Goal: Communication & Community: Answer question/provide support

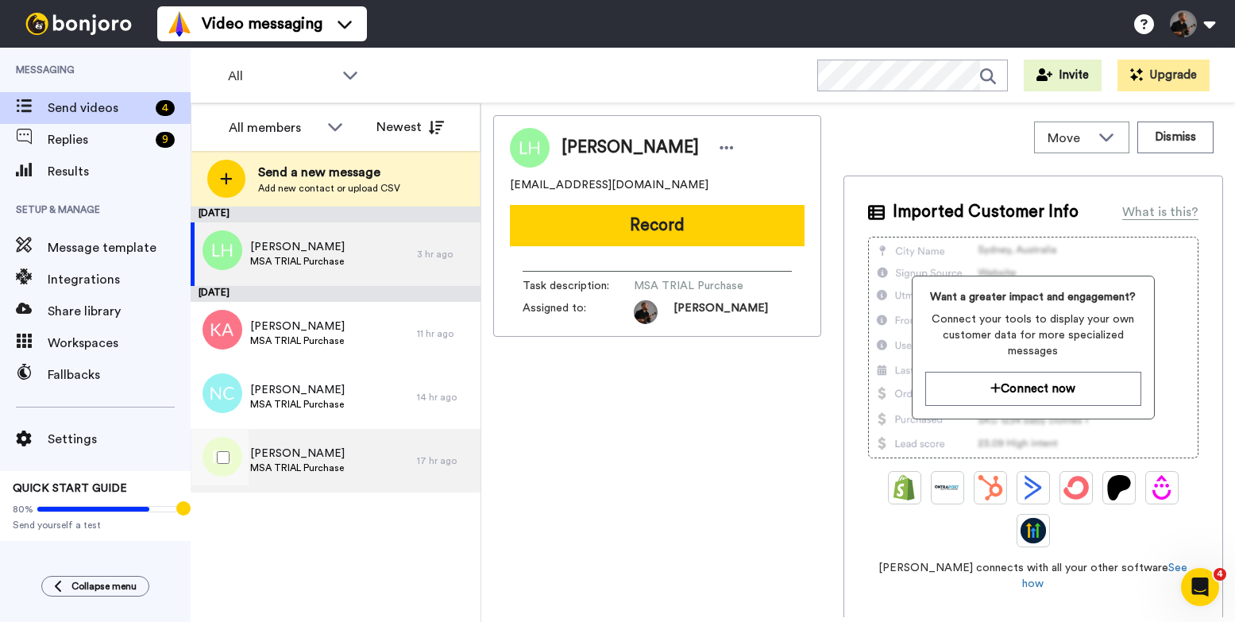
click at [363, 465] on div "Ralf Lueth MSA TRIAL Purchase" at bounding box center [304, 461] width 226 height 64
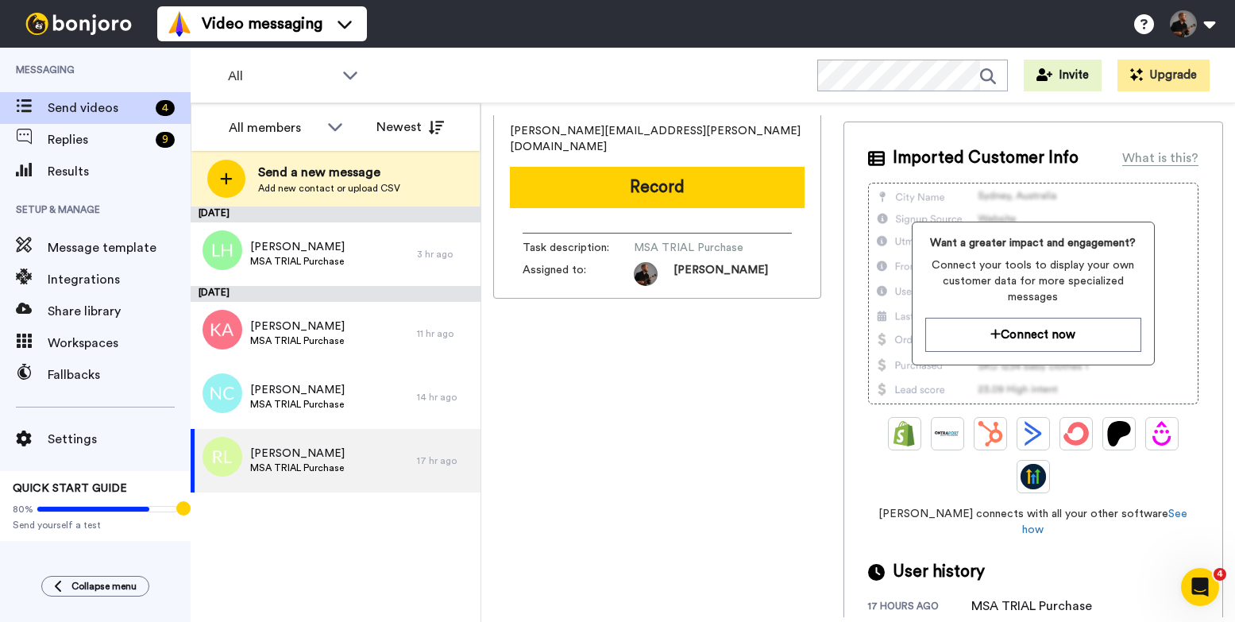
scroll to position [61, 0]
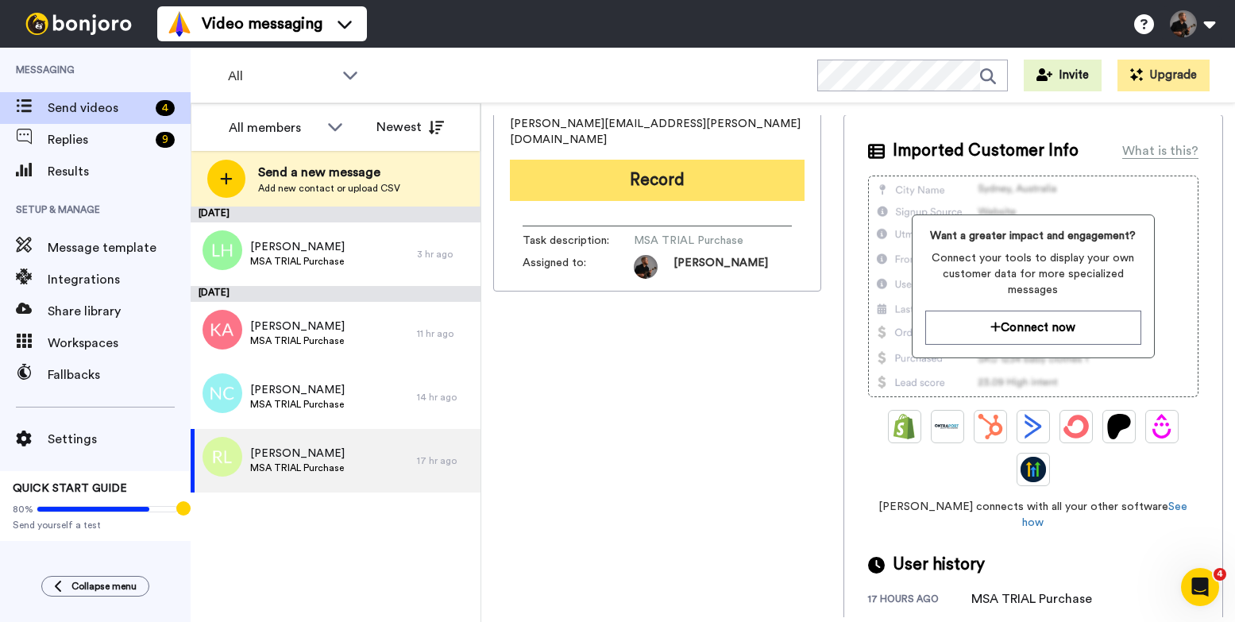
click at [658, 160] on button "Record" at bounding box center [657, 180] width 295 height 41
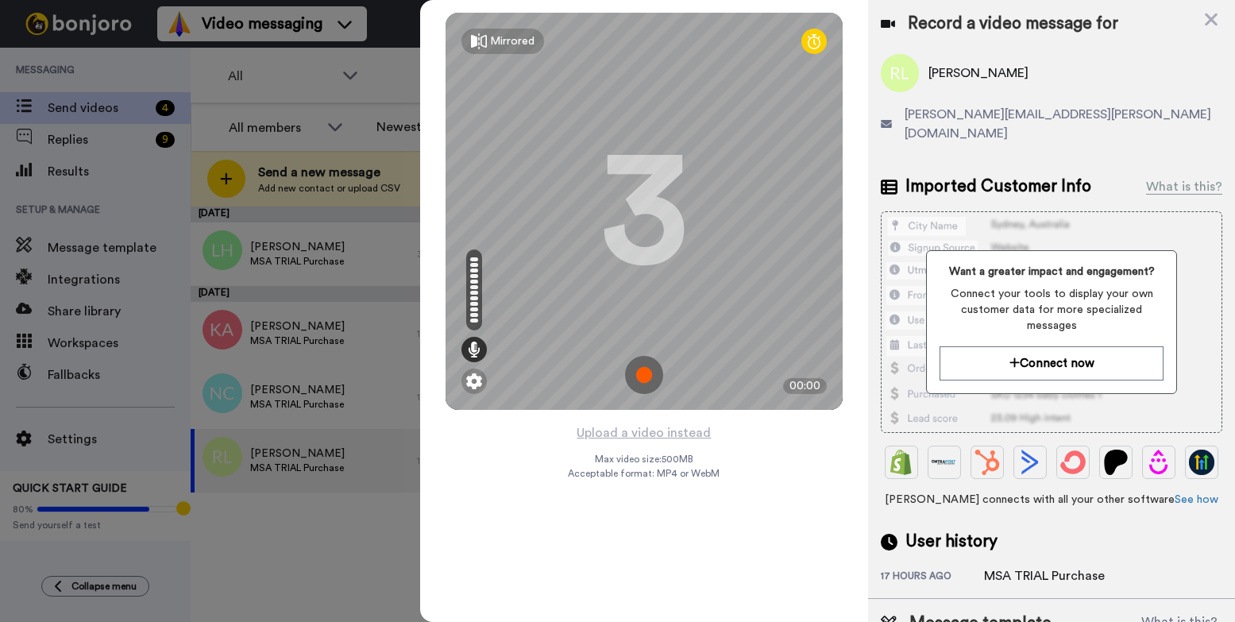
click at [647, 377] on img at bounding box center [644, 375] width 38 height 38
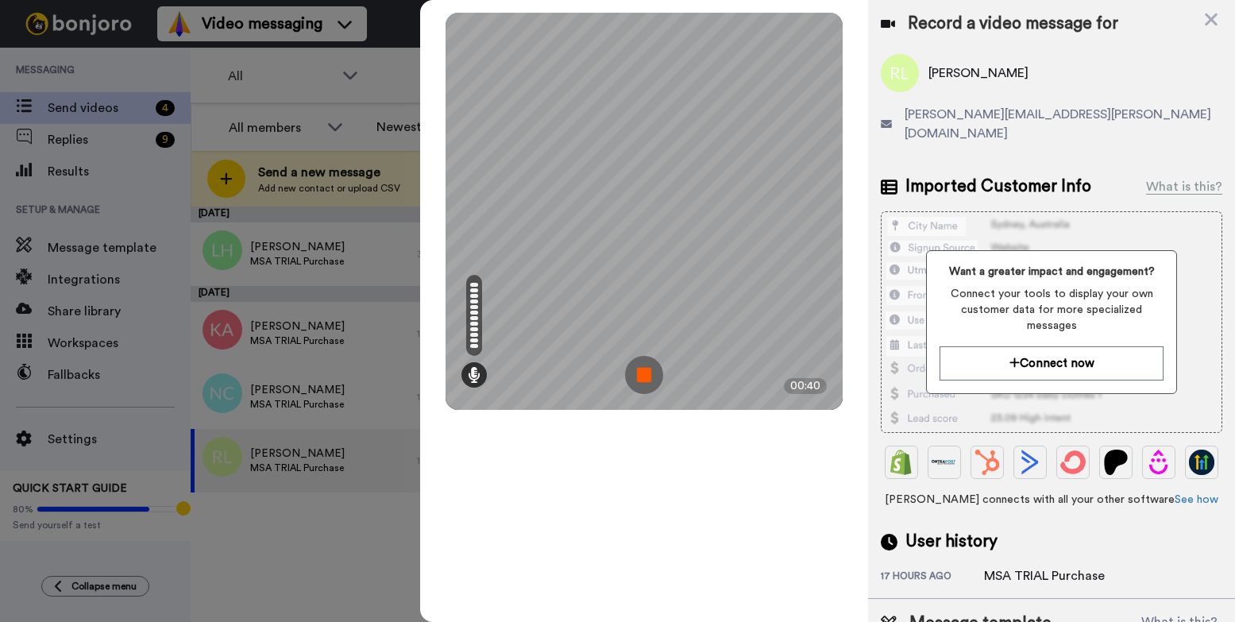
click at [638, 384] on img at bounding box center [644, 375] width 38 height 38
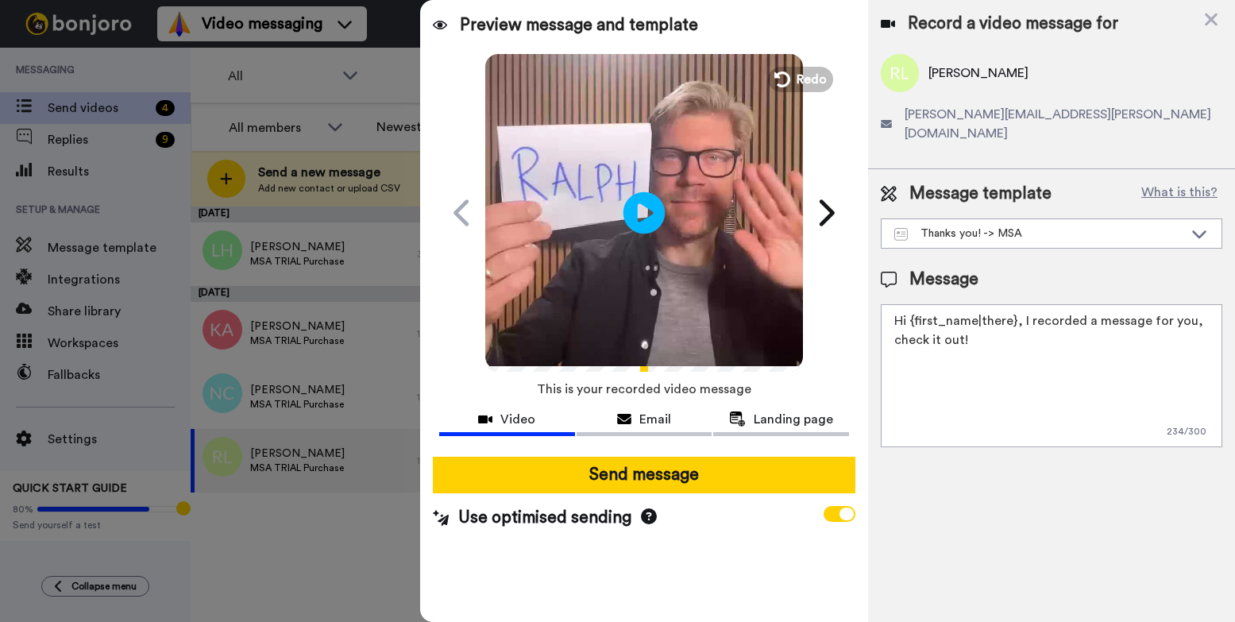
click at [647, 218] on icon at bounding box center [644, 212] width 42 height 42
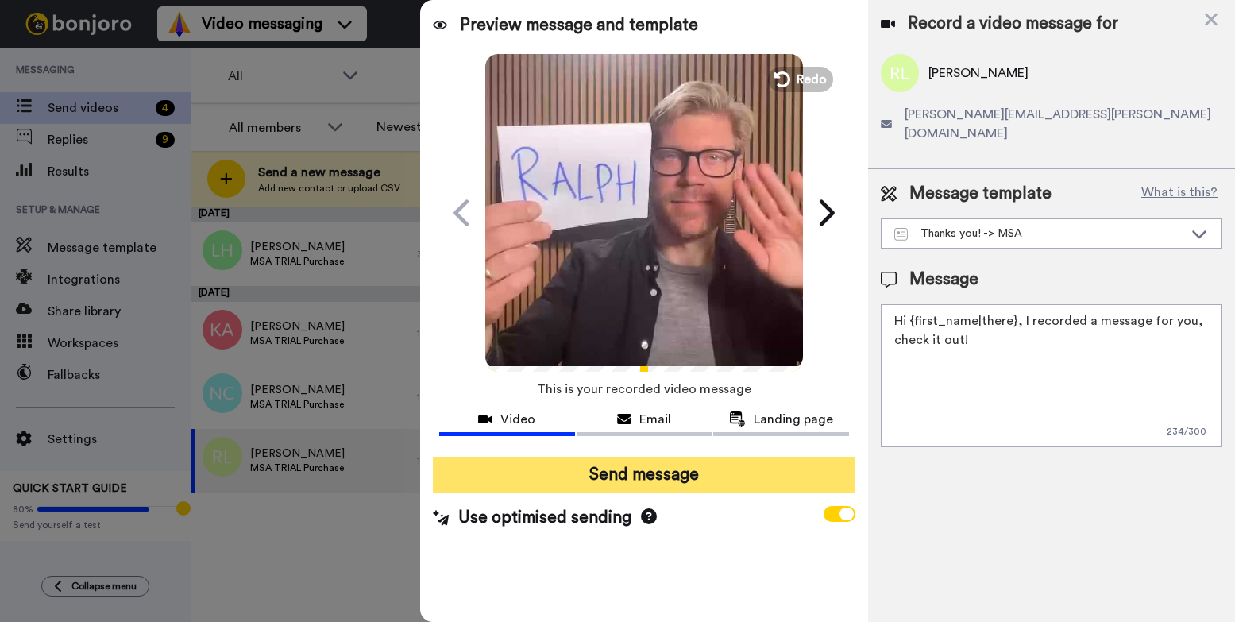
click at [633, 470] on button "Send message" at bounding box center [644, 475] width 422 height 37
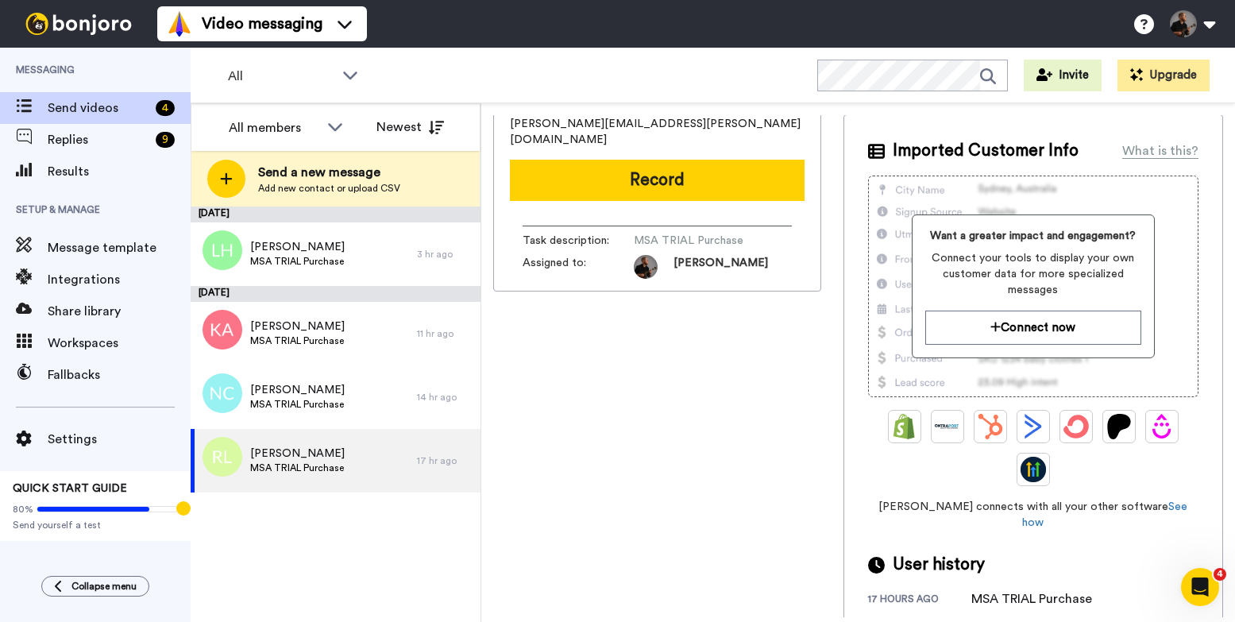
scroll to position [0, 0]
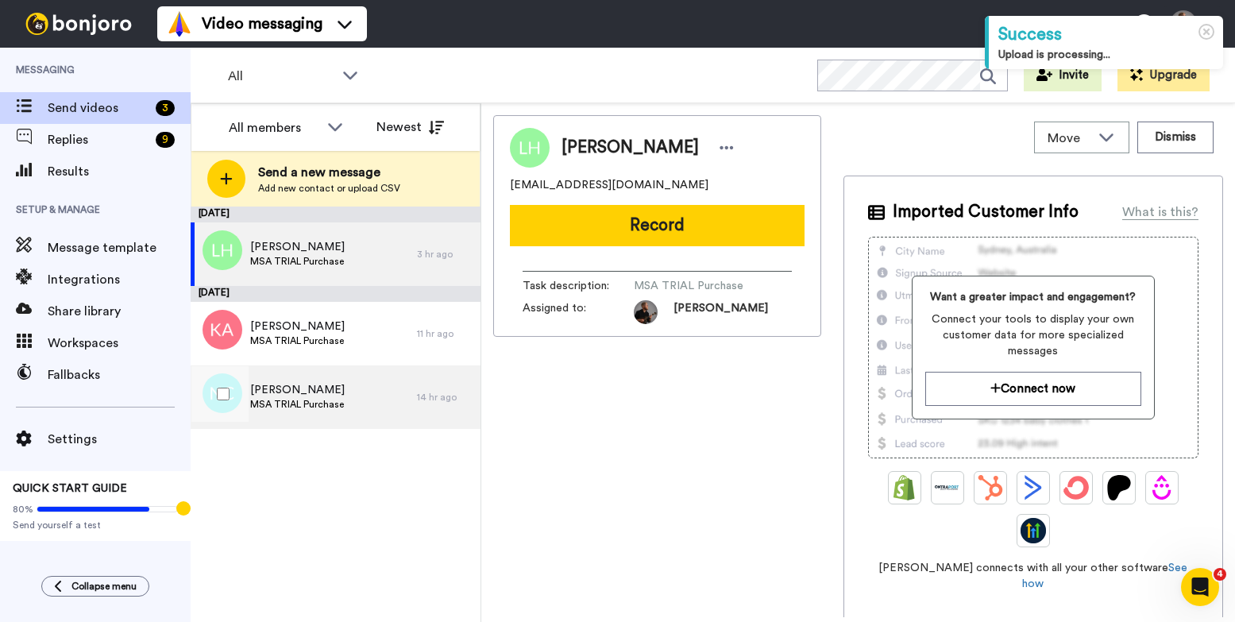
click at [371, 384] on div "Nancy Cavalcante MSA TRIAL Purchase" at bounding box center [304, 397] width 226 height 64
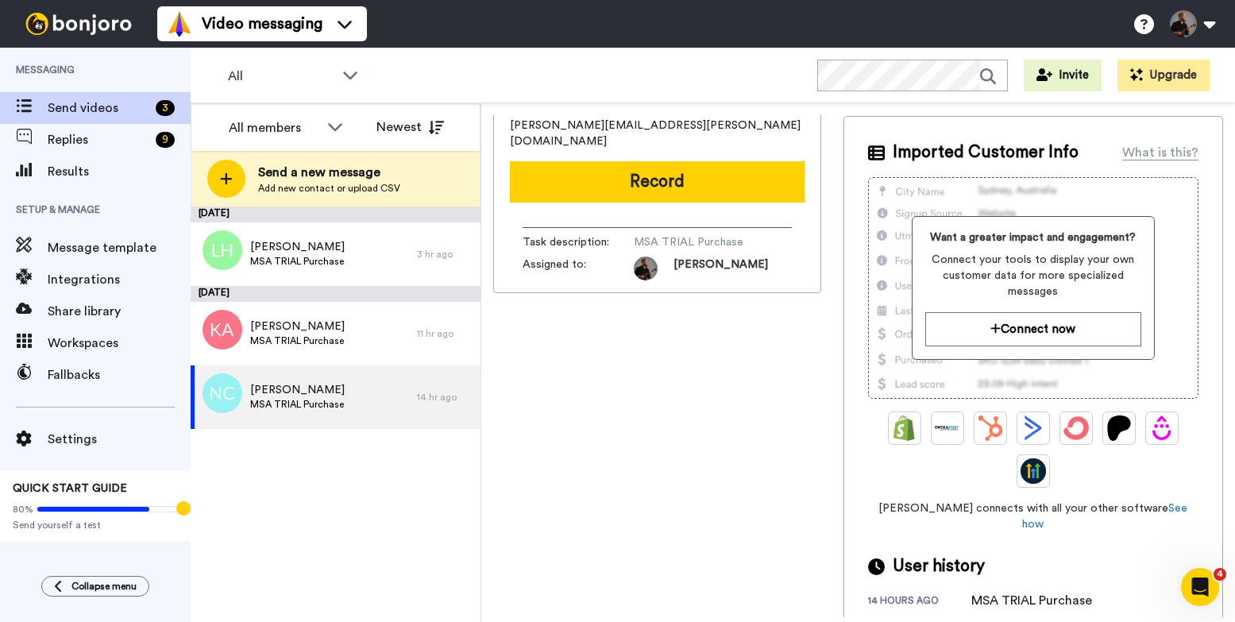
scroll to position [61, 0]
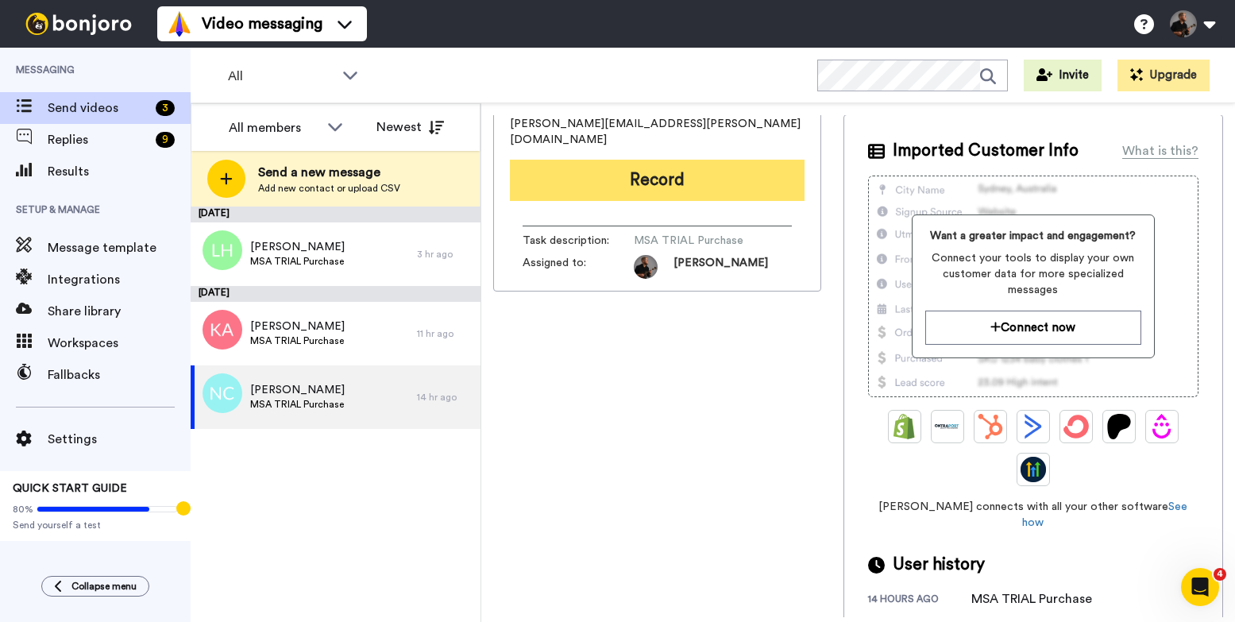
click at [681, 171] on button "Record" at bounding box center [657, 180] width 295 height 41
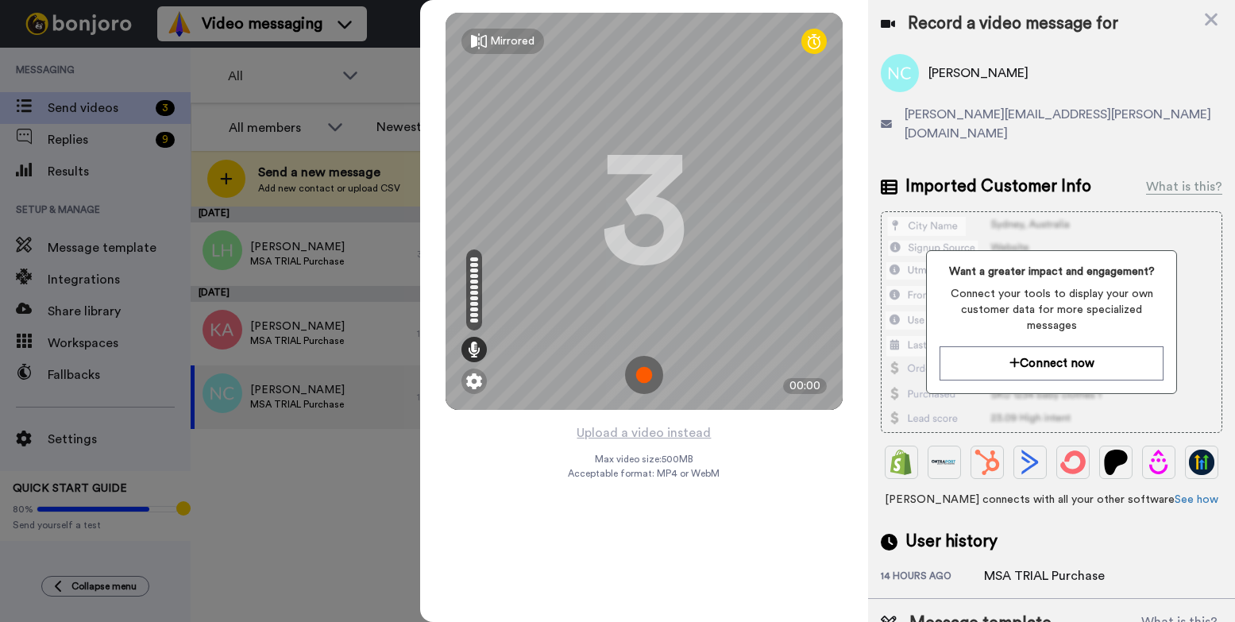
click at [638, 386] on img at bounding box center [644, 375] width 38 height 38
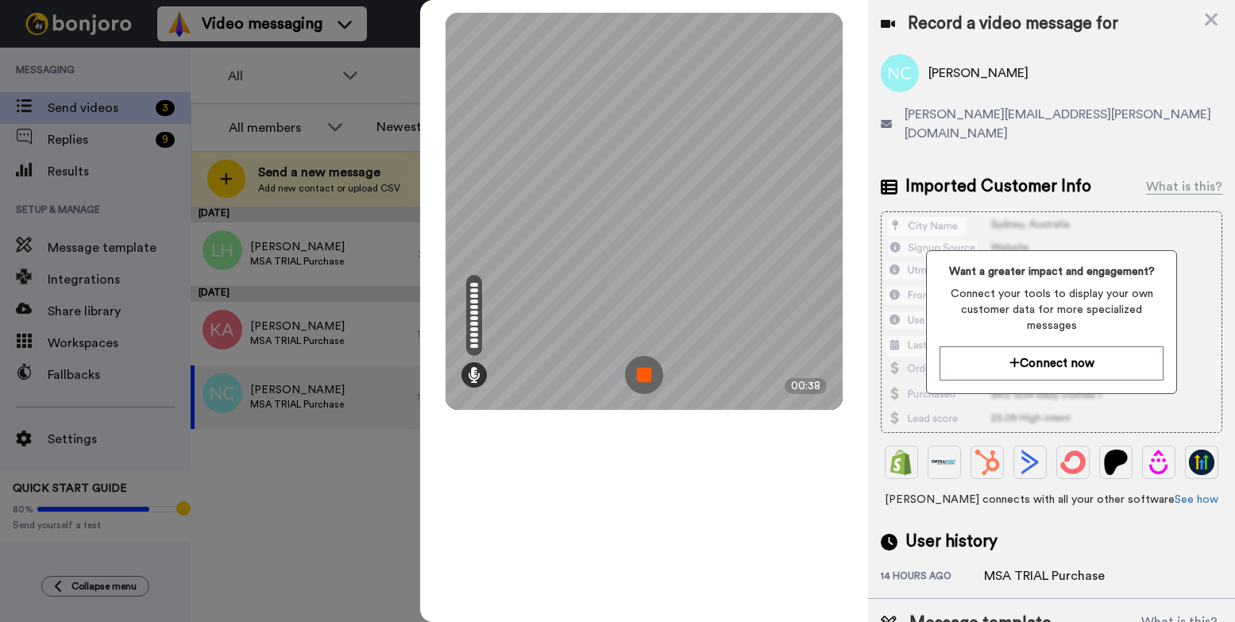
click at [639, 373] on img at bounding box center [644, 375] width 38 height 38
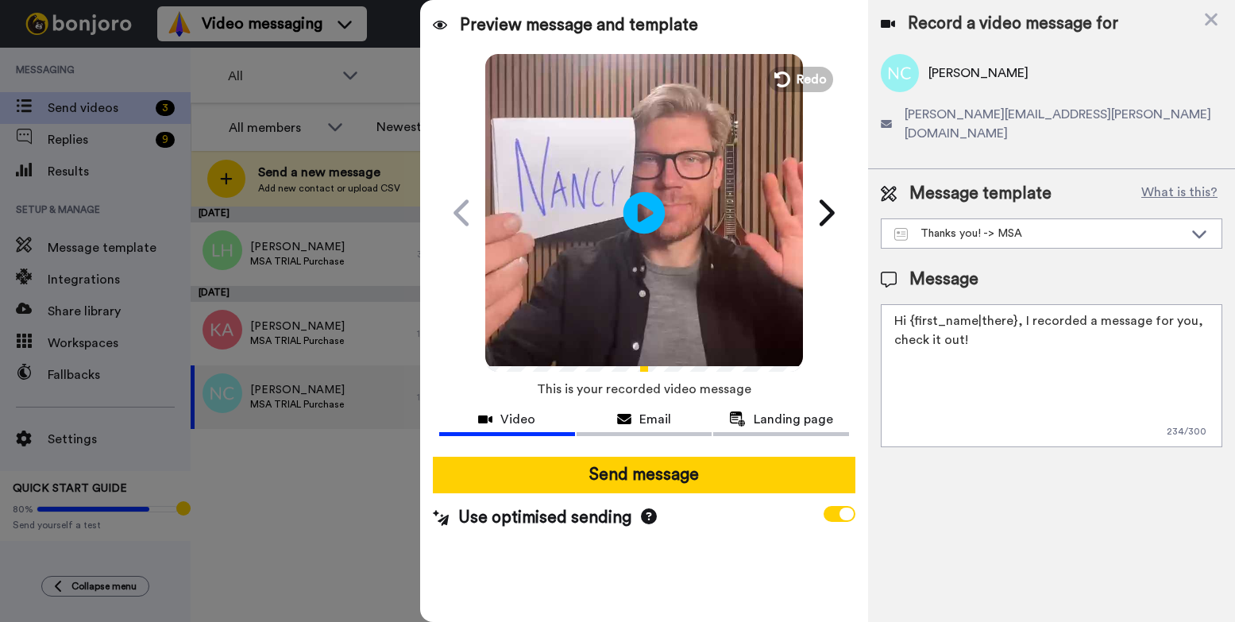
click at [651, 215] on icon at bounding box center [644, 212] width 42 height 42
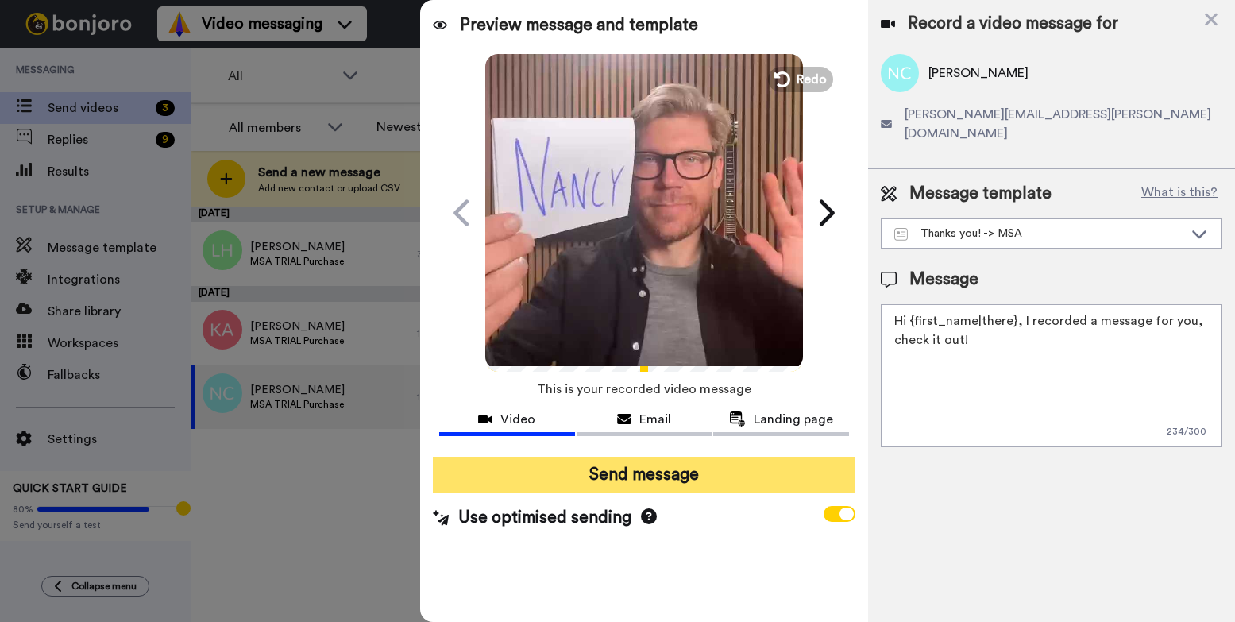
click at [632, 481] on button "Send message" at bounding box center [644, 475] width 422 height 37
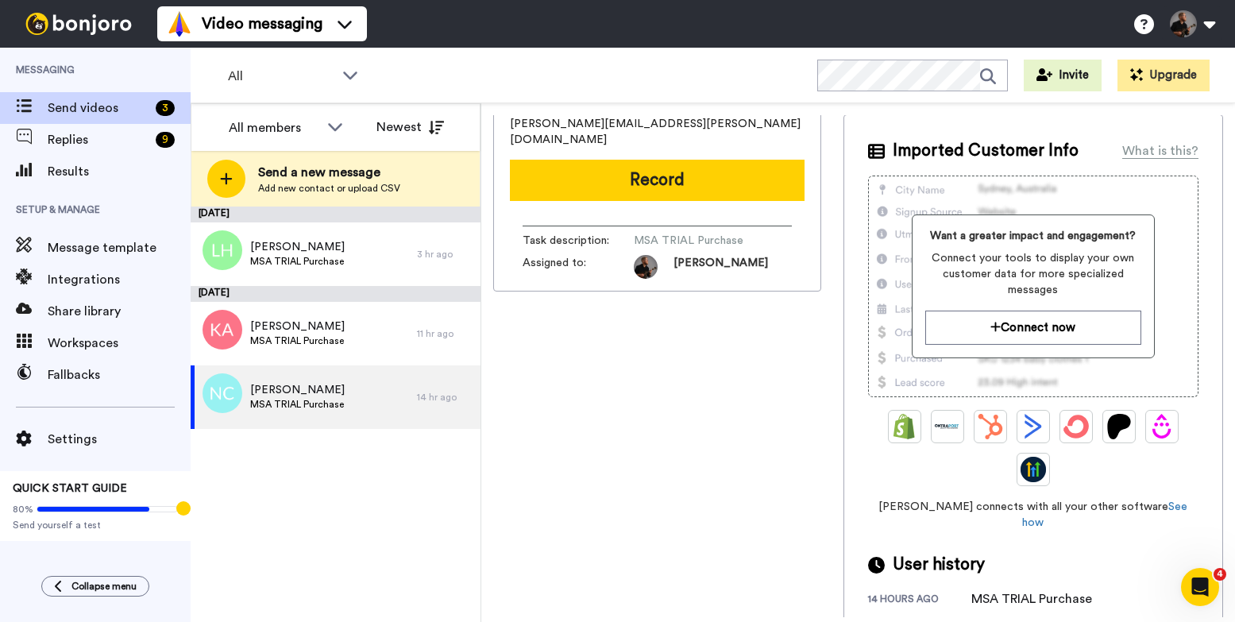
scroll to position [0, 0]
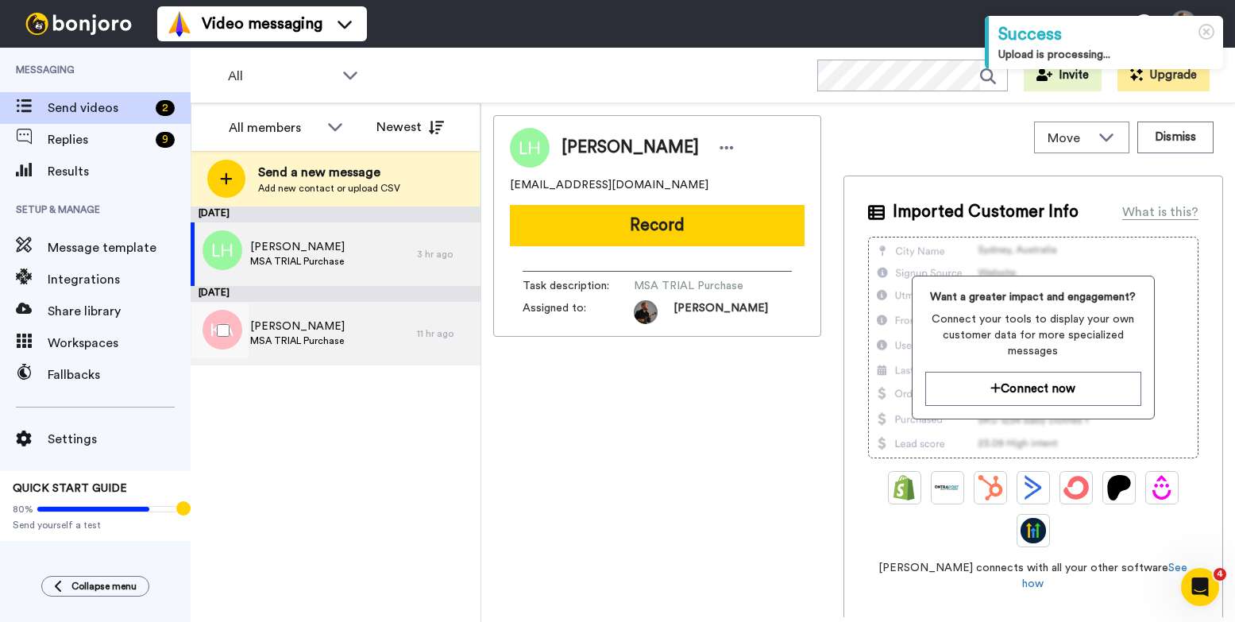
click at [390, 329] on div "[PERSON_NAME] MSA TRIAL Purchase" at bounding box center [304, 334] width 226 height 64
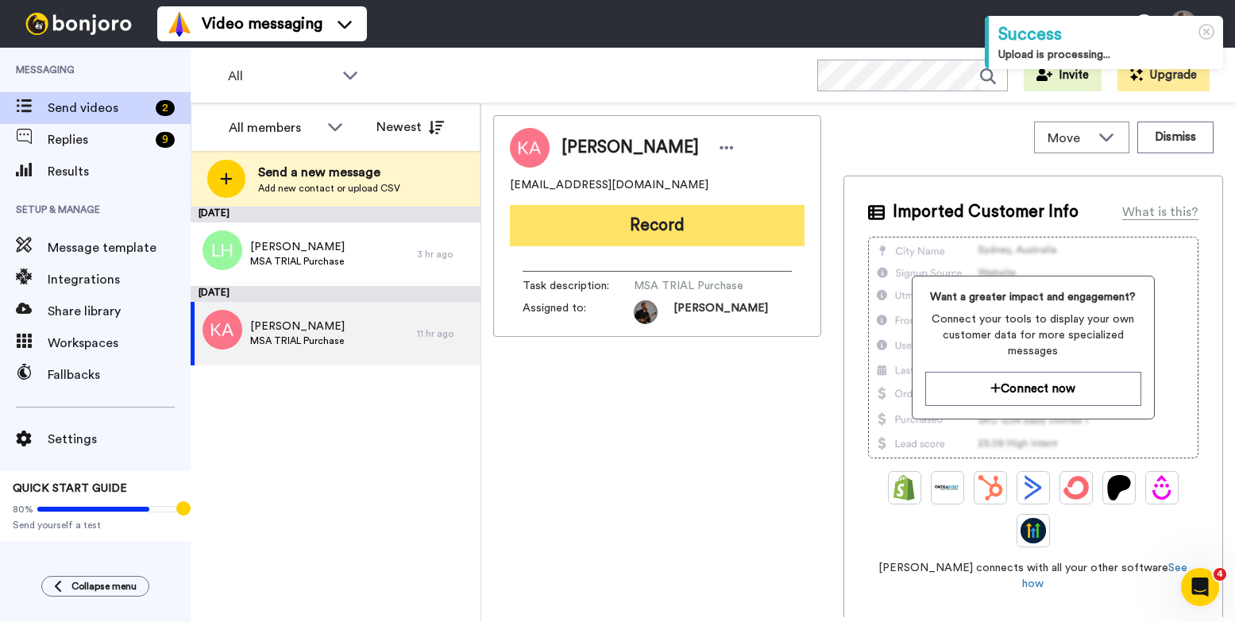
click at [623, 243] on button "Record" at bounding box center [657, 225] width 295 height 41
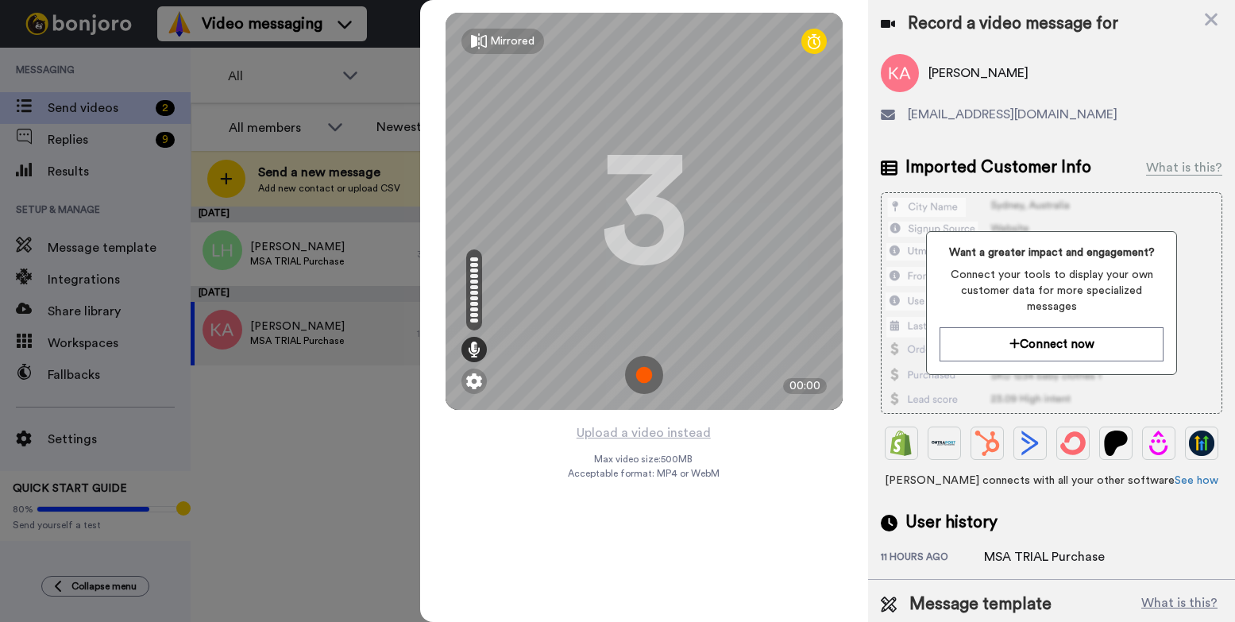
click at [654, 385] on img at bounding box center [644, 375] width 38 height 38
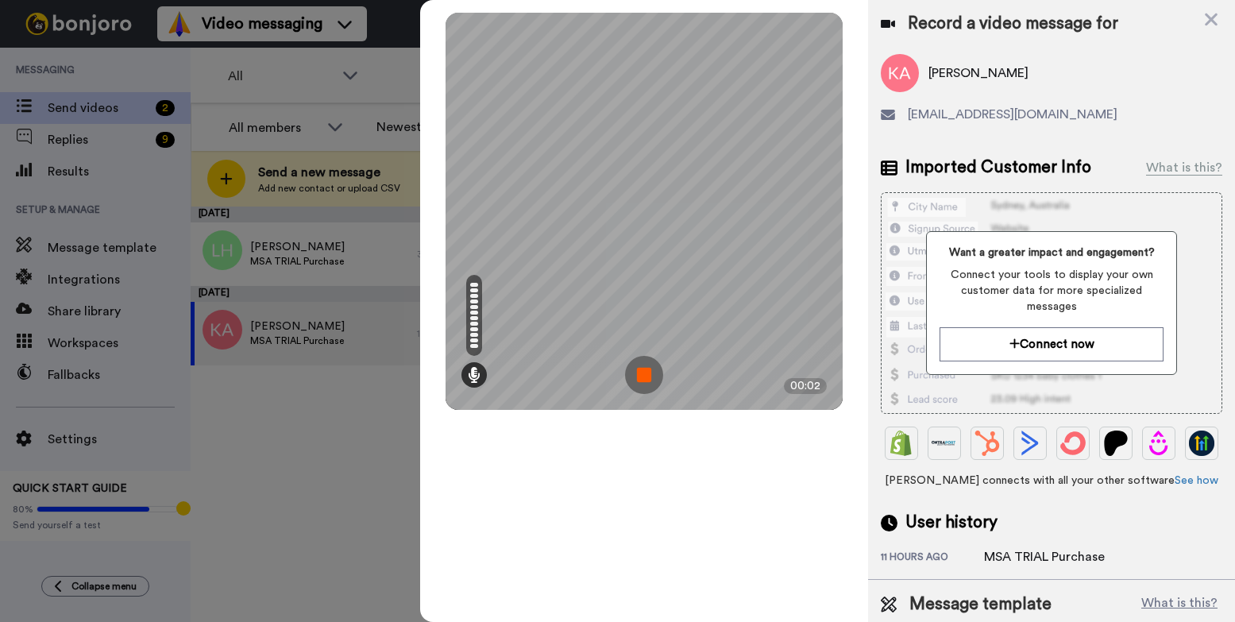
click at [640, 373] on img at bounding box center [644, 375] width 38 height 38
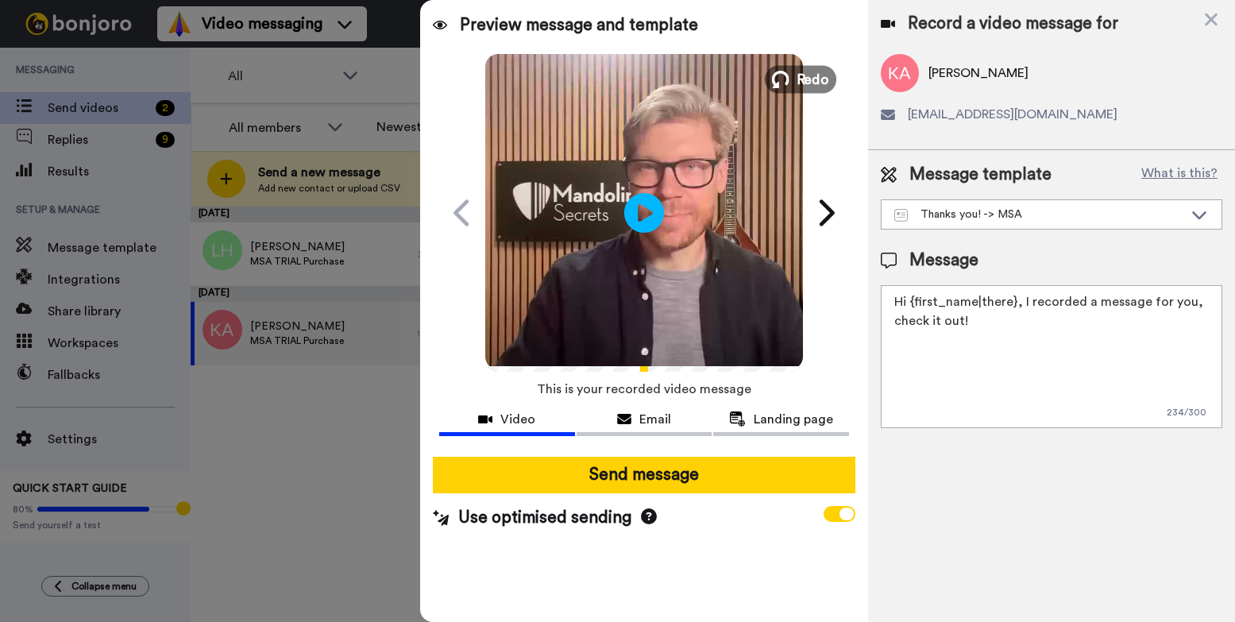
click at [796, 73] on button "Redo" at bounding box center [800, 79] width 71 height 28
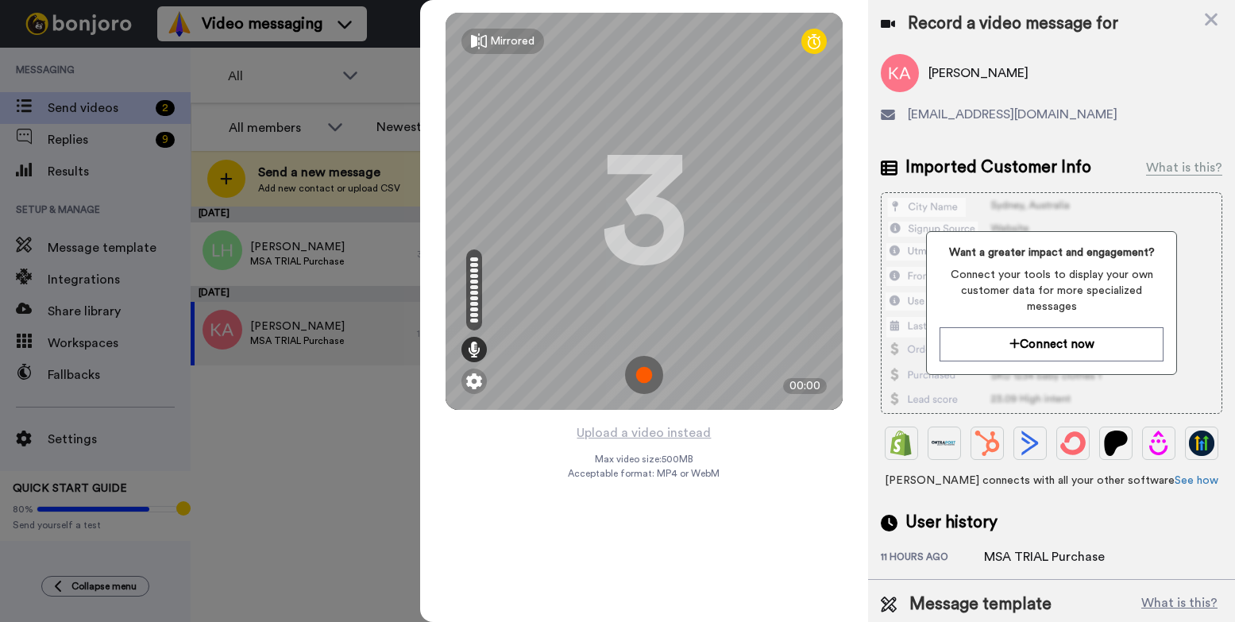
click at [656, 371] on img at bounding box center [644, 375] width 38 height 38
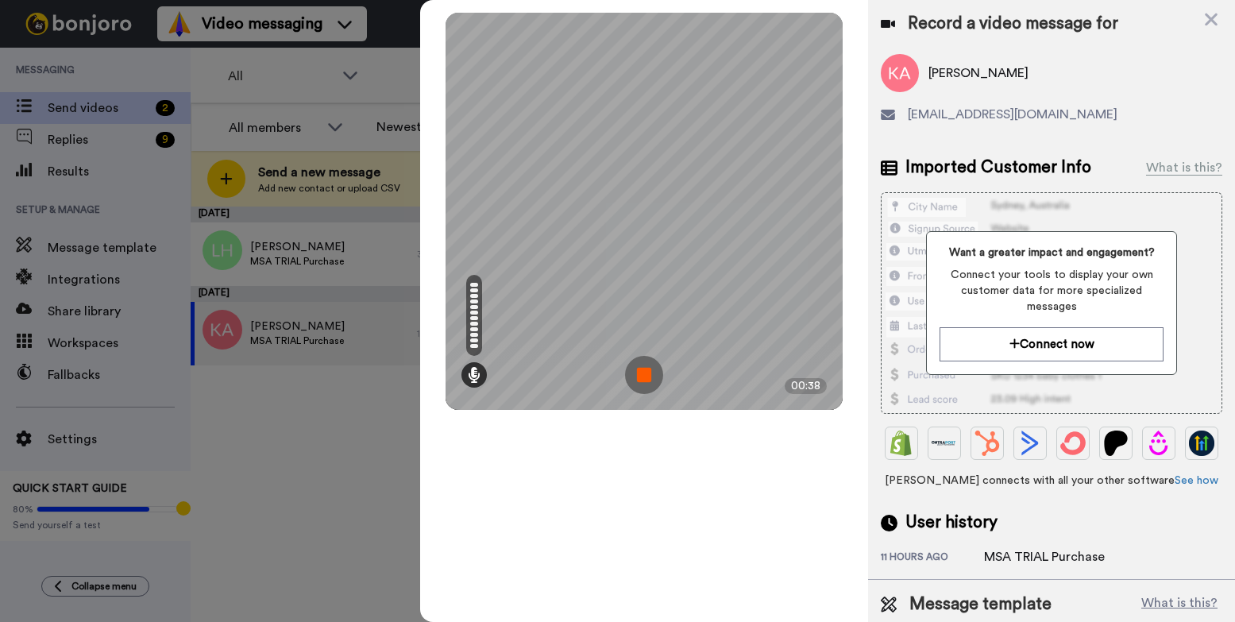
click at [643, 373] on img at bounding box center [644, 375] width 38 height 38
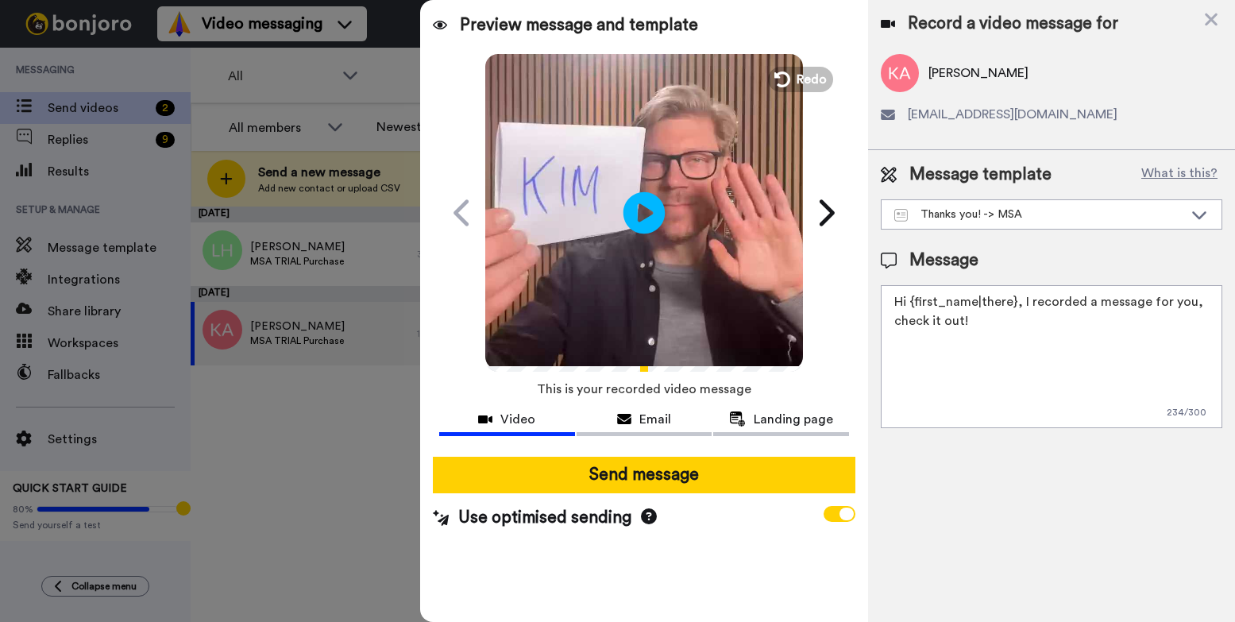
click at [657, 210] on icon at bounding box center [644, 212] width 42 height 42
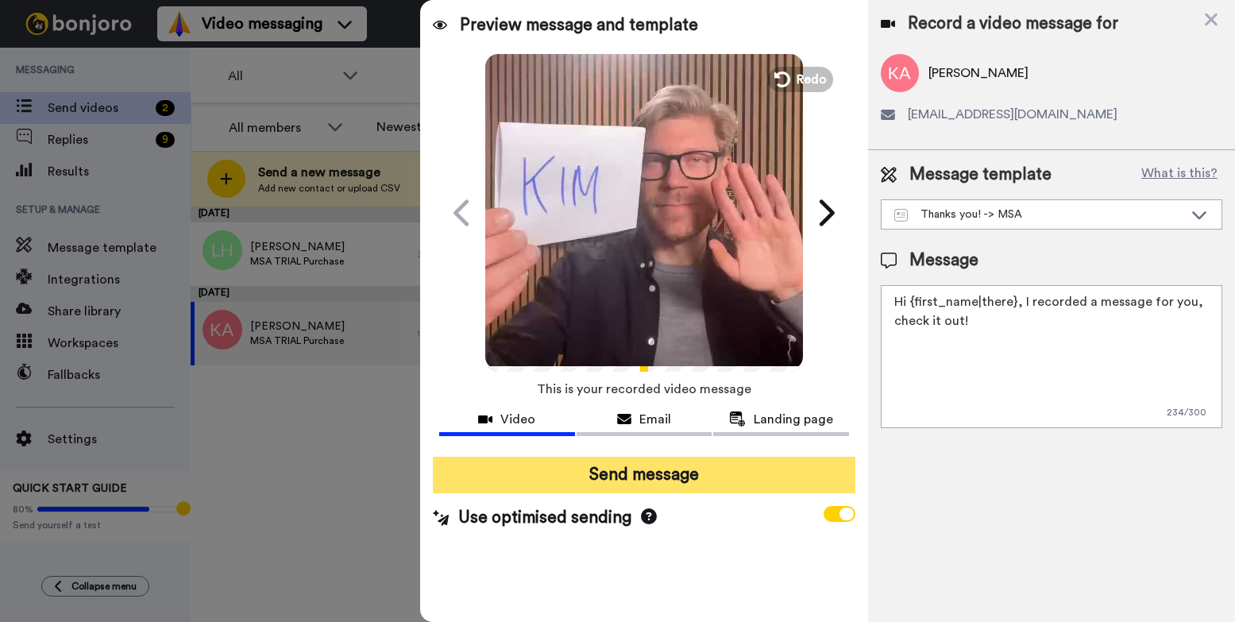
click at [607, 476] on button "Send message" at bounding box center [644, 475] width 422 height 37
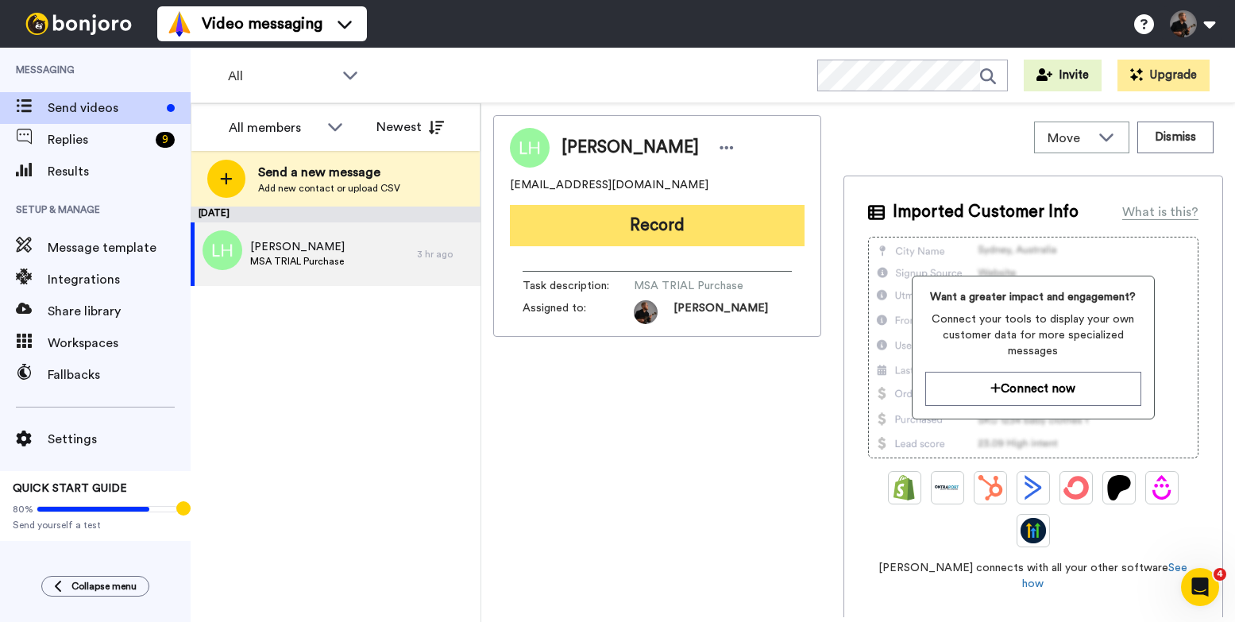
click at [677, 237] on button "Record" at bounding box center [657, 225] width 295 height 41
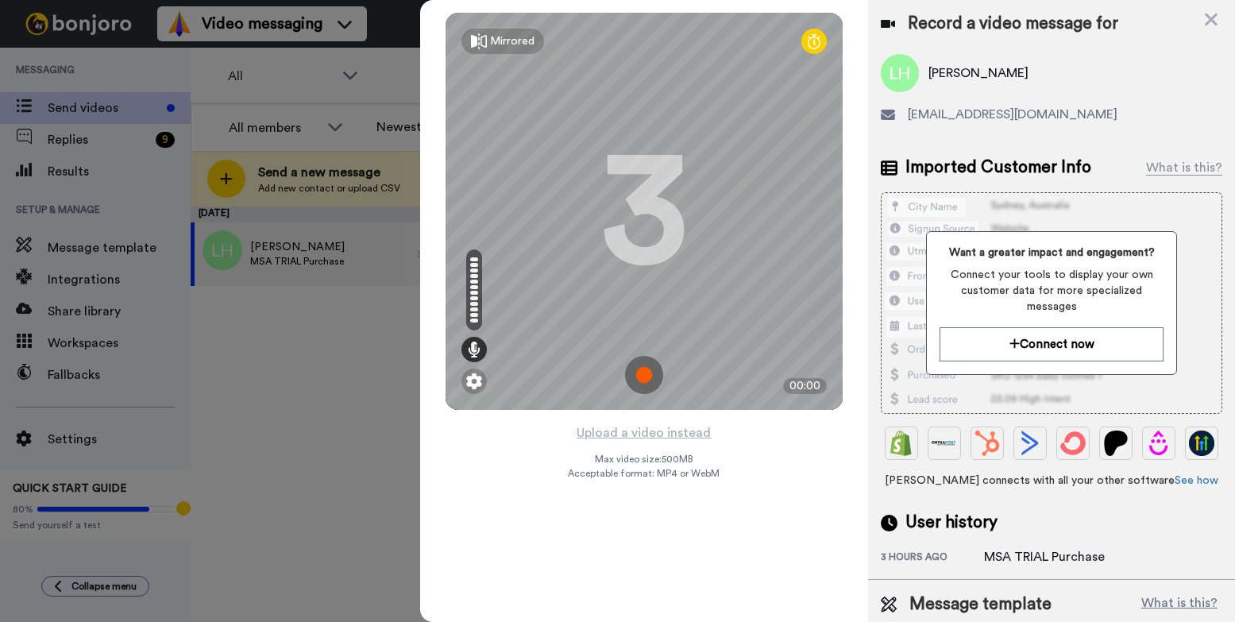
click at [646, 375] on img at bounding box center [644, 375] width 38 height 38
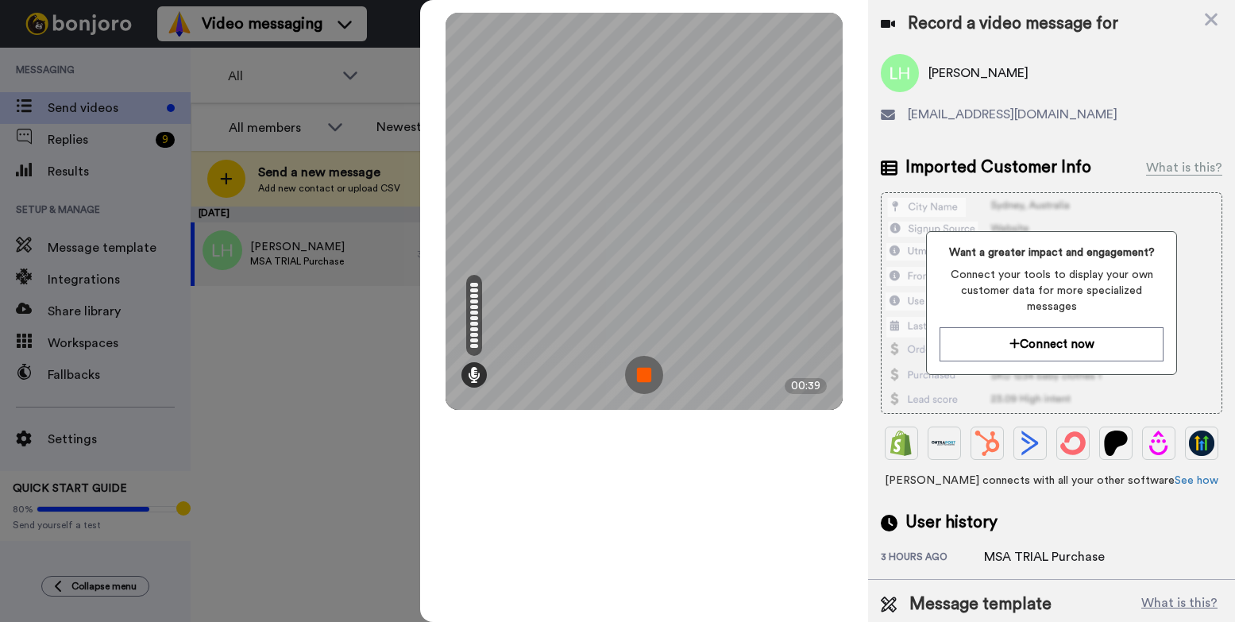
click at [641, 372] on img at bounding box center [644, 375] width 38 height 38
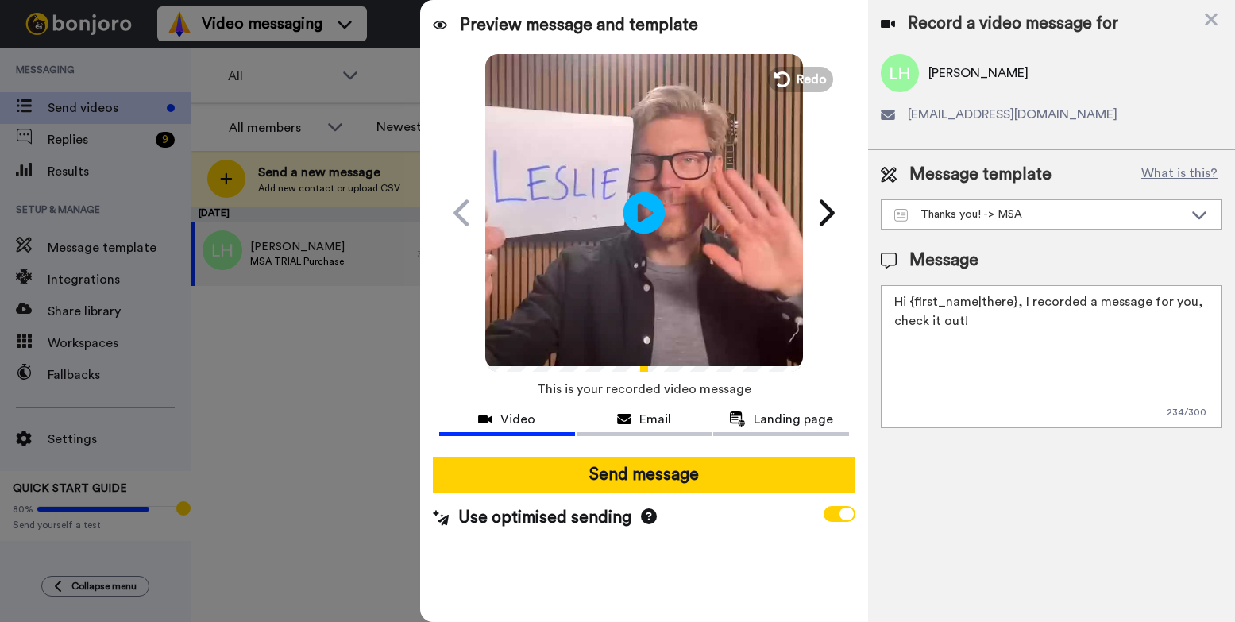
click at [645, 214] on icon "Play/Pause" at bounding box center [644, 212] width 42 height 75
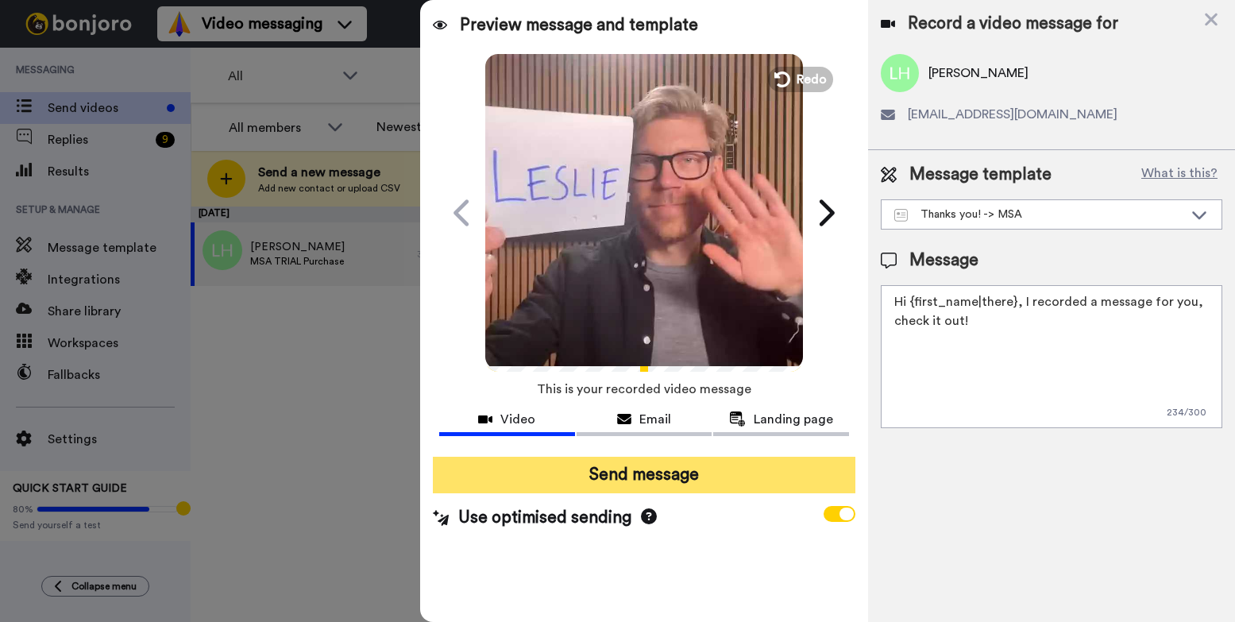
click at [645, 481] on button "Send message" at bounding box center [644, 475] width 422 height 37
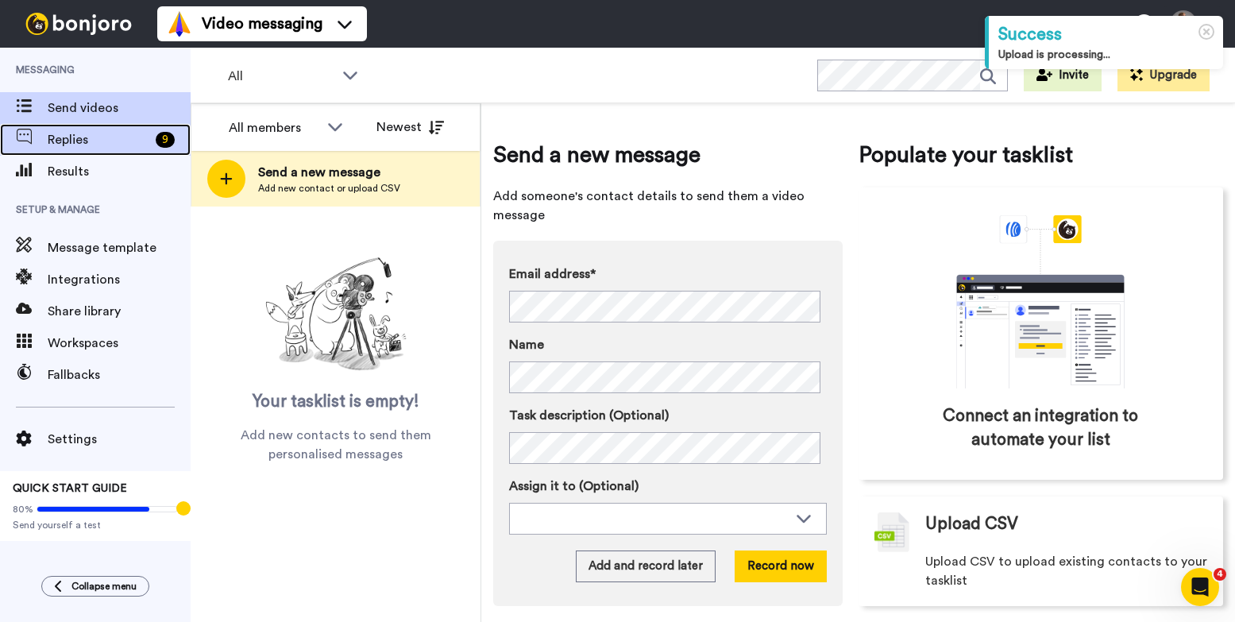
click at [138, 141] on span "Replies" at bounding box center [99, 139] width 102 height 19
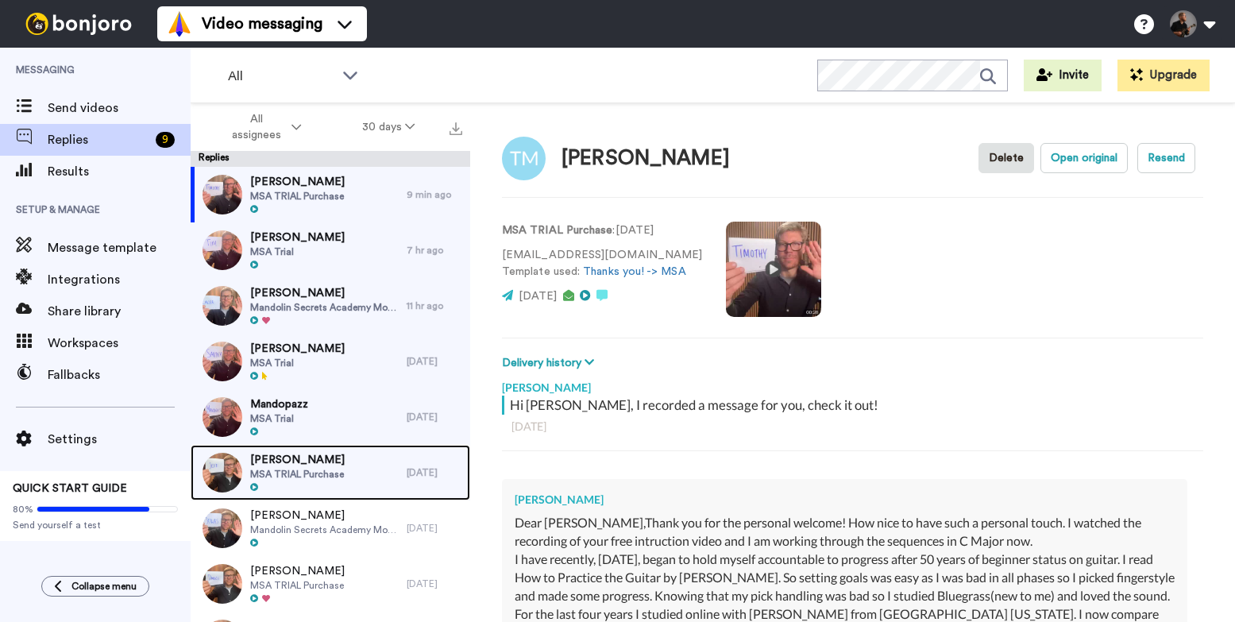
click at [354, 471] on div "Jeff Cohan MSA TRIAL Purchase" at bounding box center [299, 473] width 216 height 56
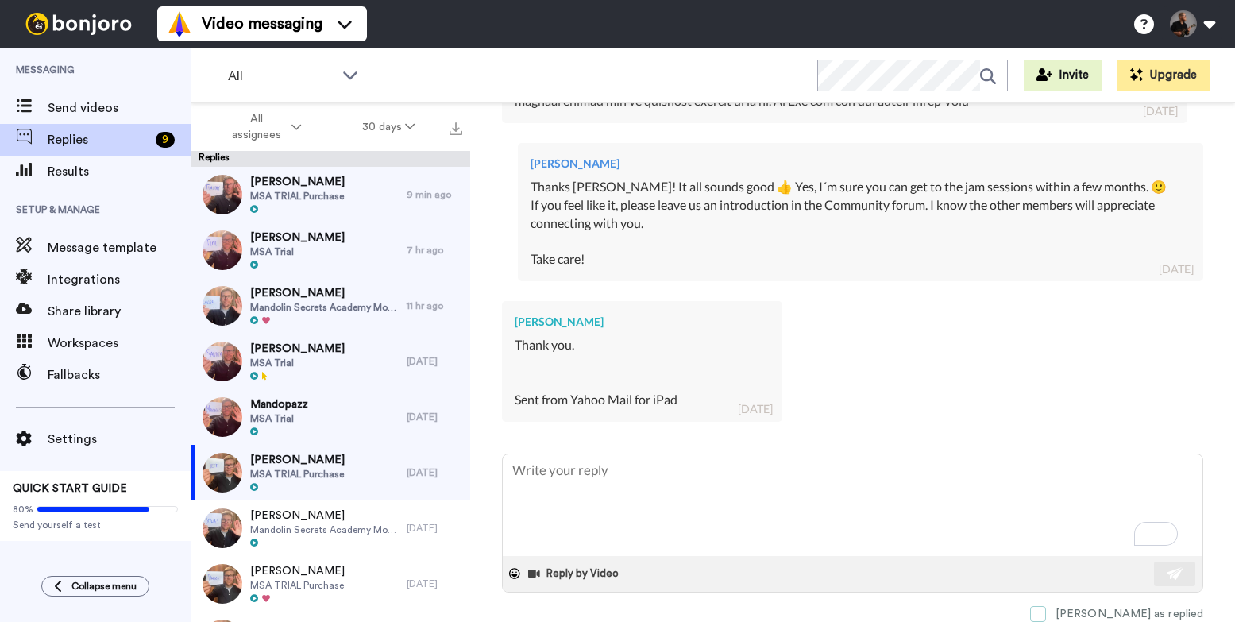
click at [1046, 617] on span at bounding box center [1038, 614] width 16 height 16
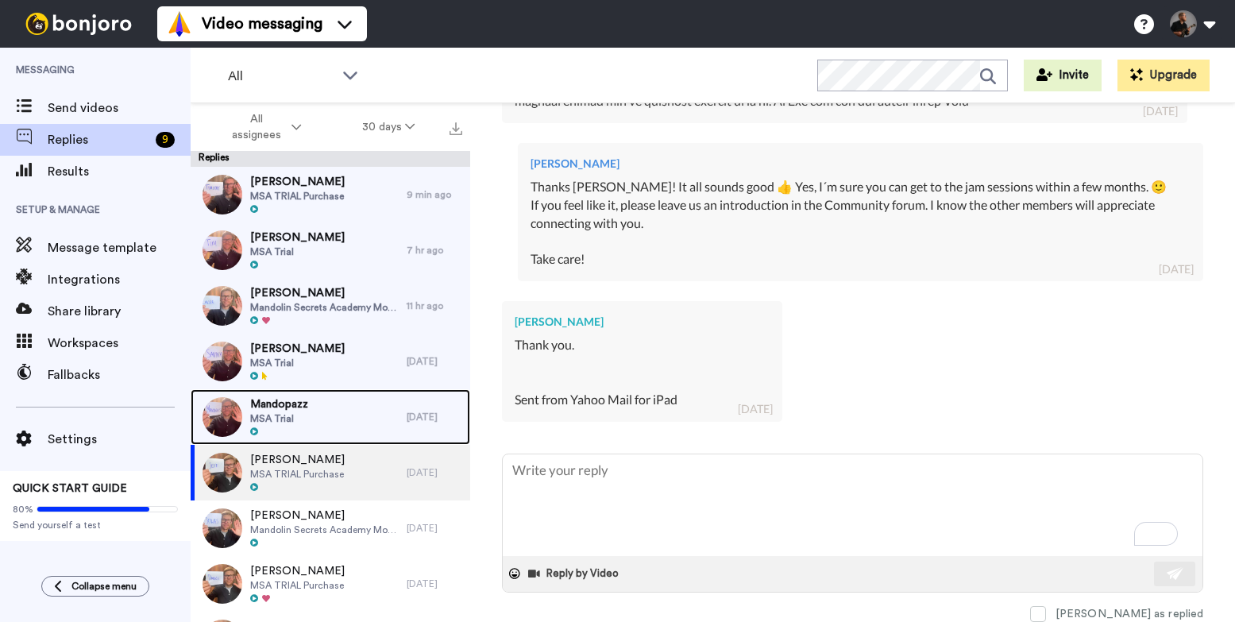
click at [372, 426] on div "Mandopazz MSA Trial" at bounding box center [299, 417] width 216 height 56
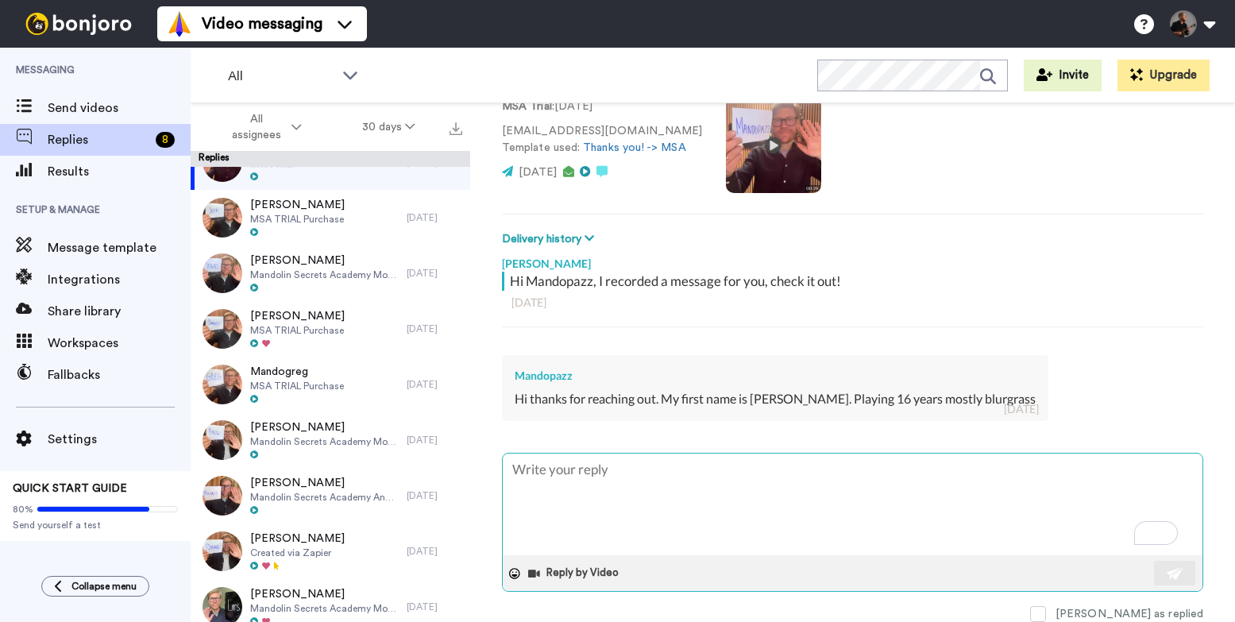
type textarea "x"
click at [678, 487] on textarea "To enrich screen reader interactions, please activate Accessibility in Grammarl…" at bounding box center [853, 504] width 700 height 102
click at [523, 499] on textarea "To enrich screen reader interactions, please activate Accessibility in Grammarl…" at bounding box center [853, 504] width 700 height 102
paste textarea "Thanks! It all sounds good👍 🙂 If you feel like it, please leave us an introduct…"
type textarea "Thanks! It all sounds good👍 🙂 If you feel like it, please leave us an introduct…"
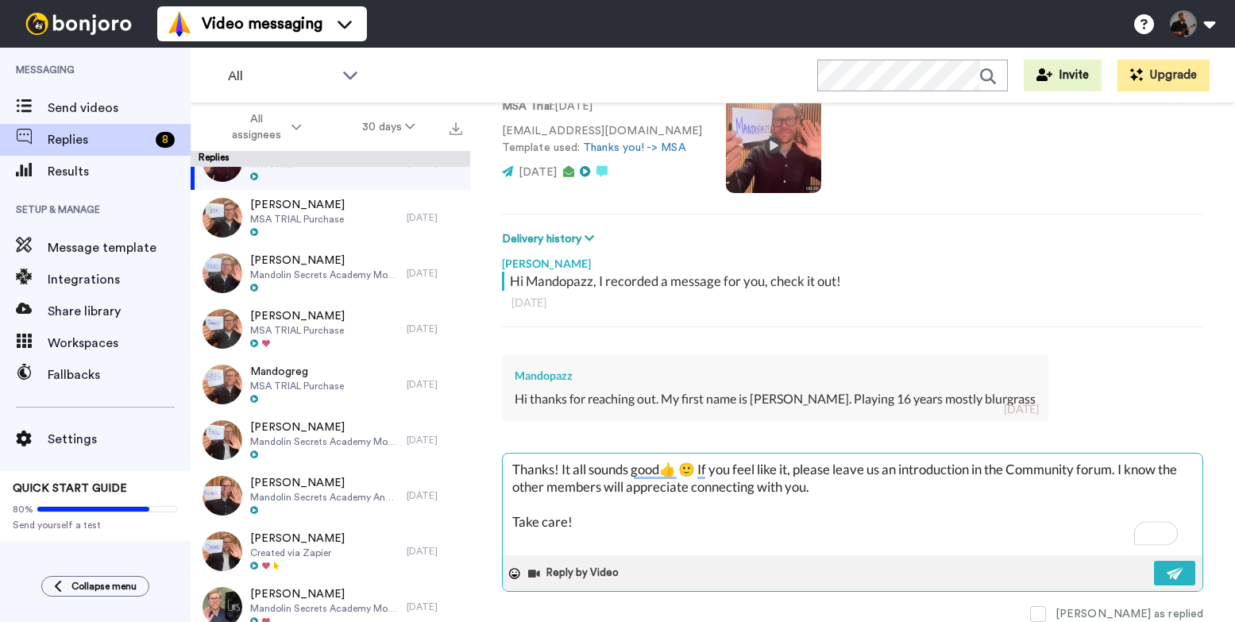
click at [552, 472] on textarea "Thanks! It all sounds good👍 🙂 If you feel like it, please leave us an introduct…" at bounding box center [853, 504] width 700 height 102
type textarea "x"
type textarea "Thanks ! It all sounds good👍 🙂 If you feel like it, please leave us an introduc…"
type textarea "x"
type textarea "Thanks T! It all sounds good👍 🙂 If you feel like it, please leave us an introdu…"
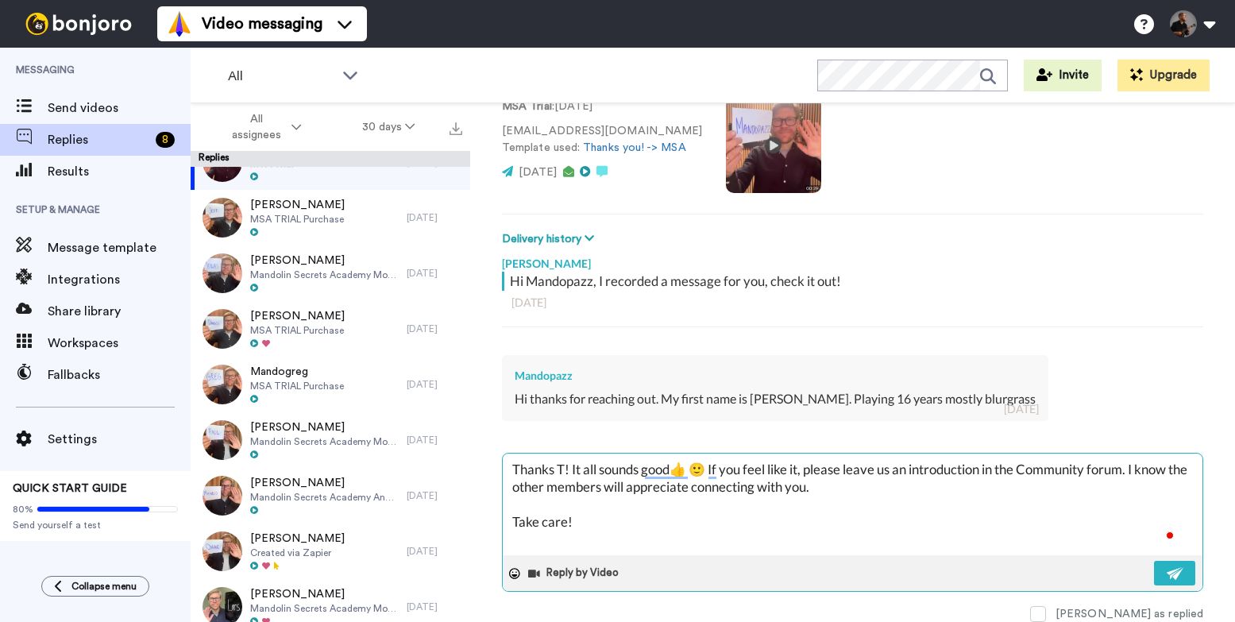
type textarea "x"
type textarea "Thanks To! It all sounds good👍 🙂 If you feel like it, please leave us an introd…"
type textarea "x"
type textarea "Thanks Ton! It all sounds good👍 🙂 If you feel like it, please leave us an intro…"
type textarea "x"
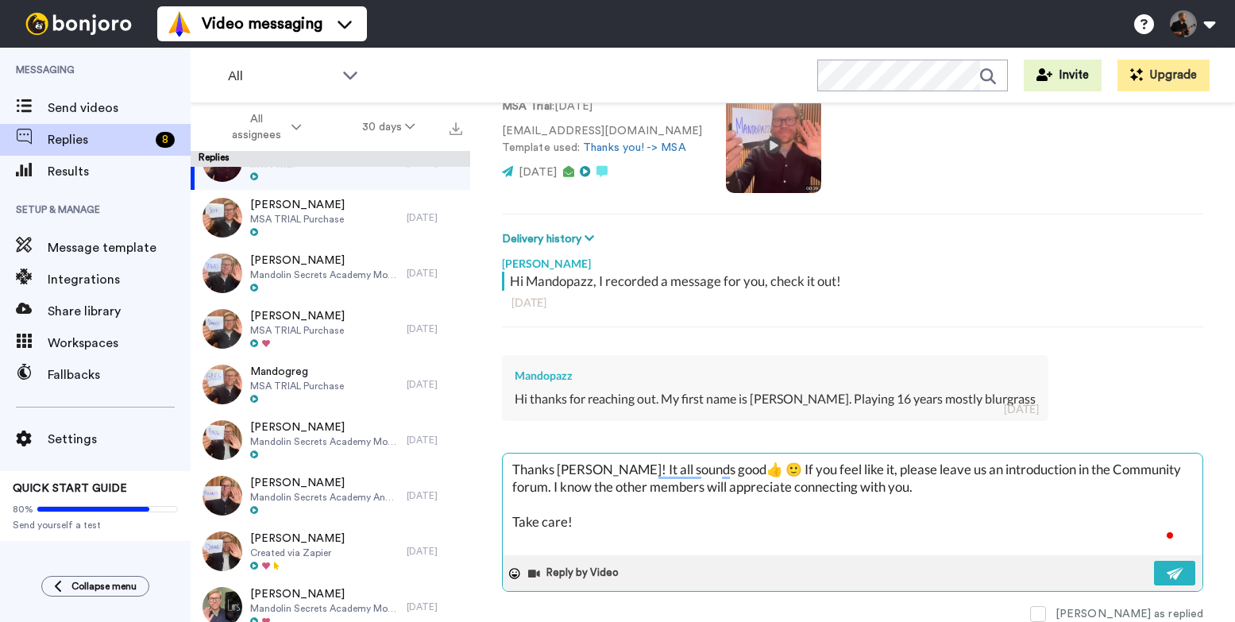
type textarea "Thanks Tonu! It all sounds good👍 🙂 If you feel like it, please leave us an intr…"
type textarea "x"
type textarea "Thanks Ton! It all sounds good👍 🙂 If you feel like it, please leave us an intro…"
type textarea "x"
type textarea "Thanks Tony! It all sounds good👍 🙂 If you feel like it, please leave us an intr…"
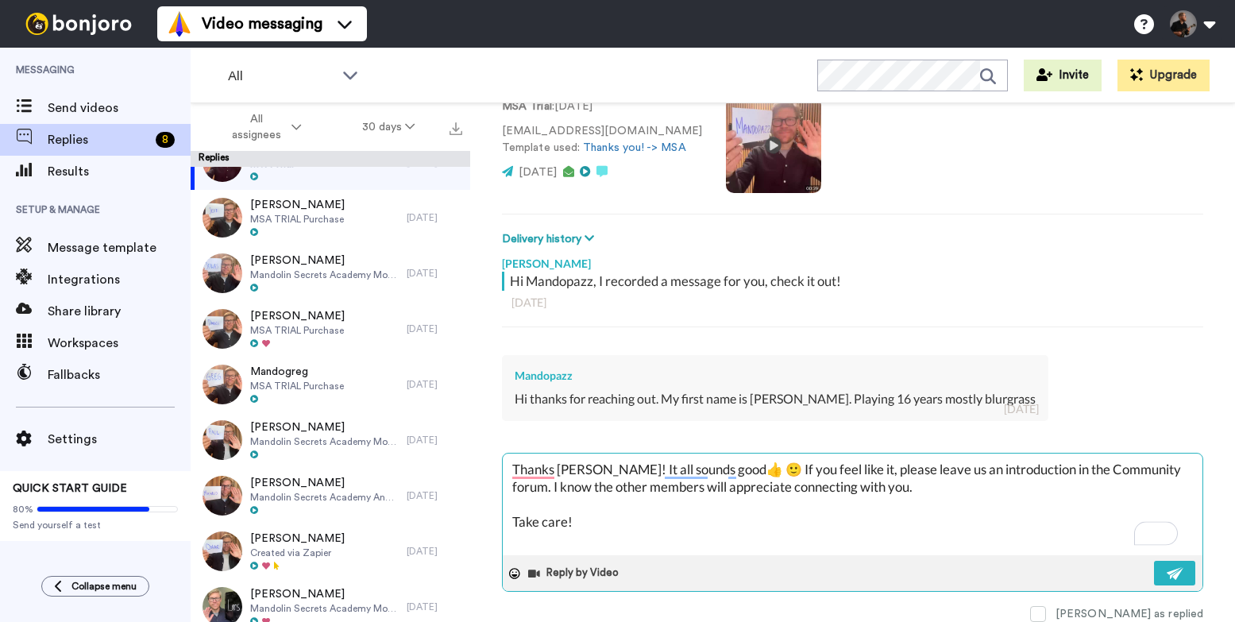
type textarea "x"
type textarea "Thanks Tony! IIt all sounds good👍 🙂 If you feel like it, please leave us an int…"
type textarea "x"
type textarea "Thanks Tony! I It all sounds good👍 🙂 If you feel like it, please leave us an in…"
type textarea "x"
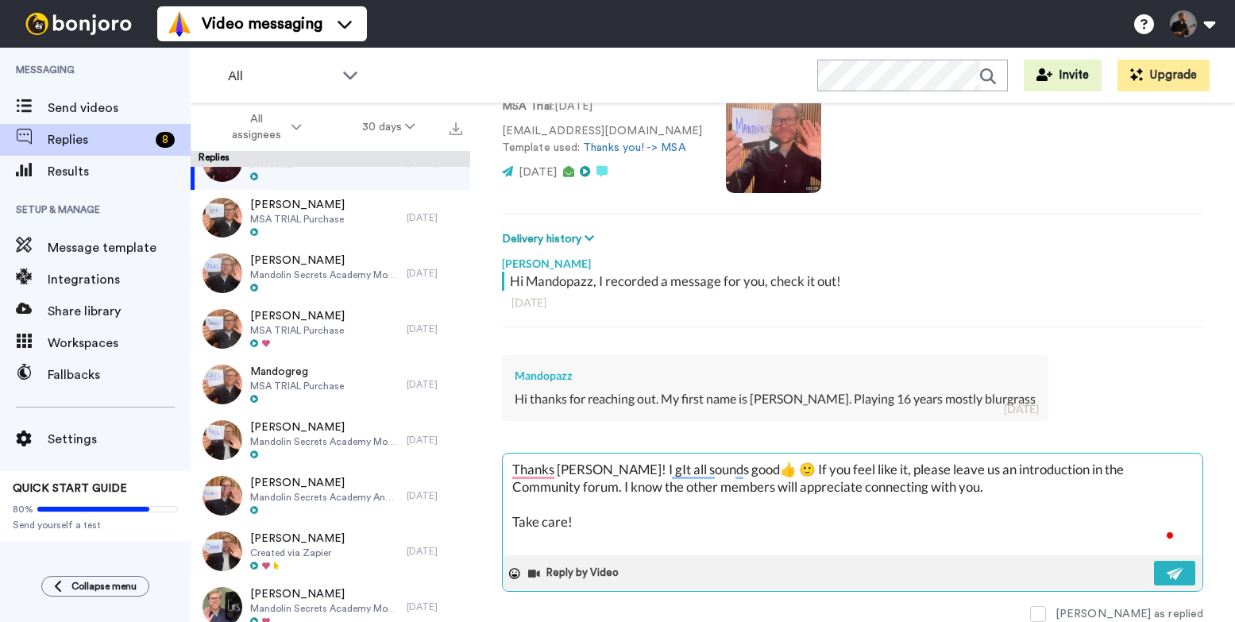
type textarea "Thanks Tony! I goIt all sounds good👍 🙂 If you feel like it, please leave us an …"
type textarea "x"
type textarea "Thanks Tony! I got It all sounds good👍 🙂 If you feel like it, please leave us a…"
type textarea "x"
type textarea "Thanks Tony! I got iIt all sounds good👍 🙂 If you feel like it, please leave us …"
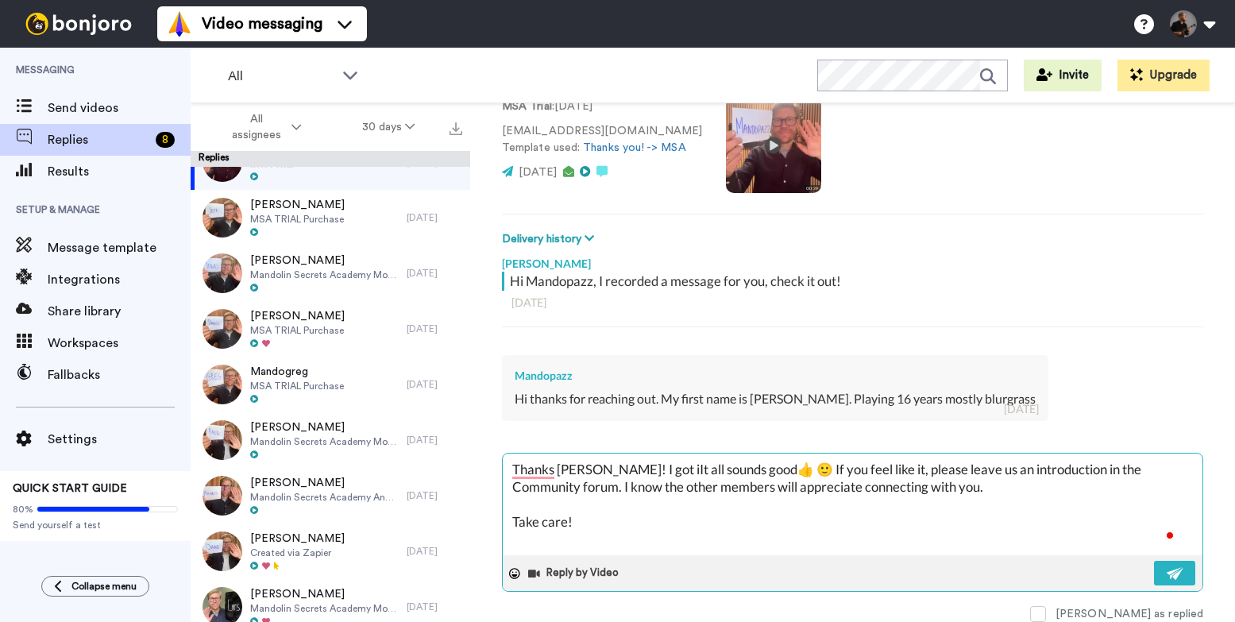
type textarea "x"
type textarea "Thanks Tony! I got itIt all sounds good👍 🙂 If you feel like it, please leave us…"
type textarea "x"
type textarea "Thanks Tony! I got itt all sounds good👍 🙂 If you feel like it, please leave us …"
type textarea "x"
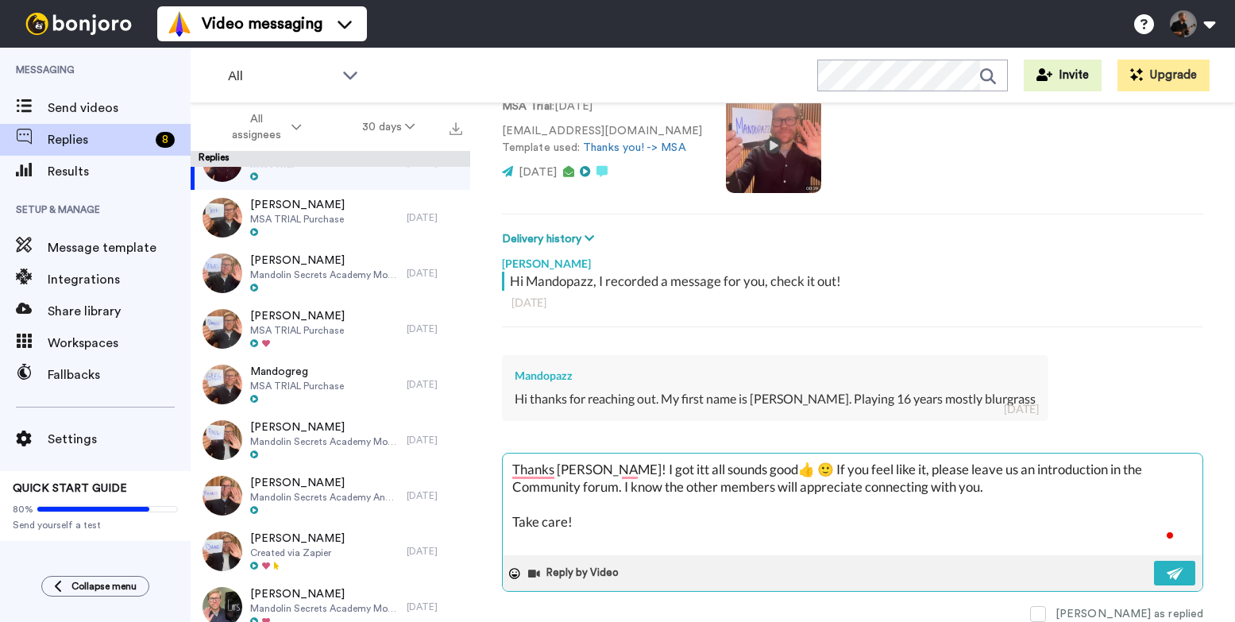
type textarea "Thanks Tony! I got it all sounds good👍 🙂 If you feel like it, please leave us a…"
type textarea "x"
type textarea "Thanks Tony! I got itall sounds good👍 🙂 If you feel like it, please leave us an…"
type textarea "x"
type textarea "Thanks Tony! I got itll sounds good👍 🙂 If you feel like it, please leave us an …"
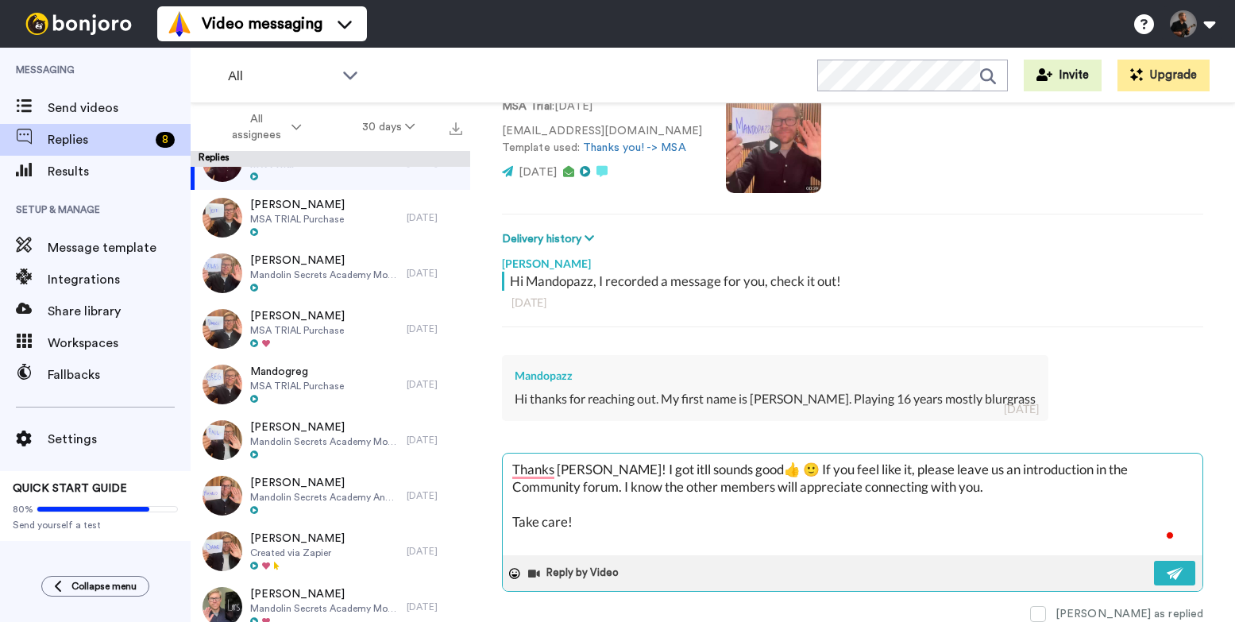
type textarea "x"
type textarea "Thanks Tony! I got itl sounds good👍 🙂 If you feel like it, please leave us an i…"
type textarea "x"
type textarea "Thanks Tony! I got it sounds good👍 🙂 If you feel like it, please leave us an in…"
type textarea "x"
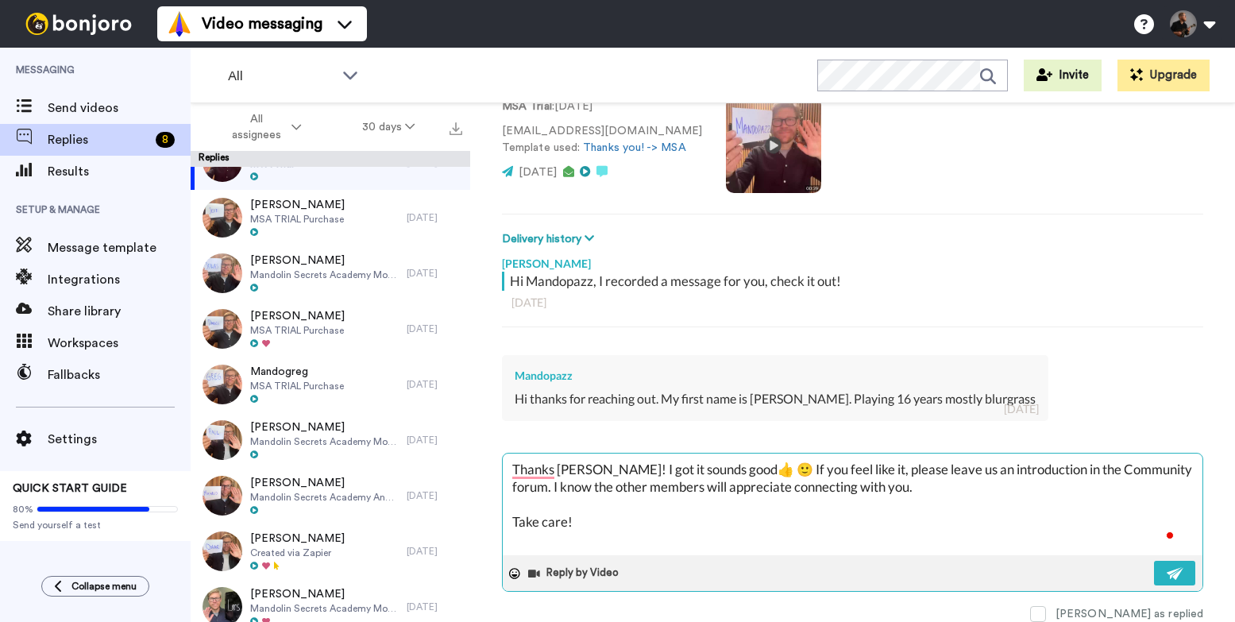
type textarea "Thanks Tony! I got itsounds good👍 🙂 If you feel like it, please leave us an int…"
type textarea "x"
type textarea "Thanks Tony! I got itounds good👍 🙂 If you feel like it, please leave us an intr…"
type textarea "x"
type textarea "Thanks Tony! I got itunds good👍 🙂 If you feel like it, please leave us an intro…"
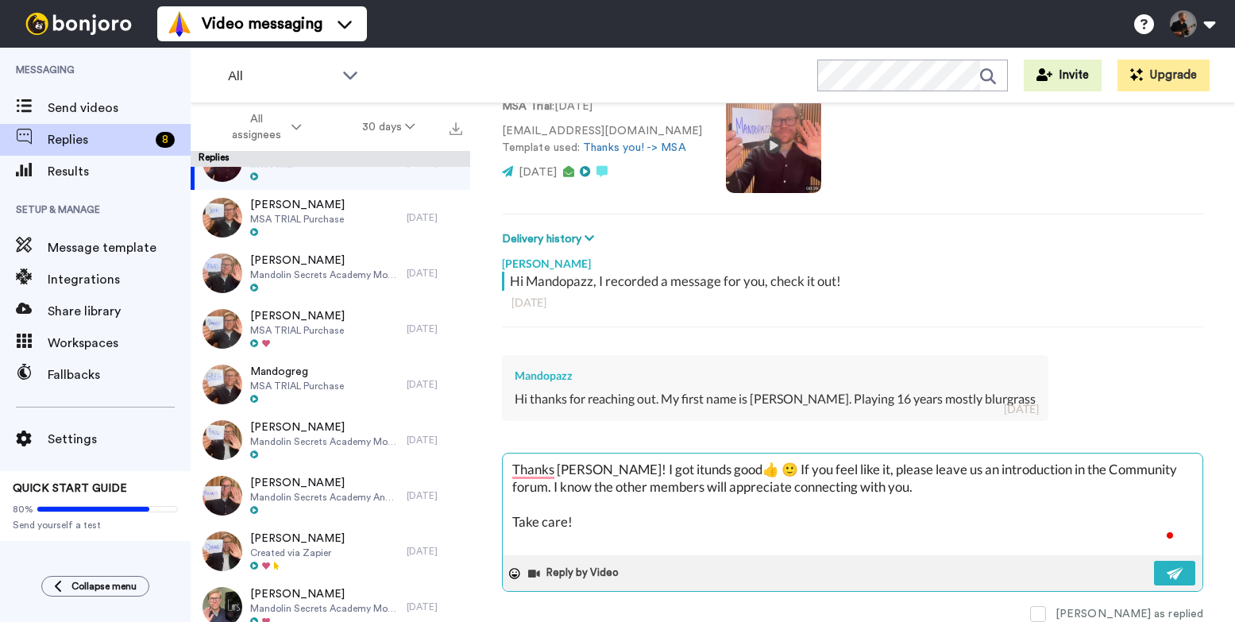
type textarea "x"
type textarea "Thanks Tony! I got itnds good👍 🙂 If you feel like it, please leave us an introd…"
type textarea "x"
type textarea "Thanks Tony! I got itds good👍 🙂 If you feel like it, please leave us an introdu…"
type textarea "x"
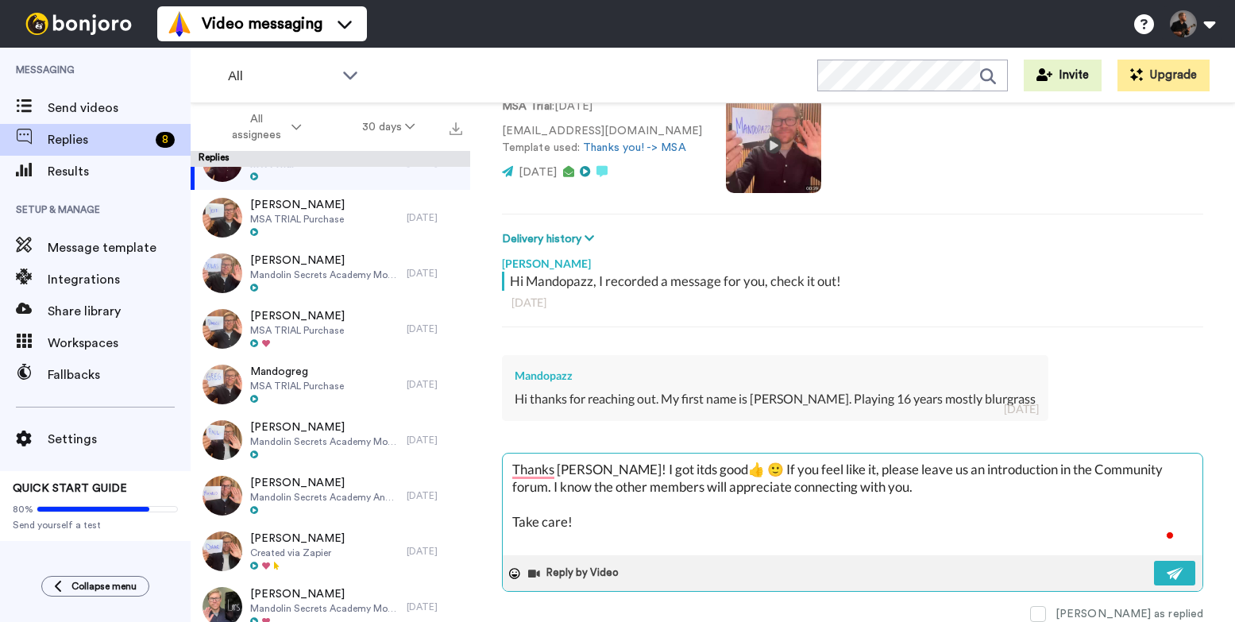
type textarea "Thanks Tony! I got its good👍 🙂 If you feel like it, please leave us an introduc…"
type textarea "x"
type textarea "Thanks Tony! I got it good👍 🙂 If you feel like it, please leave us an introduct…"
type textarea "x"
type textarea "Thanks Tony! I got itgood👍 🙂 If you feel like it, please leave us an introducti…"
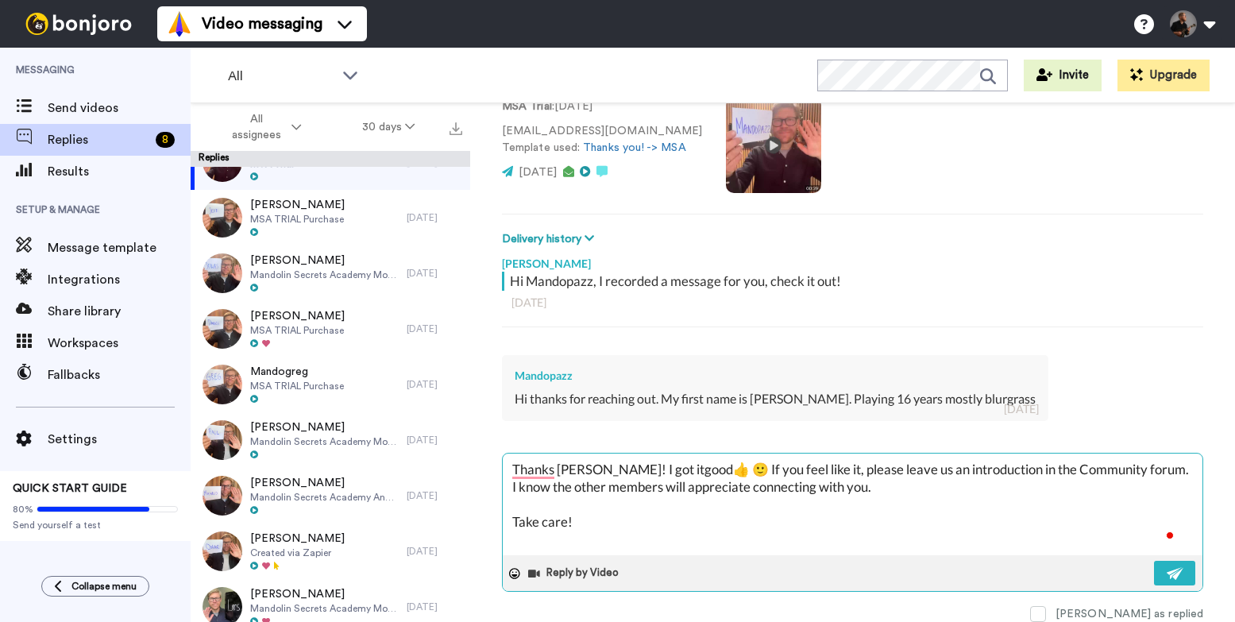
type textarea "x"
type textarea "Thanks Tony! I got itood👍 🙂 If you feel like it, please leave us an introductio…"
type textarea "x"
type textarea "Thanks Tony! I got itod👍 🙂 If you feel like it, please leave us an introduction…"
type textarea "x"
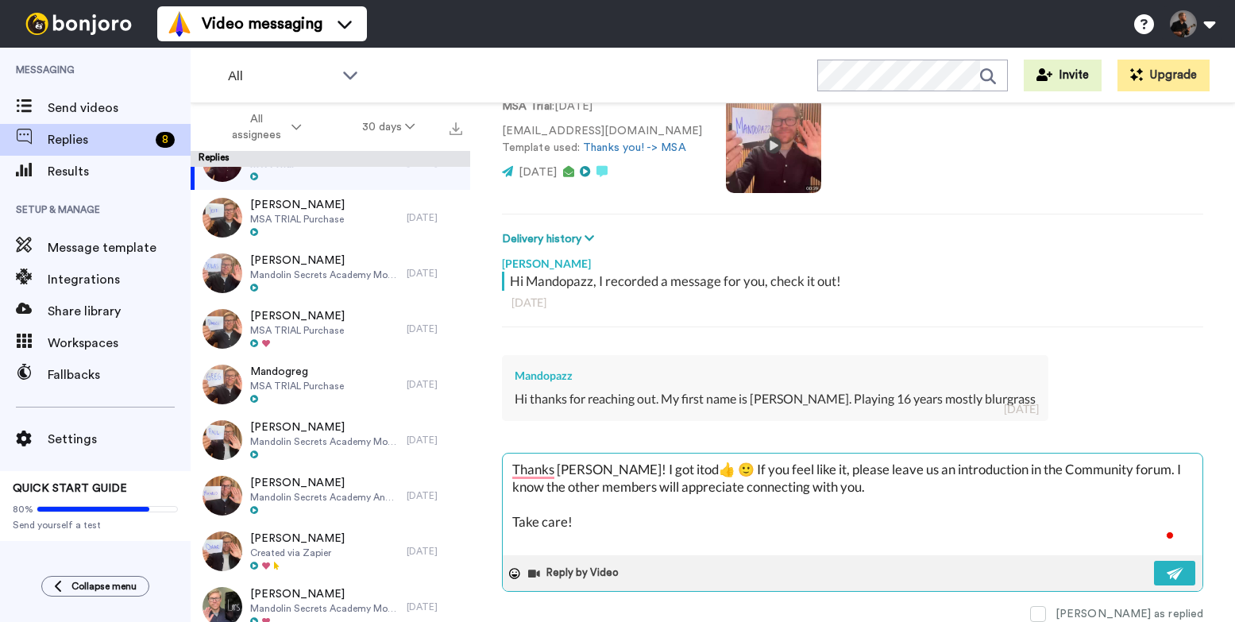
type textarea "Thanks Tony! I got itd👍 🙂 If you feel like it, please leave us an introduction …"
type textarea "x"
type textarea "Thanks Tony! I got it👍 🙂 If you feel like it, please leave us an introduction i…"
type textarea "x"
type textarea "Thanks Tony! I got it 🙂 If you feel like it, please leave us an introduction in…"
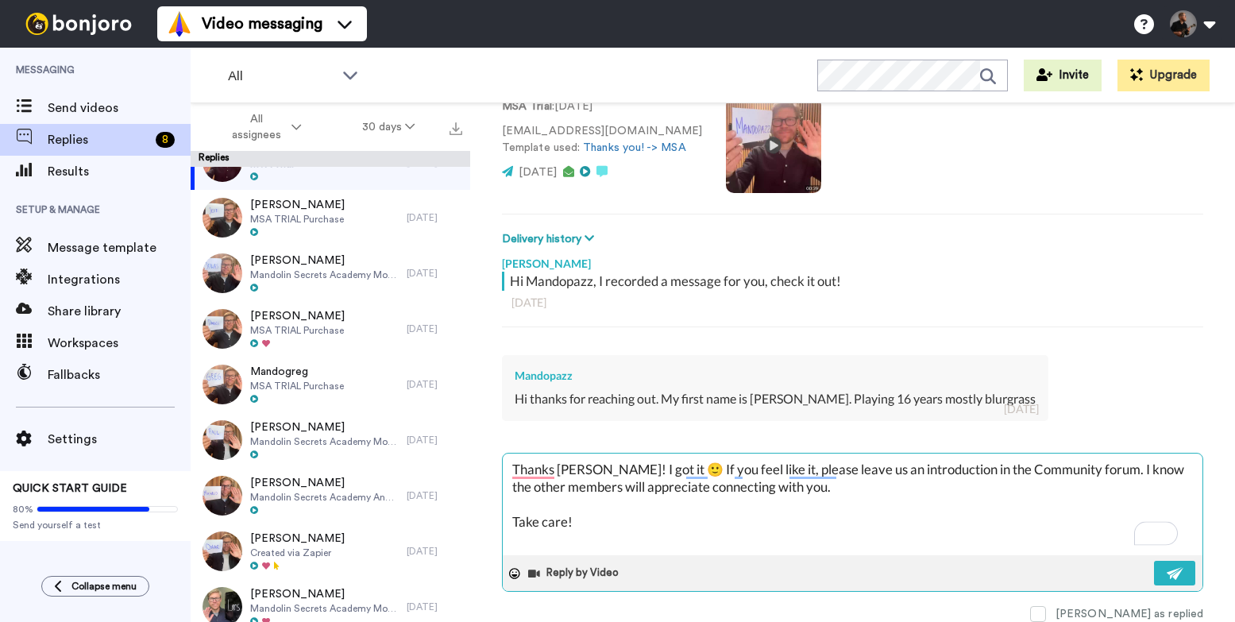
click at [649, 469] on textarea "Thanks Tony! I got it 🙂 If you feel like it, please leave us an introduction in…" at bounding box center [853, 504] width 700 height 102
type textarea "x"
type textarea "Thanks Tony! I got it 🙂 If you feel like it, please leave us an introduction in…"
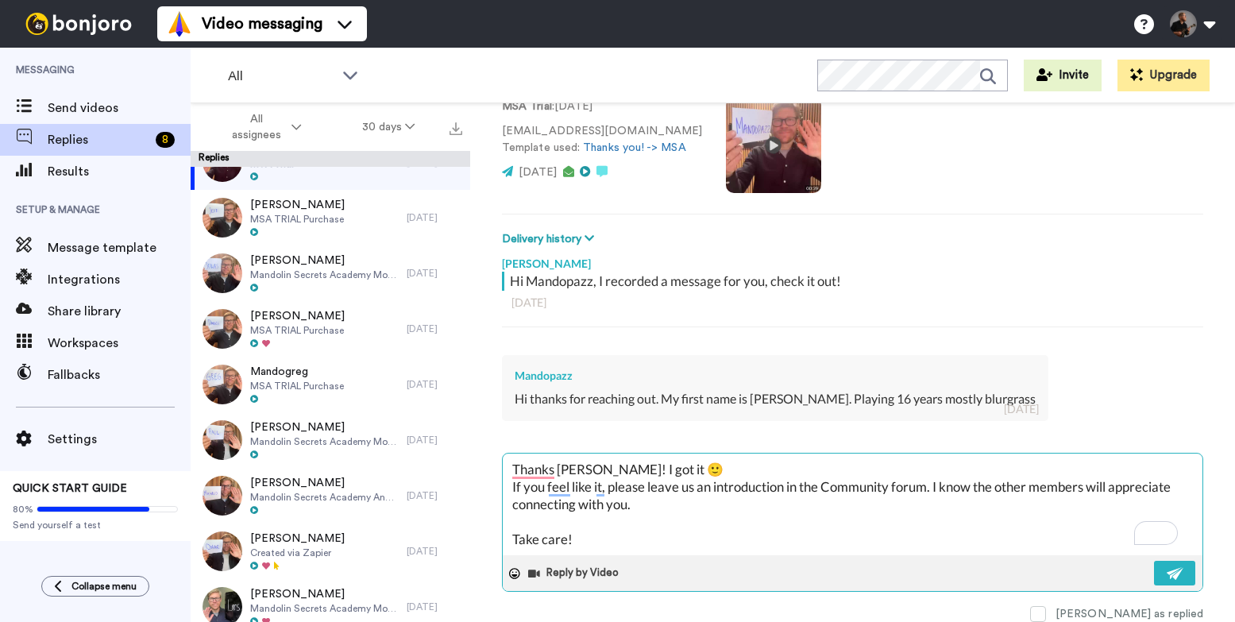
click at [630, 469] on textarea "Thanks Tony! I got it 🙂 If you feel like it, please leave us an introduction in…" at bounding box center [853, 504] width 700 height 102
type textarea "x"
type textarea "Thanks Tony! I got i 🙂 If you feel like it, please leave us an introduction in …"
type textarea "x"
type textarea "Thanks Tony! I got 🙂 If you feel like it, please leave us an introduction in th…"
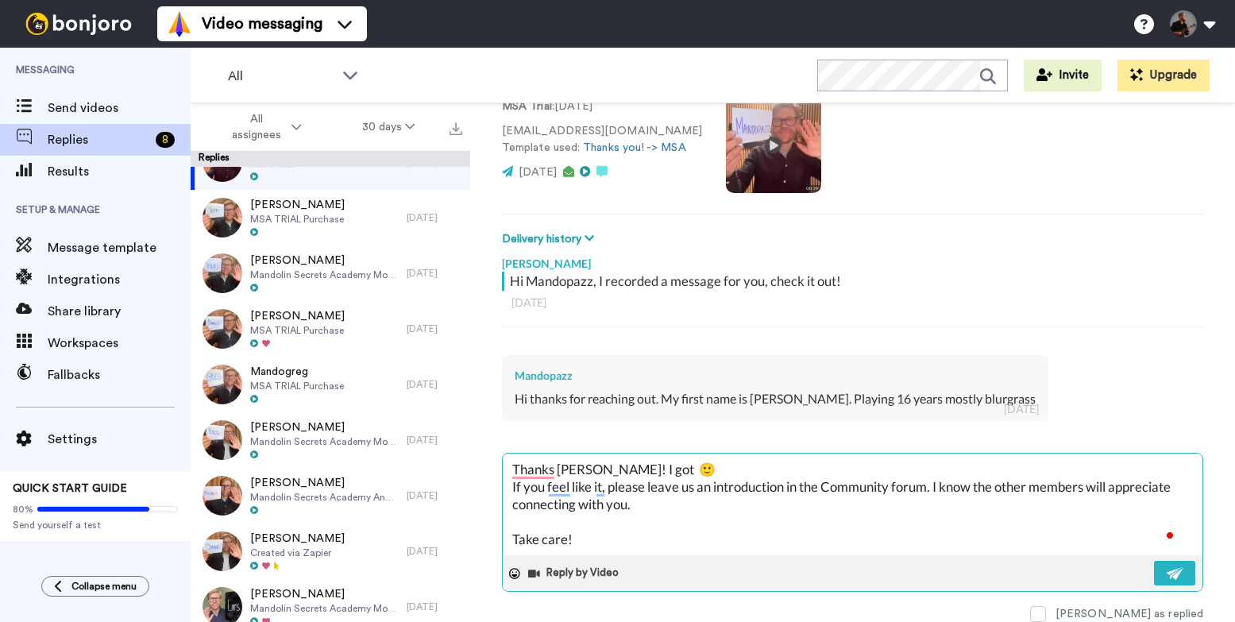
type textarea "x"
type textarea "Thanks Tony! I got y 🙂 If you feel like it, please leave us an introduction in …"
type textarea "x"
type textarea "Thanks Tony! I got yo 🙂 If you feel like it, please leave us an introduction in…"
type textarea "x"
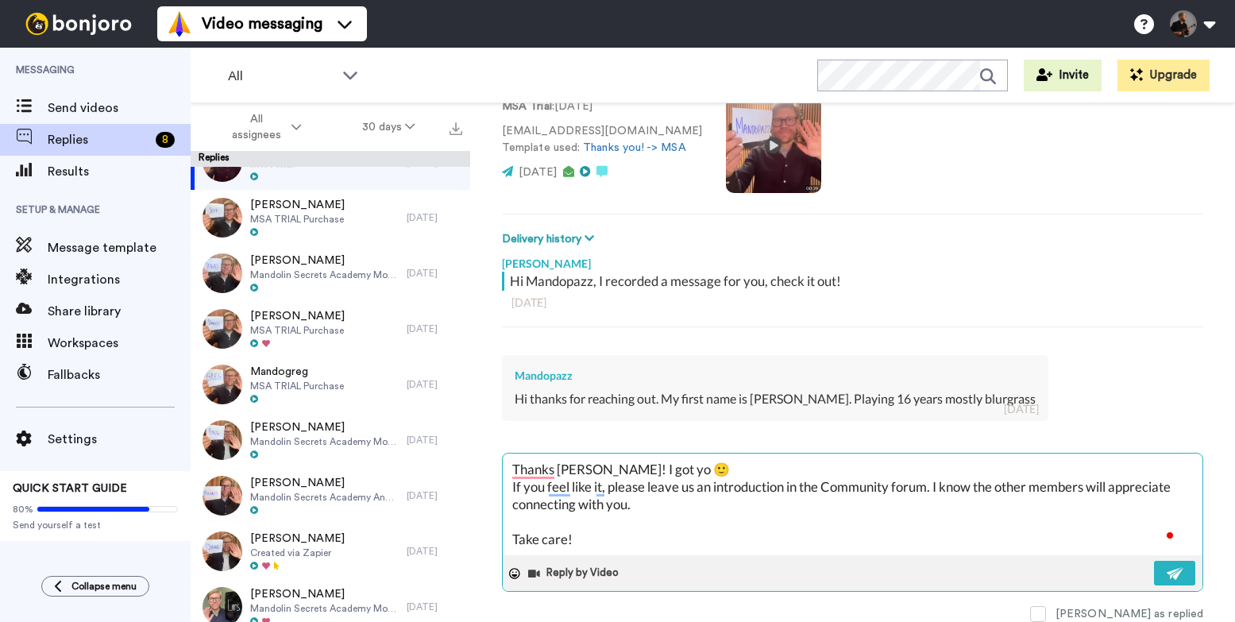
type textarea "Thanks Tony! I got you 🙂 If you feel like it, please leave us an introduction i…"
type textarea "x"
type textarea "Thanks Tony! I got your 🙂 If you feel like it, please leave us an introduction …"
type textarea "x"
type textarea "Thanks Tony! I got your 🙂 If you feel like it, please leave us an introduction …"
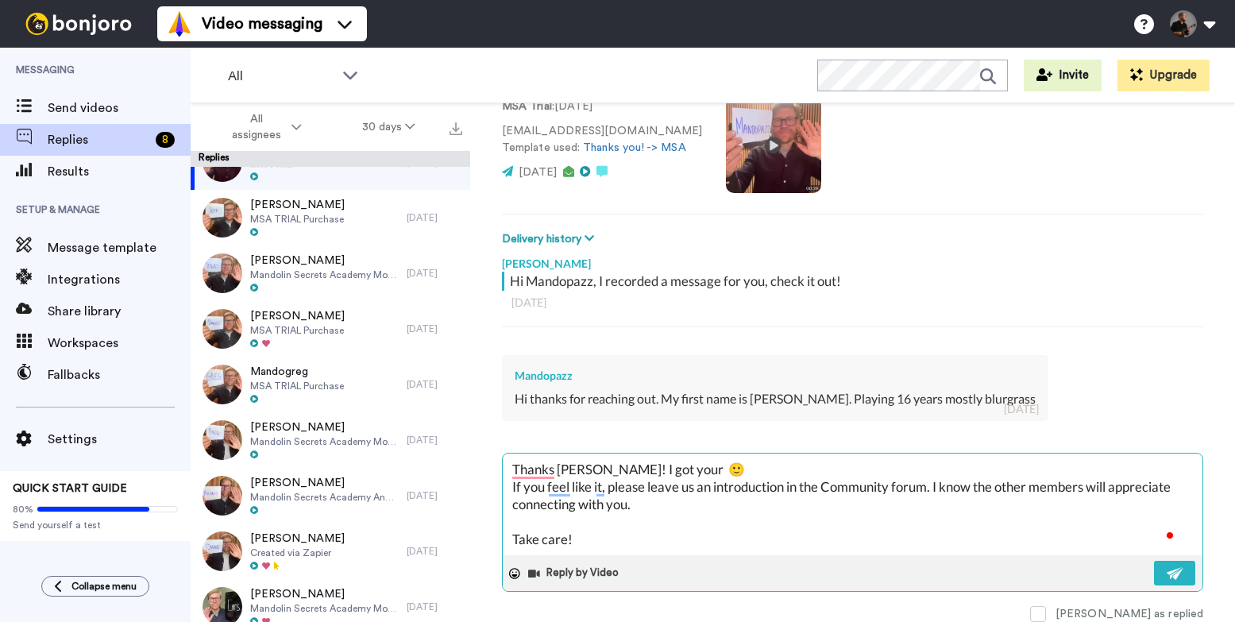
type textarea "x"
type textarea "Thanks Tony! I got your n 🙂 If you feel like it, please leave us an introductio…"
type textarea "x"
type textarea "Thanks Tony! I got your na 🙂 If you feel like it, please leave us an introducti…"
type textarea "x"
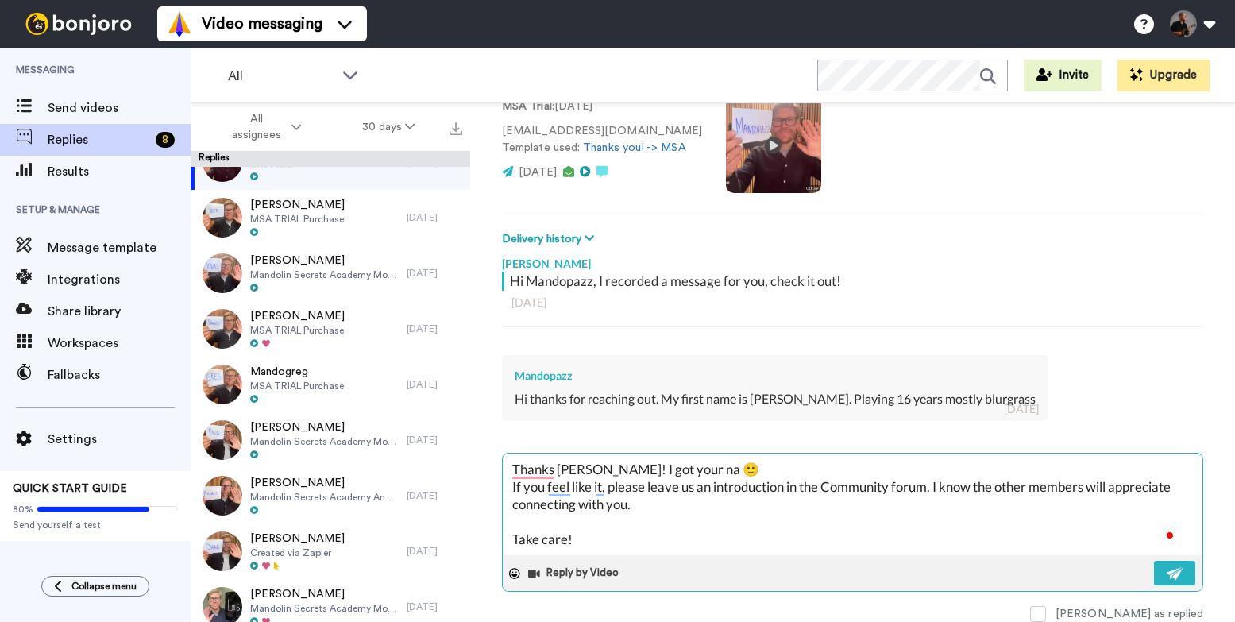
type textarea "Thanks Tony! I got your nam 🙂 If you feel like it, please leave us an introduct…"
type textarea "x"
type textarea "Thanks Tony! I got your name 🙂 If you feel like it, please leave us an introduc…"
type textarea "x"
type textarea "Thanks Tony! I got your name n 🙂 If you feel like it, please leave us an introd…"
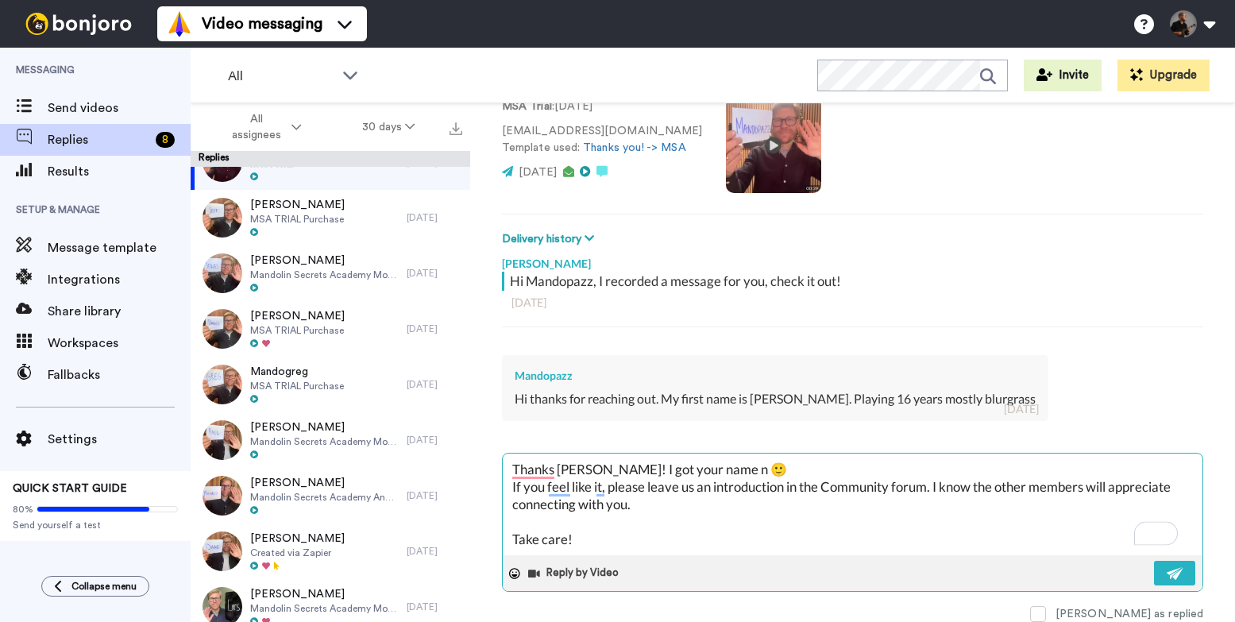
type textarea "x"
type textarea "Thanks Tony! I got your name no 🙂 If you feel like it, please leave us an intro…"
type textarea "x"
type textarea "Thanks Tony! I got your name now 🙂 If you feel like it, please leave us an intr…"
click at [1167, 570] on img at bounding box center [1175, 573] width 17 height 13
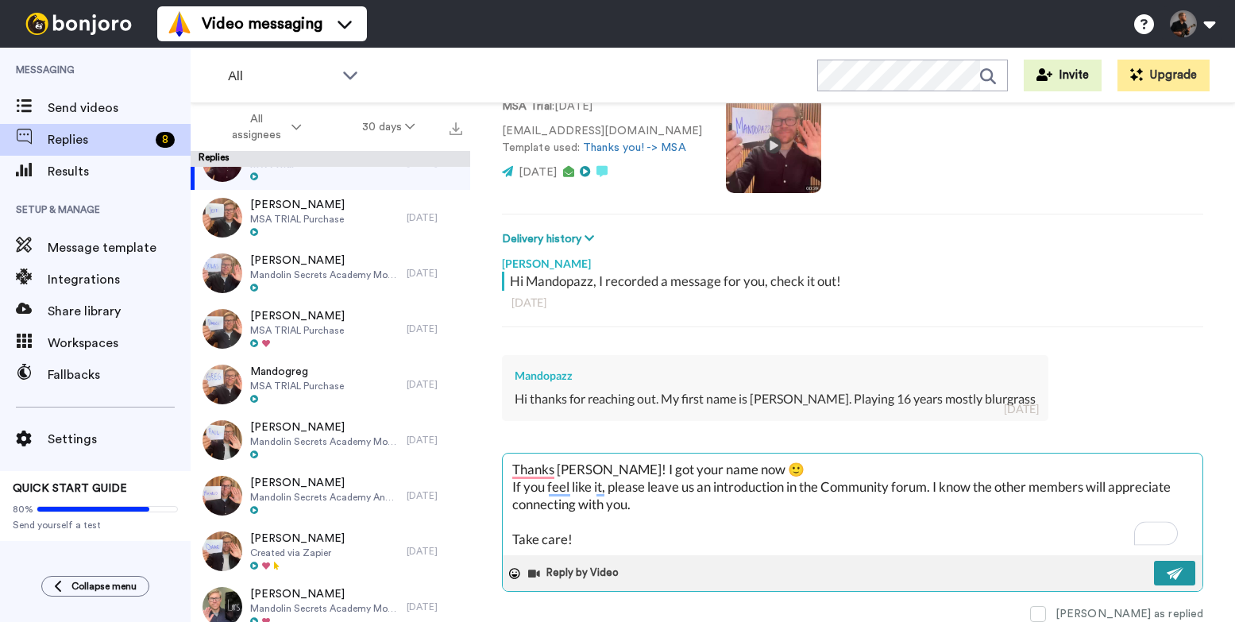
type textarea "x"
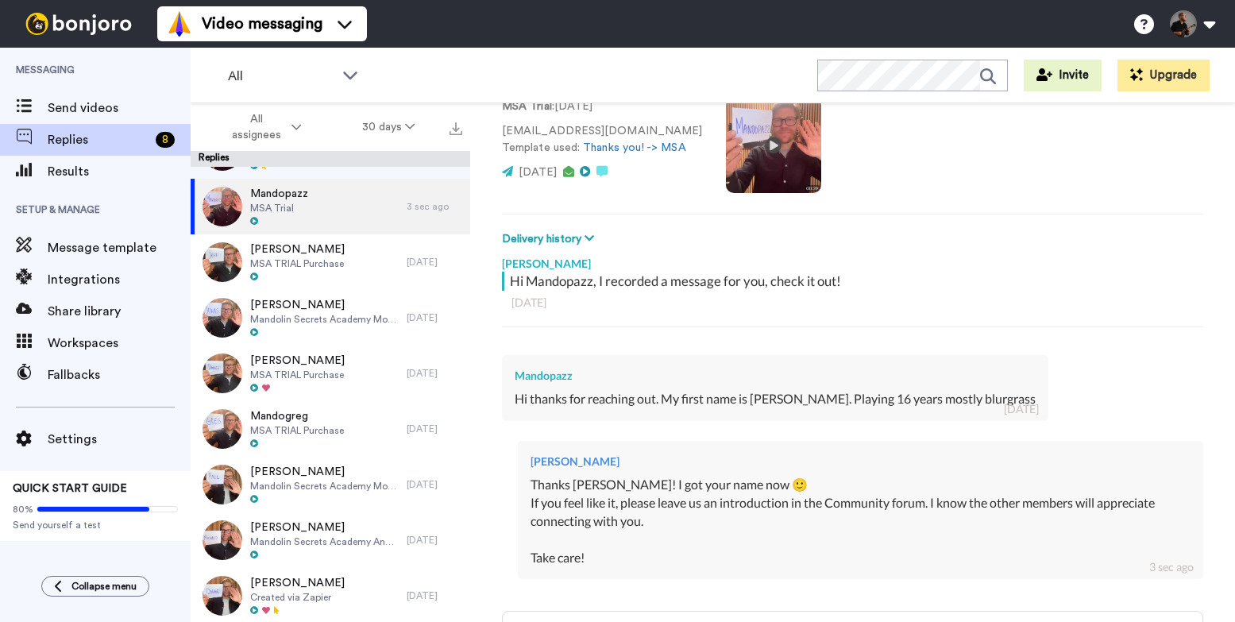
scroll to position [37, 0]
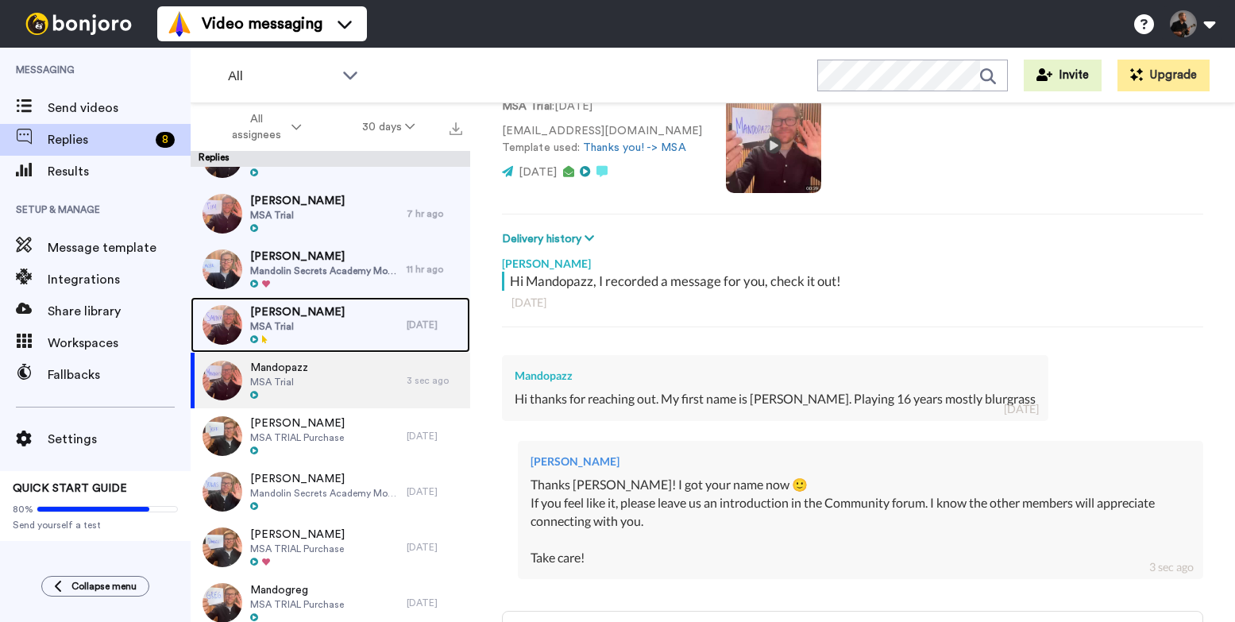
click at [395, 331] on div "Sandra Peevers MSA Trial 1 day ago" at bounding box center [331, 325] width 280 height 56
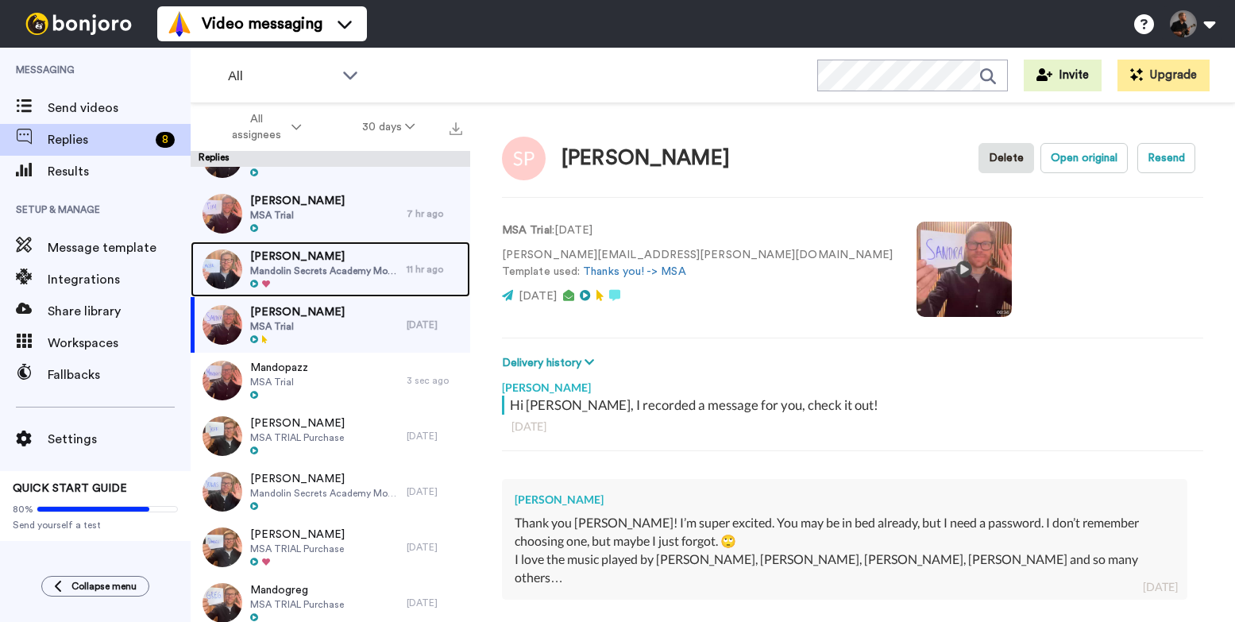
click at [334, 270] on span "Mandolin Secrets Academy Monthly" at bounding box center [324, 270] width 148 height 13
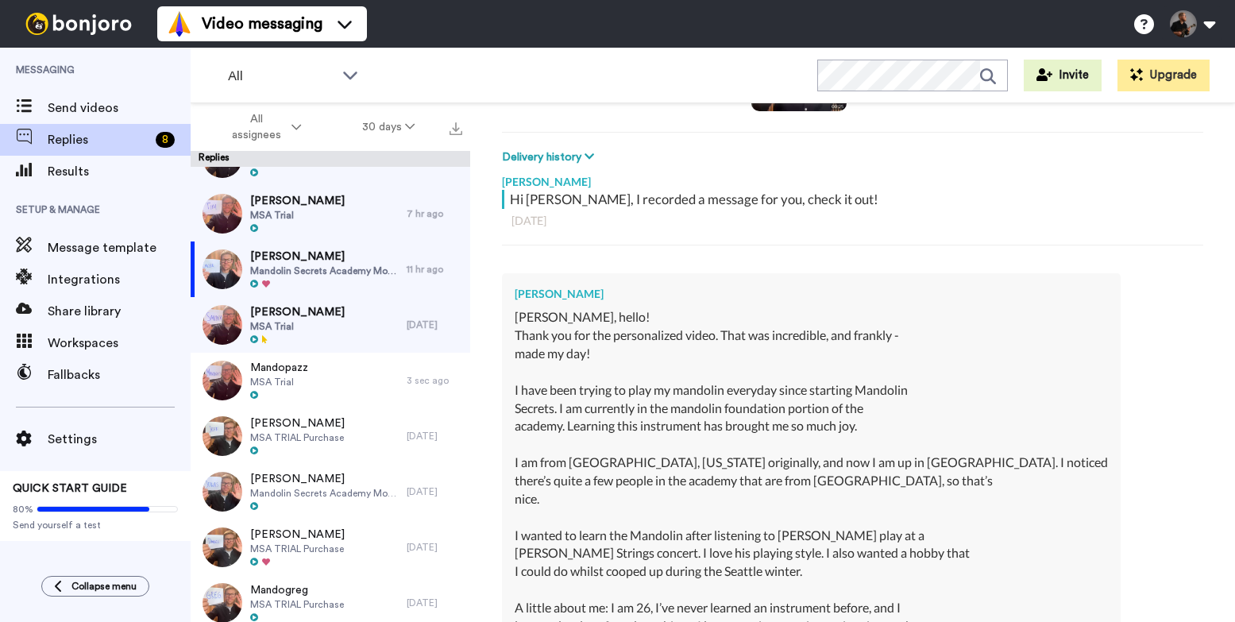
scroll to position [215, 0]
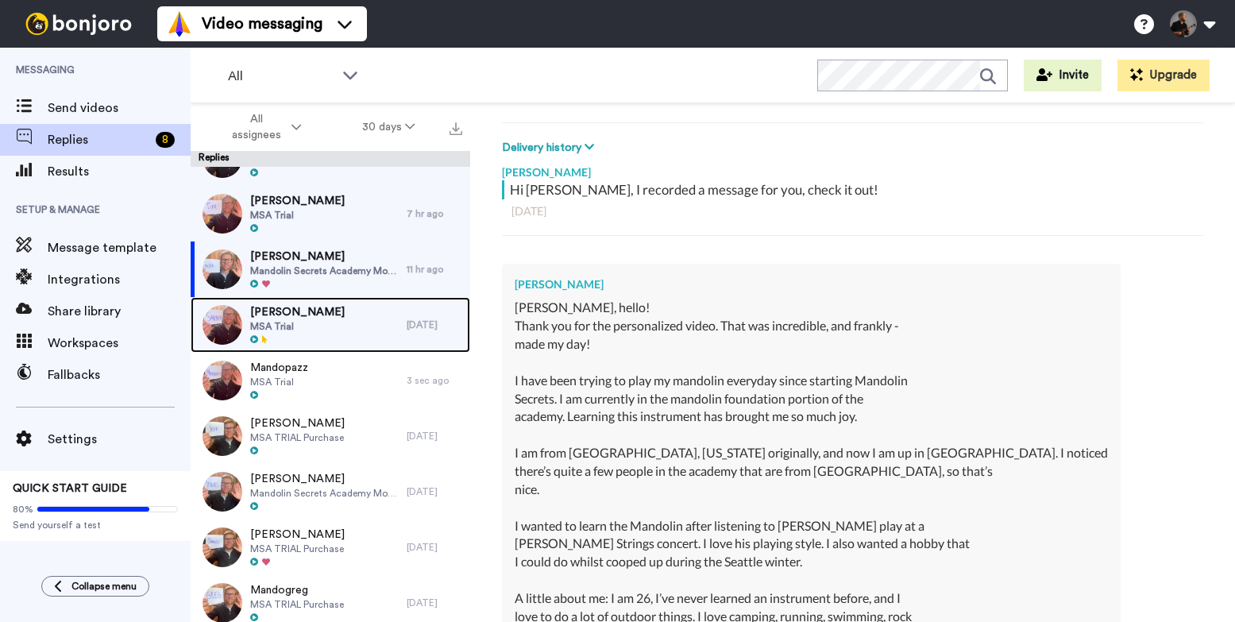
click at [337, 314] on div "Sandra Peevers MSA Trial" at bounding box center [299, 325] width 216 height 56
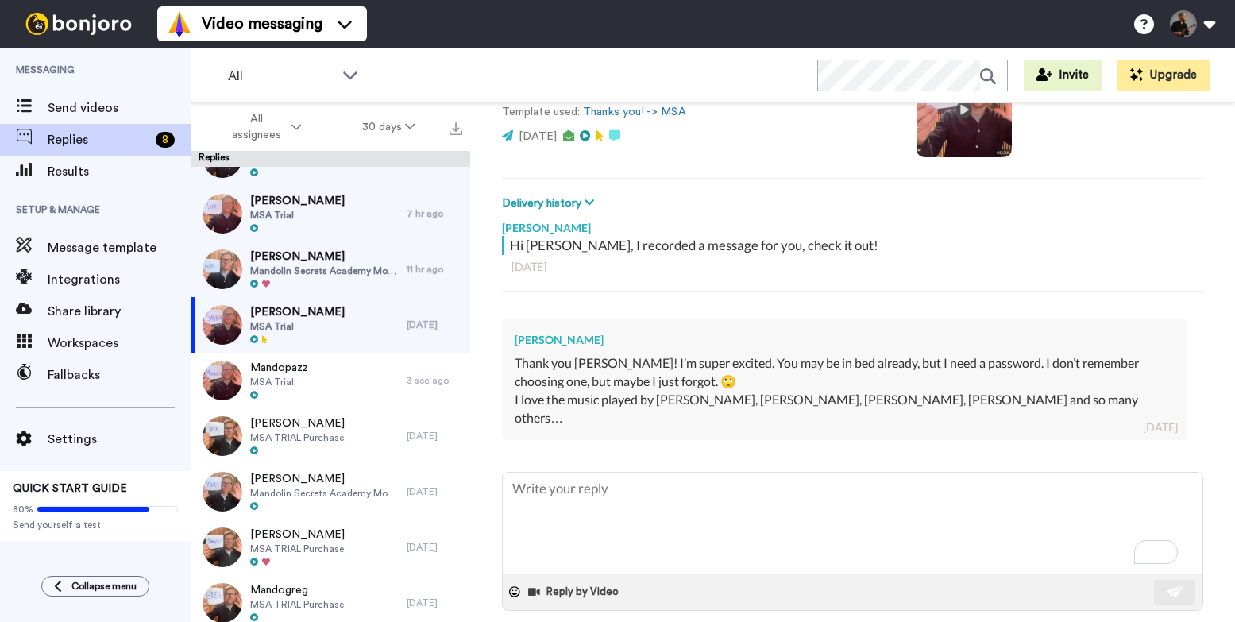
click at [1046, 621] on span at bounding box center [1038, 632] width 16 height 16
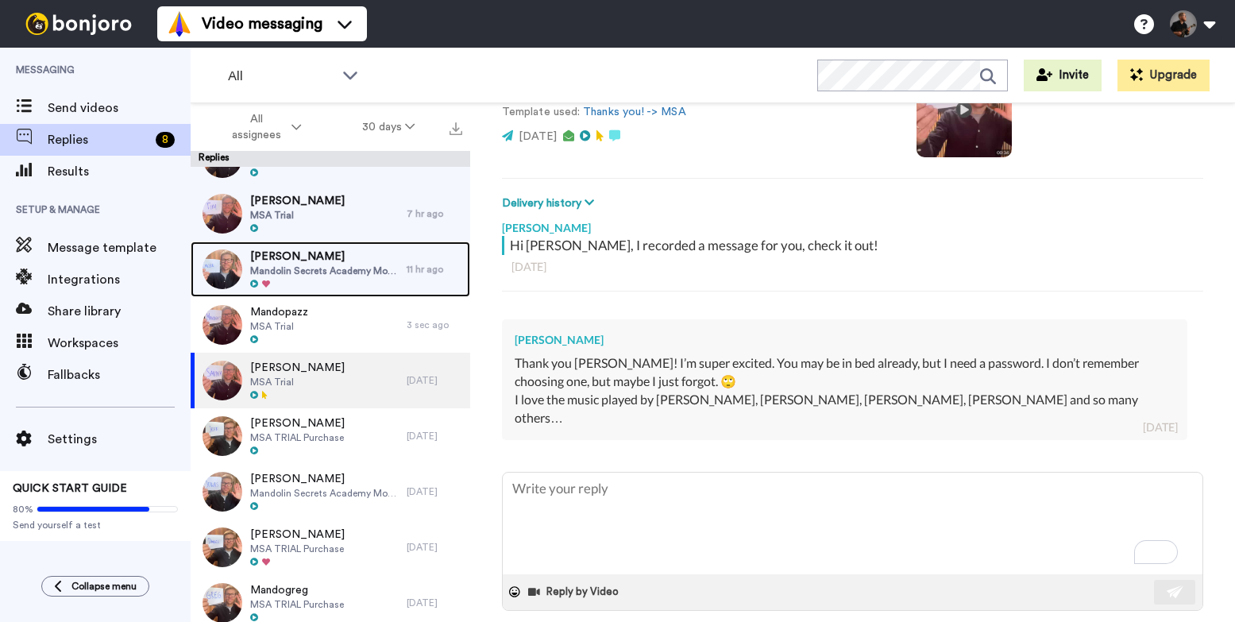
click at [347, 255] on span "[PERSON_NAME]" at bounding box center [324, 257] width 148 height 16
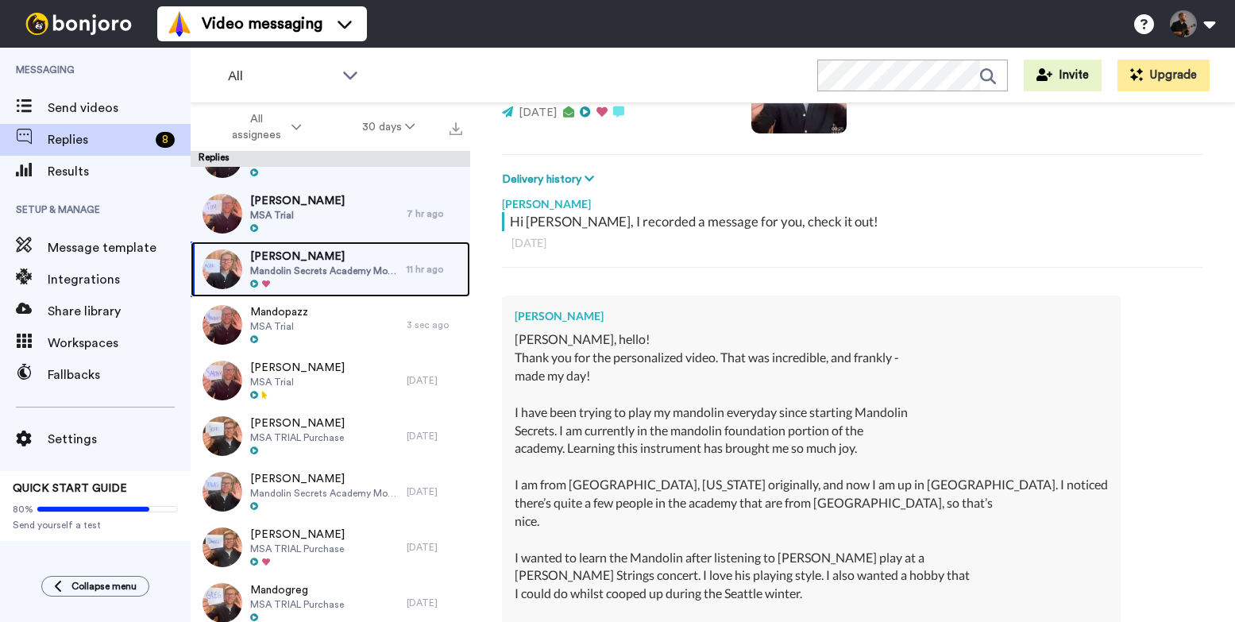
scroll to position [187, 0]
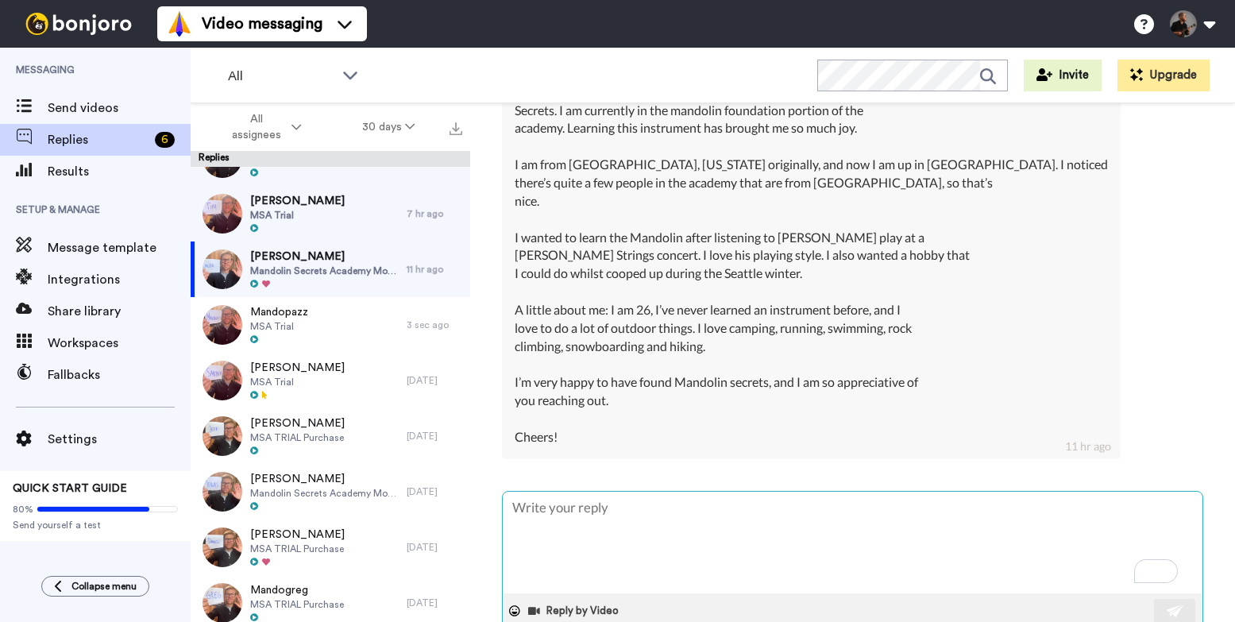
click at [669, 507] on textarea "To enrich screen reader interactions, please activate Accessibility in Grammarl…" at bounding box center [853, 543] width 700 height 102
paste textarea "Thanks! It all sounds good👍 🙂 If you feel like it, please leave us an introduct…"
type textarea "x"
type textarea "Thanks! It all sounds good👍 🙂 If you feel like it, please leave us an introduct…"
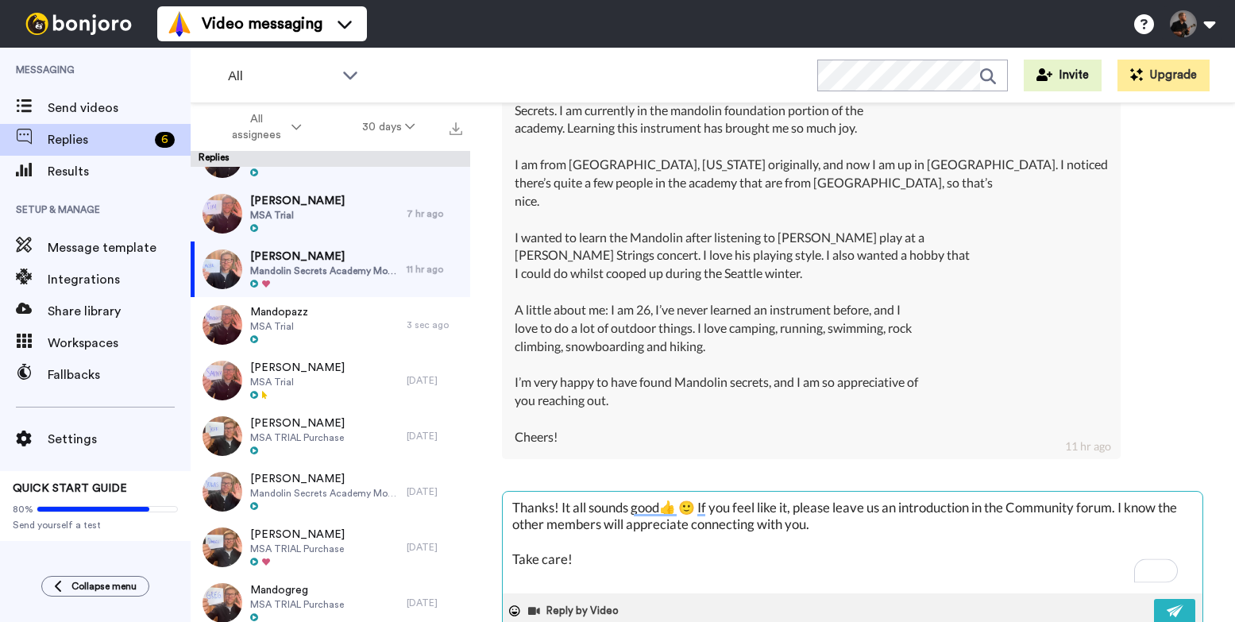
click at [551, 511] on textarea "Thanks! It all sounds good👍 🙂 If you feel like it, please leave us an introduct…" at bounding box center [853, 543] width 700 height 102
type textarea "x"
type textarea "Thanks ! It all sounds good👍 🙂 If you feel like it, please leave us an introduc…"
type textarea "x"
type textarea "Thanks C! It all sounds good👍 🙂 If you feel like it, please leave us an introdu…"
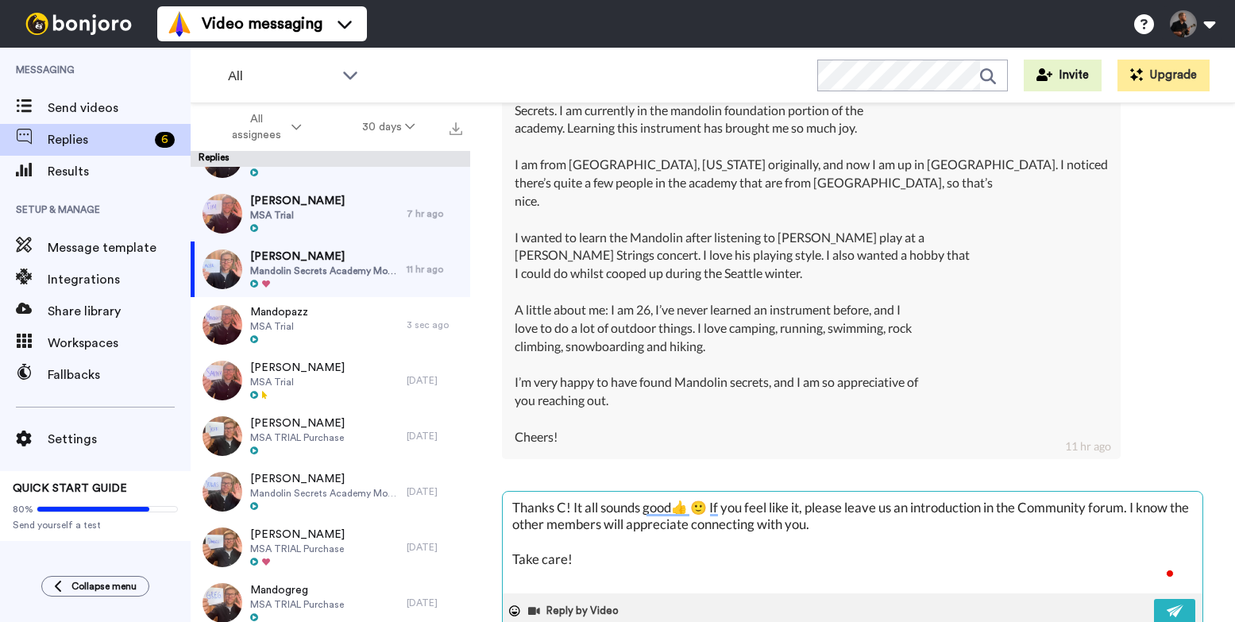
type textarea "x"
type textarea "Thanks Ca! It all sounds good👍 🙂 If you feel like it, please leave us an introd…"
type textarea "x"
type textarea "Thanks Cal! It all sounds good👍 🙂 If you feel like it, please leave us an intro…"
type textarea "x"
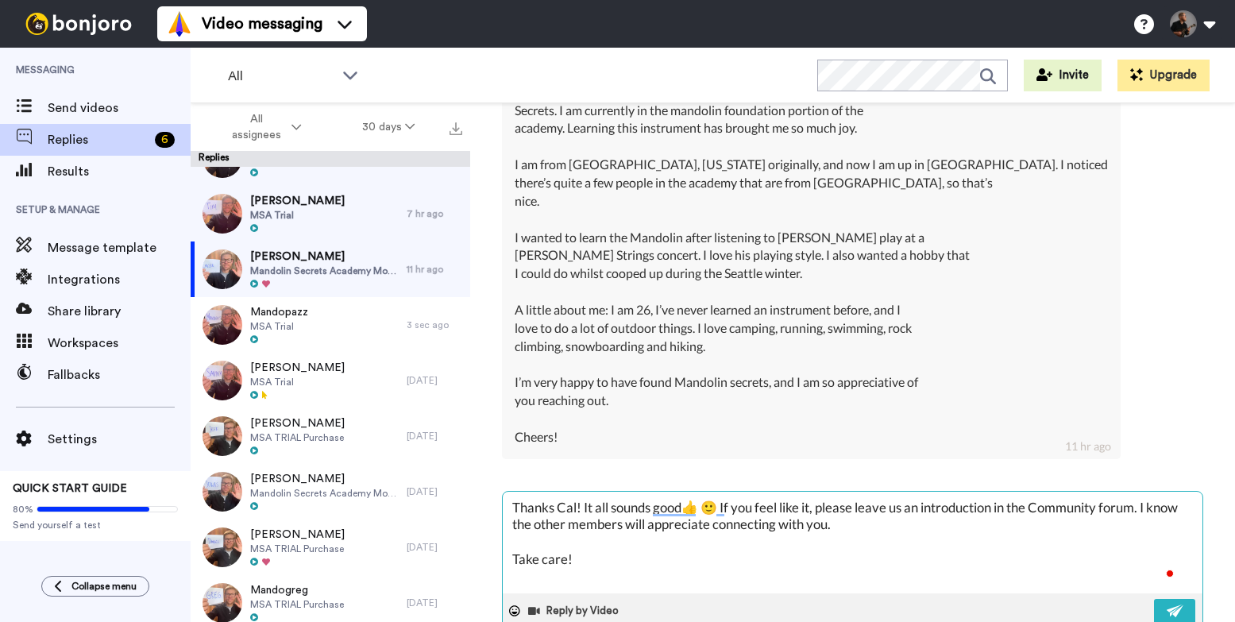
type textarea "Thanks Call! It all sounds good👍 🙂 If you feel like it, please leave us an intr…"
type textarea "x"
type textarea "Thanks Calle! It all sounds good👍 🙂 If you feel like it, please leave us an int…"
type textarea "x"
type textarea "Thanks Callee! It all sounds good👍 🙂 If you feel like it, please leave us an in…"
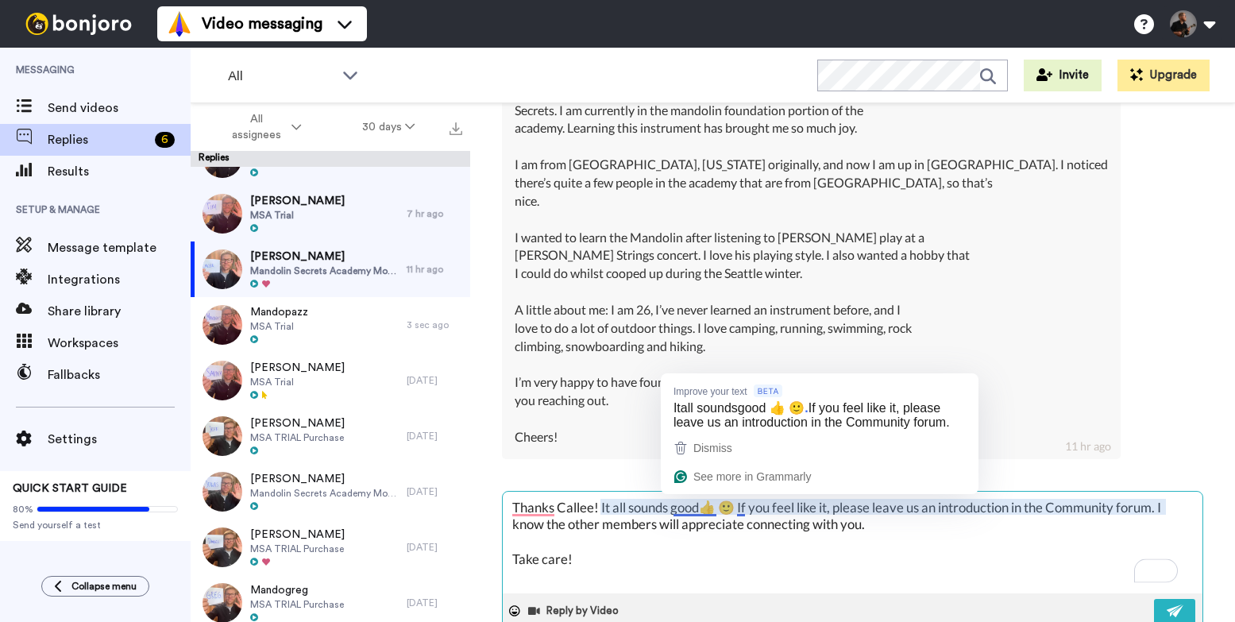
click at [706, 502] on textarea "Thanks Callee! It all sounds good👍 🙂 If you feel like it, please leave us an in…" at bounding box center [853, 543] width 700 height 102
type textarea "x"
type textarea "Thanks Callee! It all sounds good 👍 🙂 If you feel like it, please leave us an i…"
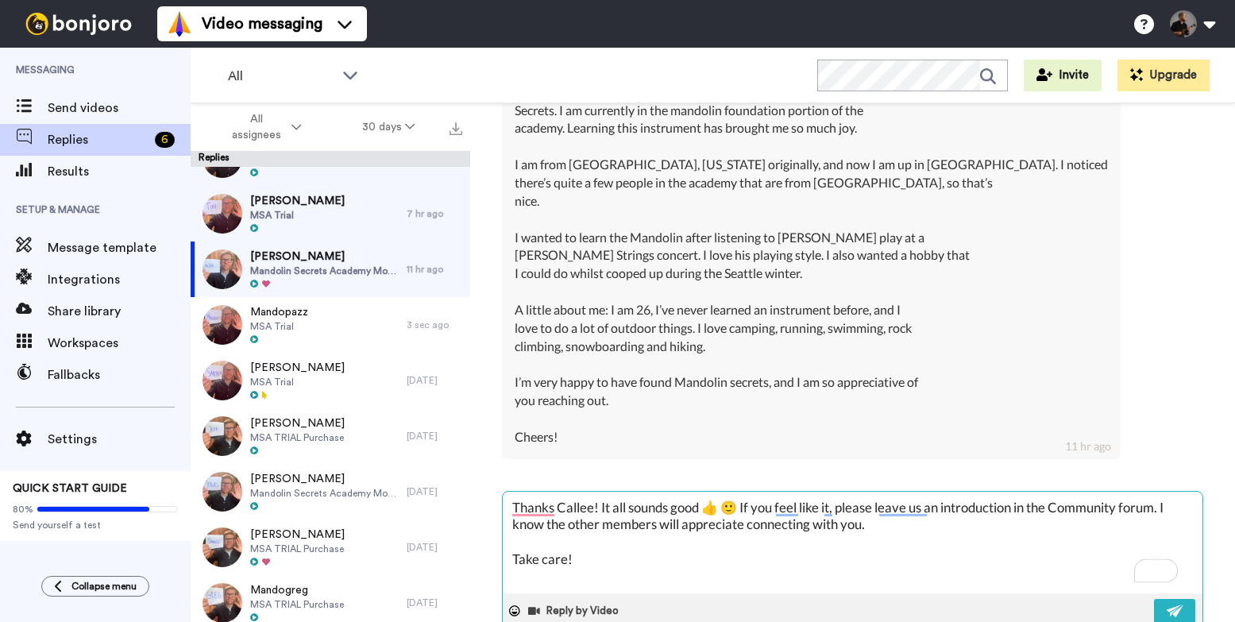
click at [721, 506] on textarea "Thanks Callee! It all sounds good 👍 🙂 If you feel like it, please leave us an i…" at bounding box center [853, 543] width 700 height 102
type textarea "x"
type textarea "Thanks Callee! It all sounds good 👍 I🙂 If you feel like it, please leave us an …"
type textarea "x"
type textarea "Thanks Callee! It all sounds good 👍 I 🙂 If you feel like it, please leave us an…"
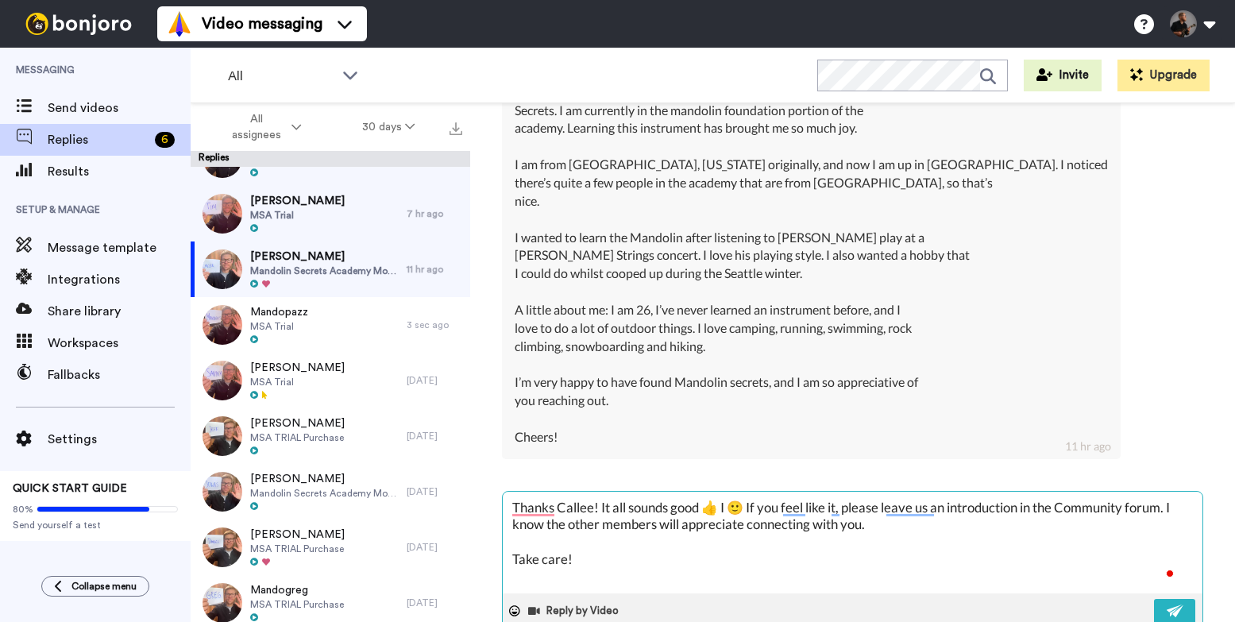
type textarea "x"
type textarea "Thanks Callee! It all sounds good 👍 I a🙂 If you feel like it, please leave us a…"
type textarea "x"
type textarea "Thanks Callee! It all sounds good 👍 I al🙂 If you feel like it, please leave us …"
type textarea "x"
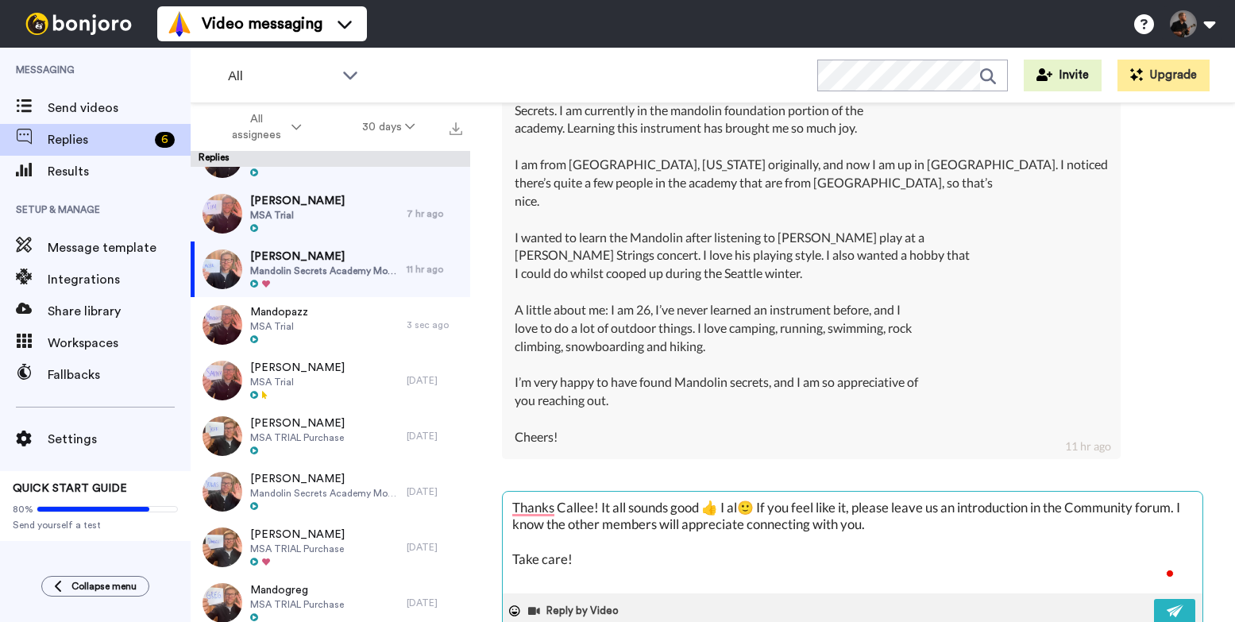
type textarea "Thanks Callee! It all sounds good 👍 I alo🙂 If you feel like it, please leave us…"
type textarea "x"
type textarea "Thanks Callee! It all sounds good 👍 I alos🙂 If you feel like it, please leave u…"
type textarea "x"
type textarea "Thanks Callee! It all sounds good 👍 I alos 🙂 If you feel like it, please leave …"
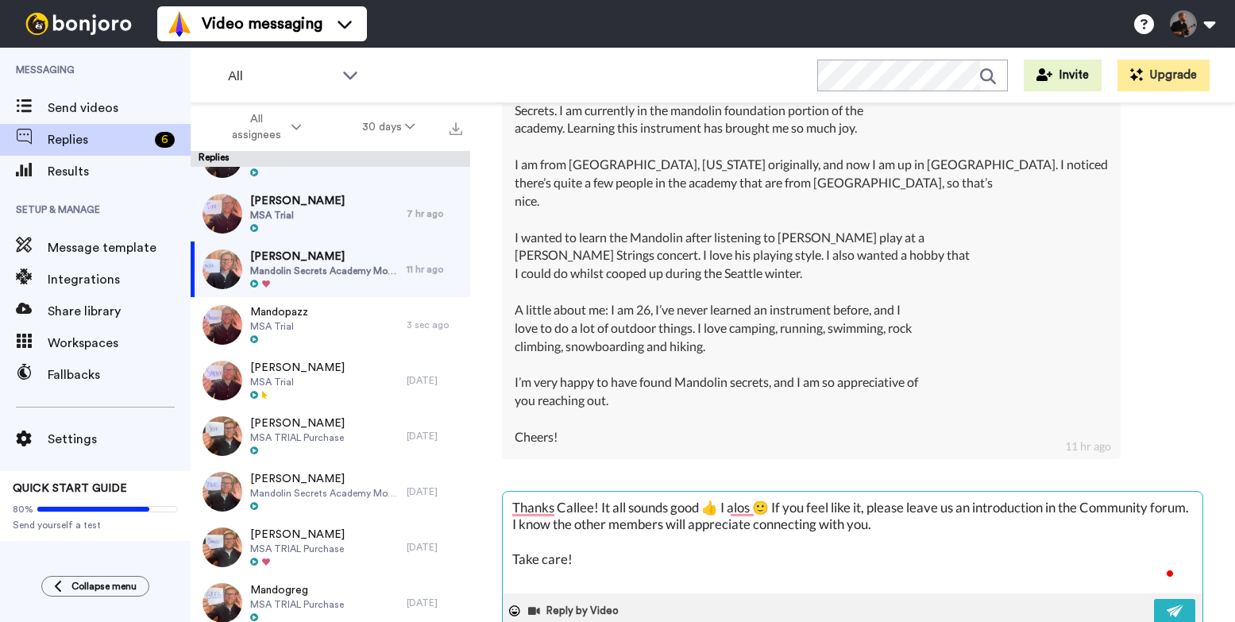
type textarea "x"
type textarea "Thanks Callee! It all sounds good 👍 I alos🙂 If you feel like it, please leave u…"
type textarea "x"
type textarea "Thanks Callee! It all sounds good 👍 I alo🙂 If you feel like it, please leave us…"
type textarea "x"
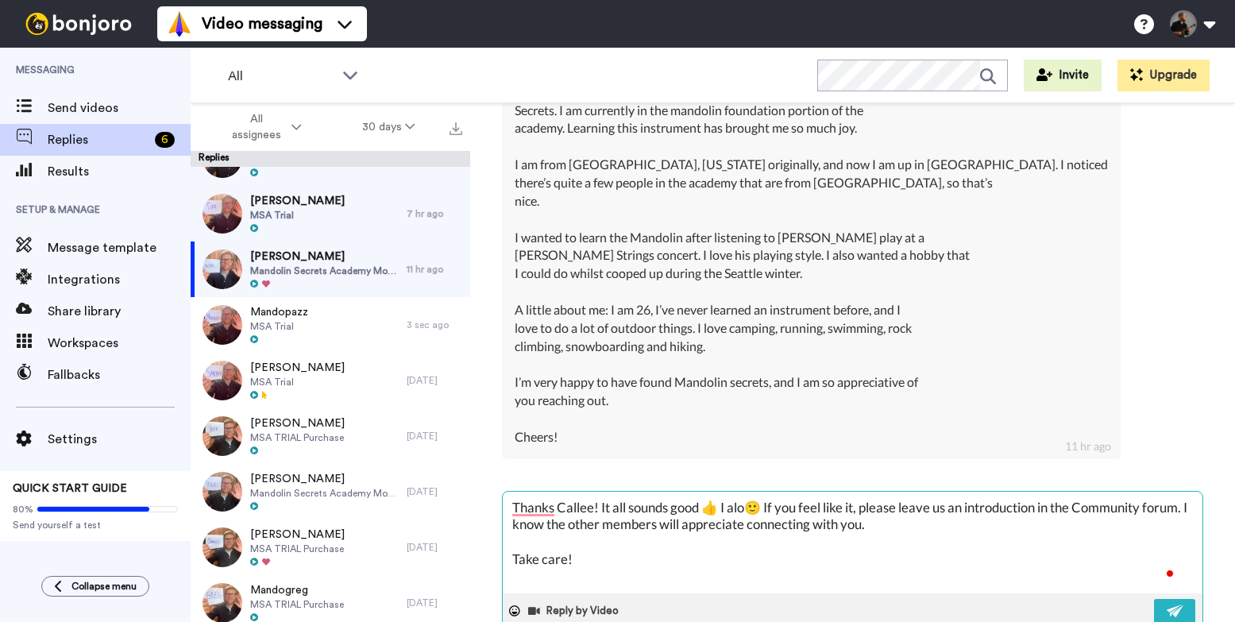
type textarea "Thanks Callee! It all sounds good 👍 I al🙂 If you feel like it, please leave us …"
type textarea "x"
type textarea "Thanks Callee! It all sounds good 👍 I a🙂 If you feel like it, please leave us a…"
type textarea "x"
type textarea "Thanks Callee! It all sounds good 👍 I 🙂 If you feel like it, please leave us an…"
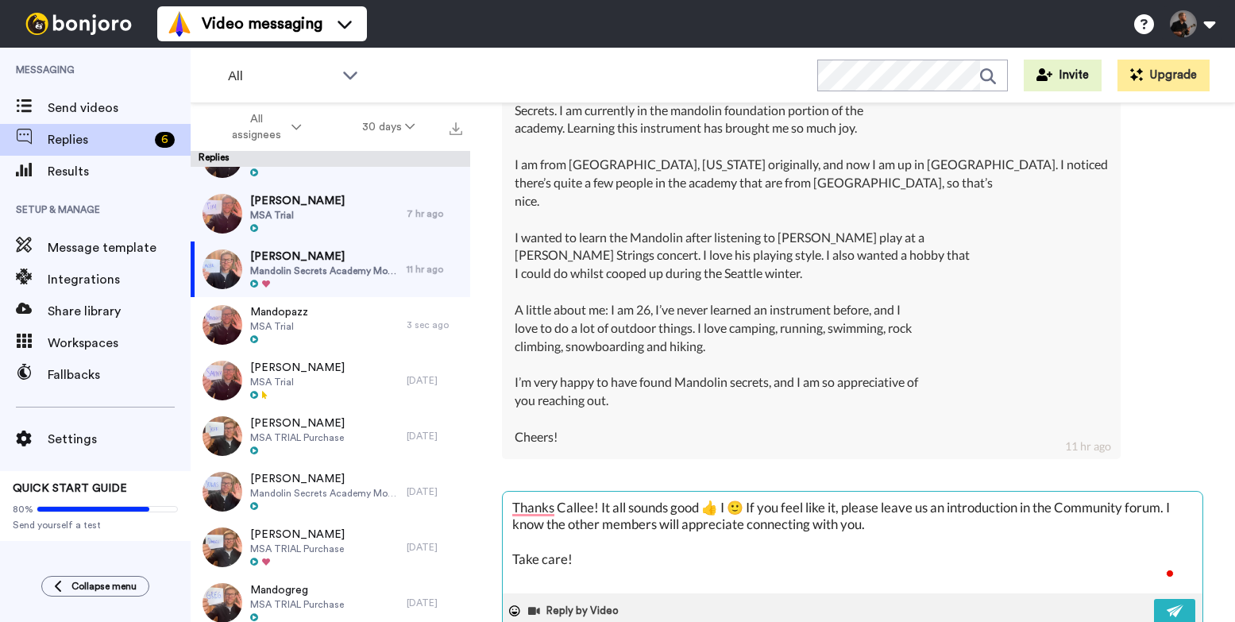
type textarea "x"
type textarea "Thanks Callee! It all sounds good 👍 I🙂 If you feel like it, please leave us an …"
type textarea "x"
type textarea "Thanks Callee! It all sounds good 👍 I'🙂 If you feel like it, please leave us an…"
type textarea "x"
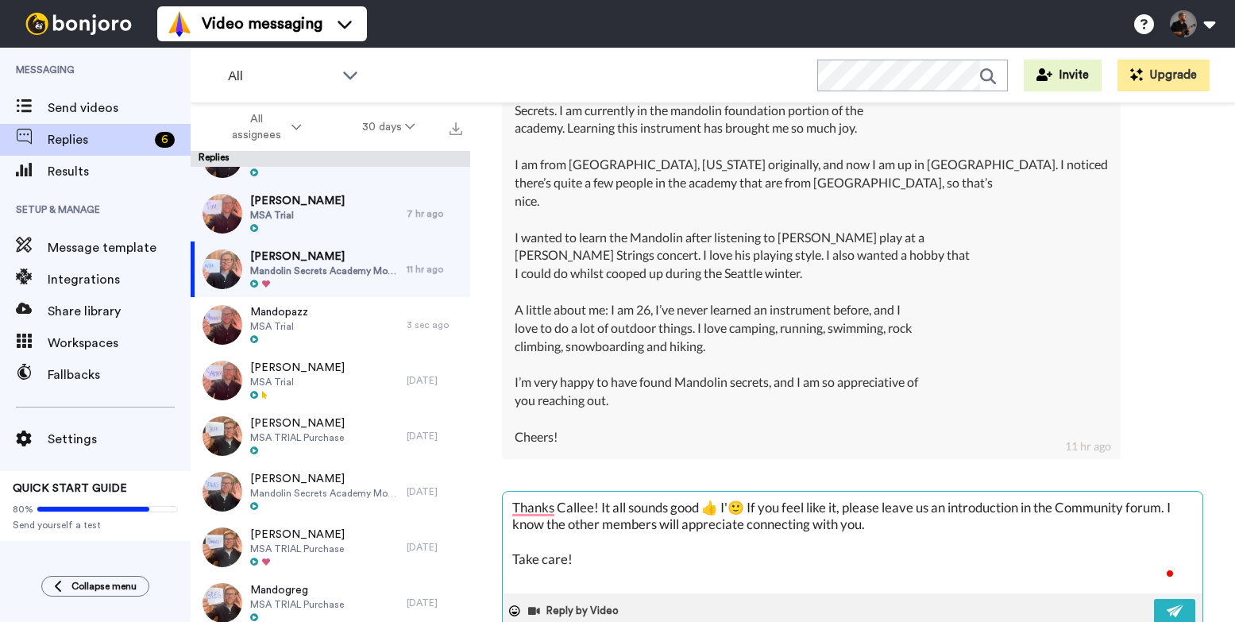
type textarea "Thanks Callee! It all sounds good 👍 I'm🙂 If you feel like it, please leave us a…"
type textarea "x"
type textarea "Thanks Callee! It all sounds good 👍 I'm 🙂 If you feel like it, please leave us …"
type textarea "x"
type textarea "Thanks Callee! It all sounds good 👍 I'm al🙂 If you feel like it, please leave u…"
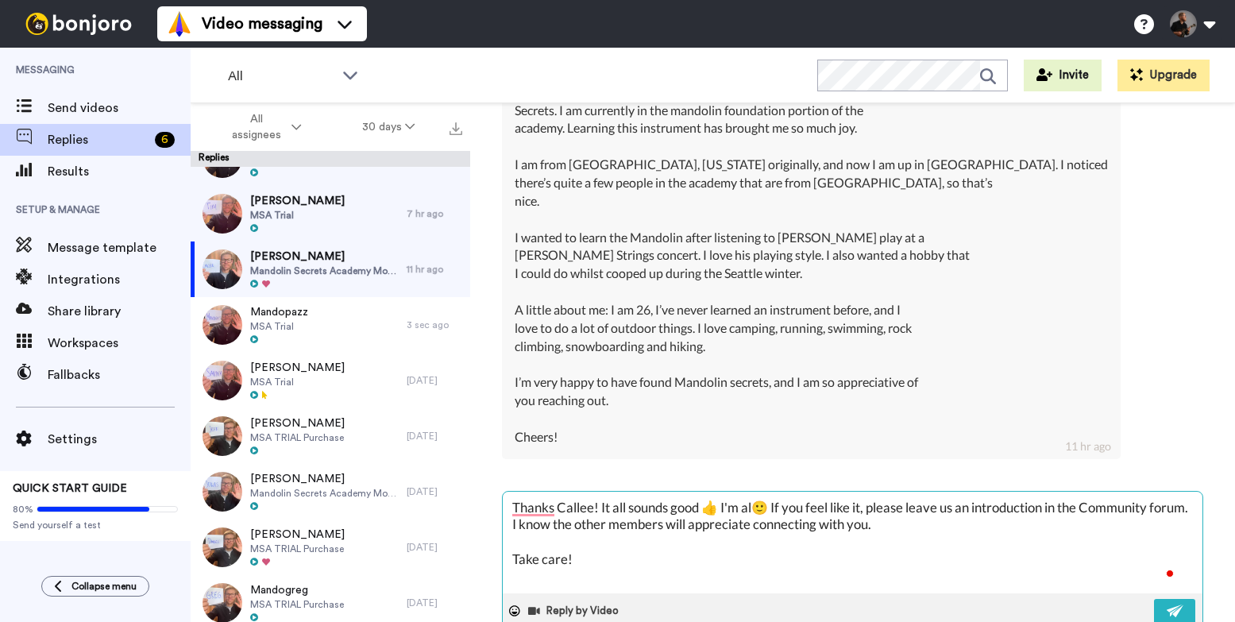
type textarea "x"
type textarea "Thanks Callee! It all sounds good 👍 I'm als🙂 If you feel like it, please leave …"
type textarea "x"
type textarea "Thanks Callee! It all sounds good 👍 I'm also🙂 If you feel like it, please leave…"
type textarea "x"
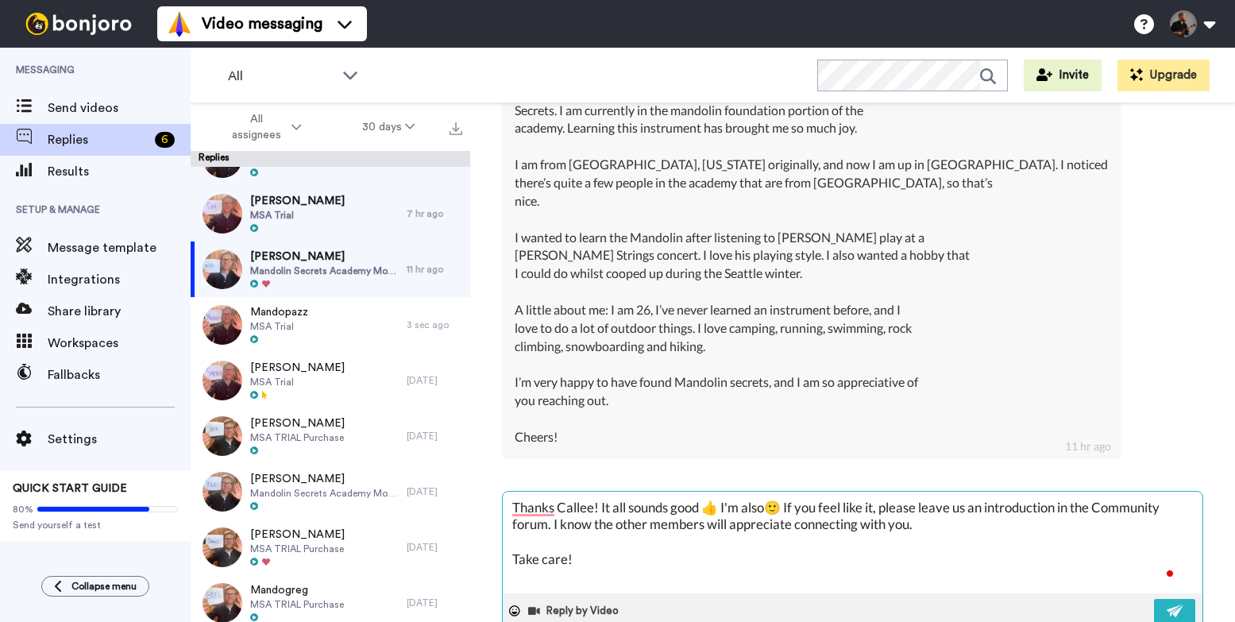
type textarea "Thanks Callee! It all sounds good 👍 I'm also 🙂 If you feel like it, please leav…"
type textarea "x"
type textarea "Thanks Callee! It all sounds good 👍 I'm also v🙂 If you feel like it, please lea…"
type textarea "x"
type textarea "Thanks Callee! It all sounds good 👍 I'm also ver🙂 If you feel like it, please l…"
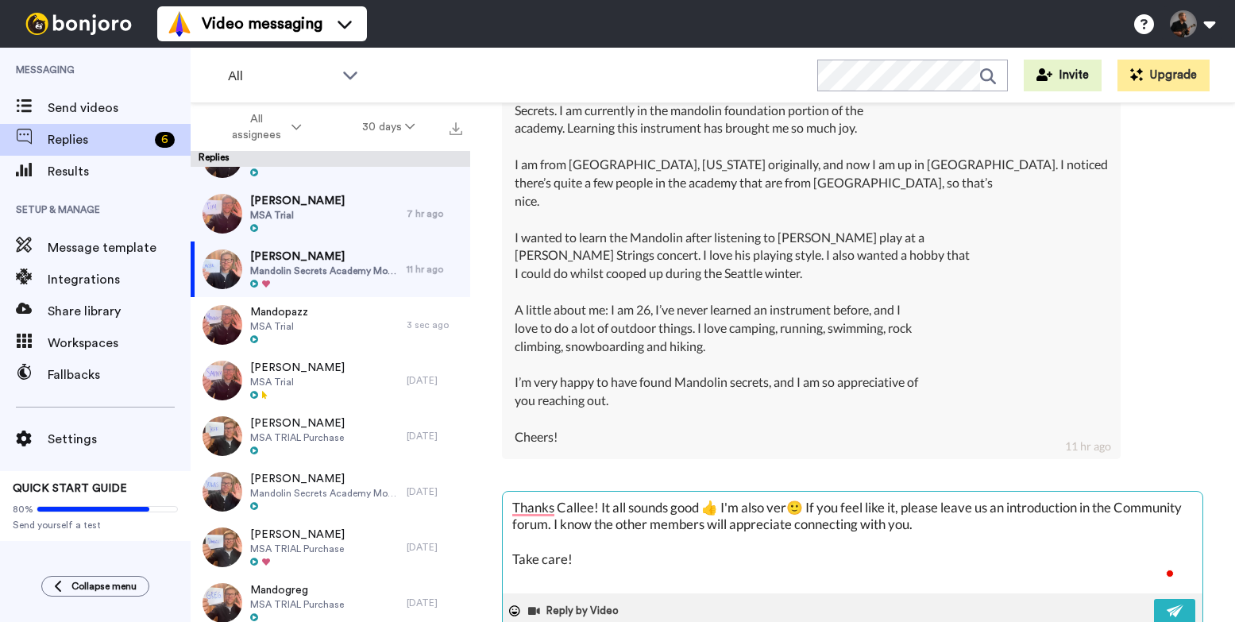
type textarea "x"
type textarea "Thanks Callee! It all sounds good 👍 I'm also very🙂 If you feel like it, please …"
type textarea "x"
type textarea "Thanks Callee! It all sounds good 👍 I'm also very 🙂 If you feel like it, please…"
type textarea "x"
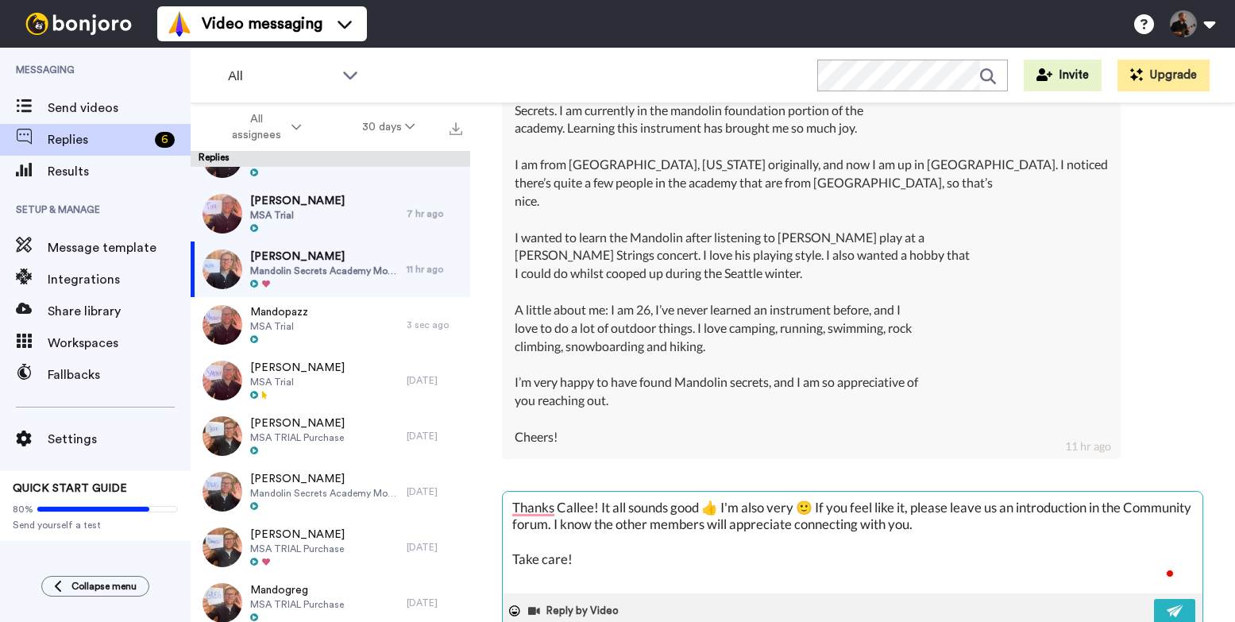
type textarea "Thanks Callee! It all sounds good 👍 I'm also very f🙂 If you feel like it, pleas…"
type textarea "x"
type textarea "Thanks Callee! It all sounds good 👍 I'm also very fo🙂 If you feel like it, plea…"
type textarea "x"
type textarea "Thanks Callee! It all sounds good 👍 I'm also very fon🙂 If you feel like it, ple…"
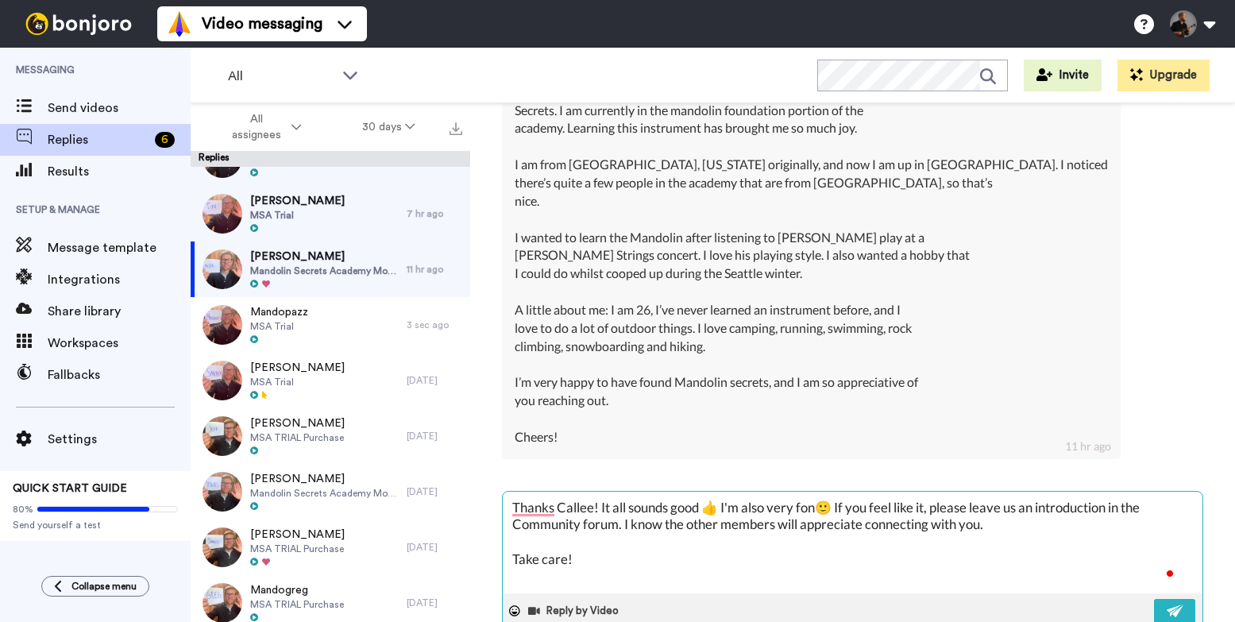
type textarea "x"
type textarea "Thanks Callee! It all sounds good 👍 I'm also very fond🙂 If you feel like it, pl…"
type textarea "x"
type textarea "Thanks Callee! It all sounds good 👍 I'm also very fond 🙂 If you feel like it, p…"
type textarea "x"
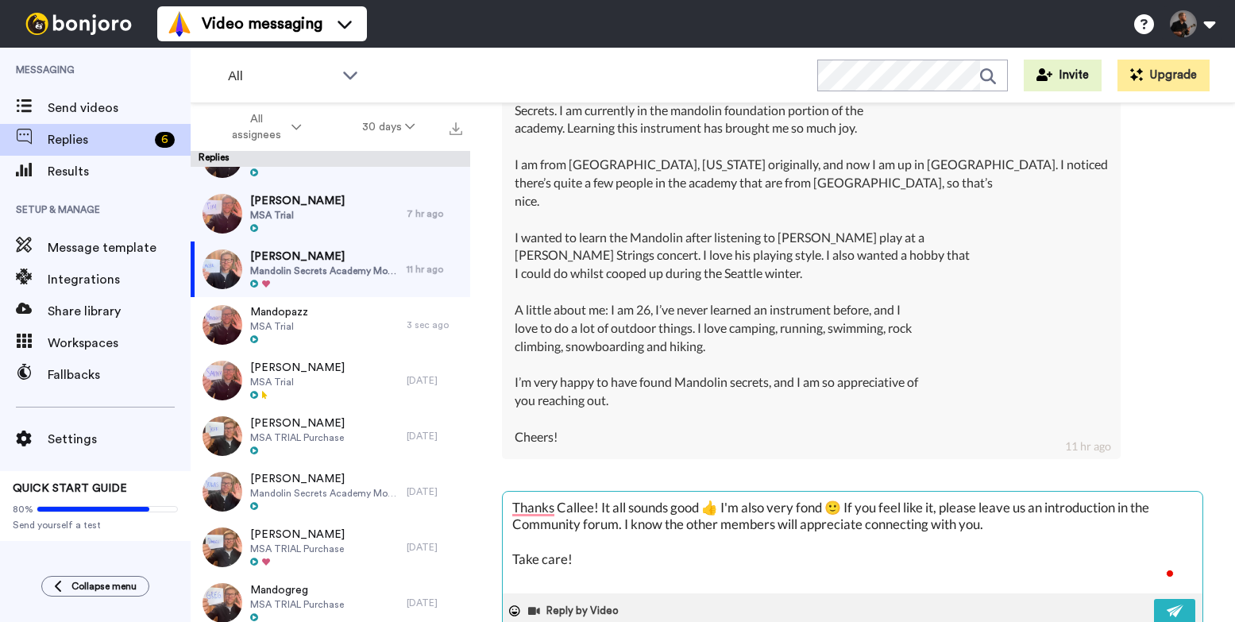
type textarea "Thanks Callee! It all sounds good 👍 I'm also very fond o🙂 If you feel like it, …"
type textarea "x"
type textarea "Thanks Callee! It all sounds good 👍 I'm also very fond of🙂 If you feel like it,…"
type textarea "x"
type textarea "Thanks Callee! It all sounds good 👍 I'm also very fond of 🙂 If you feel like it…"
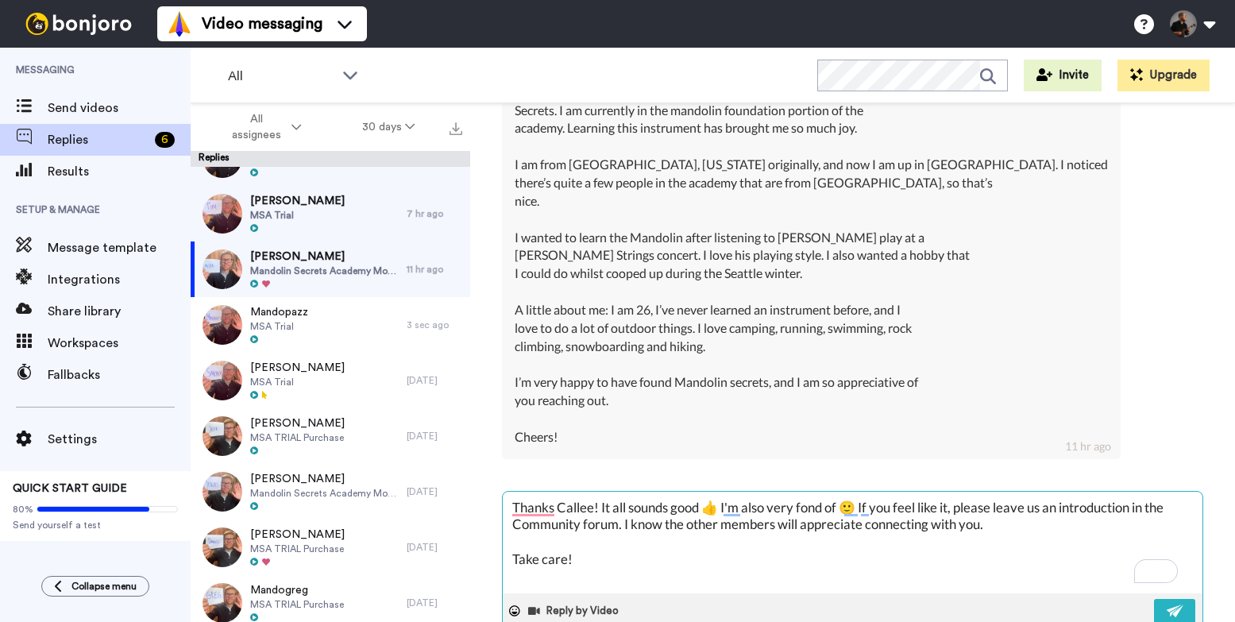
type textarea "x"
type textarea "Thanks Callee! It all sounds good 👍 I'm also very fond of o🙂 If you feel like i…"
type textarea "x"
type textarea "Thanks Callee! It all sounds good 👍 I'm also very fond of ou🙂 If you feel like …"
type textarea "x"
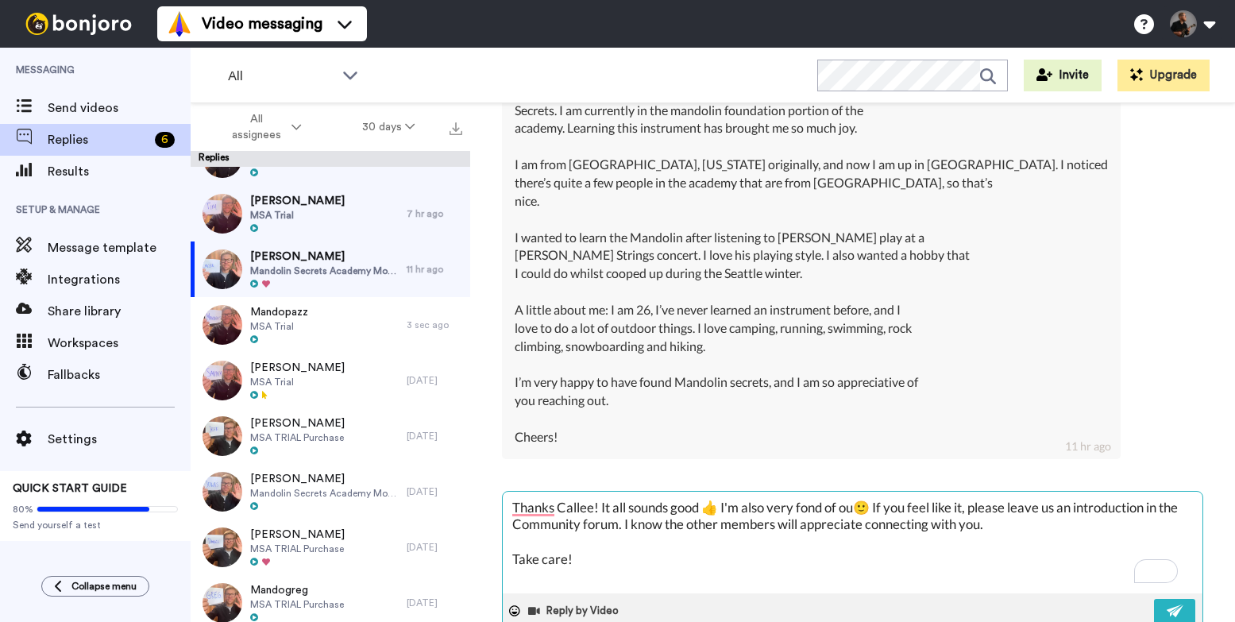
type textarea "Thanks Callee! It all sounds good 👍 I'm also very fond of out🙂 If you feel like…"
type textarea "x"
type textarea "Thanks Callee! It all sounds good 👍 I'm also very fond of outd🙂 If you feel lik…"
type textarea "x"
type textarea "Thanks Callee! It all sounds good 👍 I'm also very fond of outdo🙂 If you feel li…"
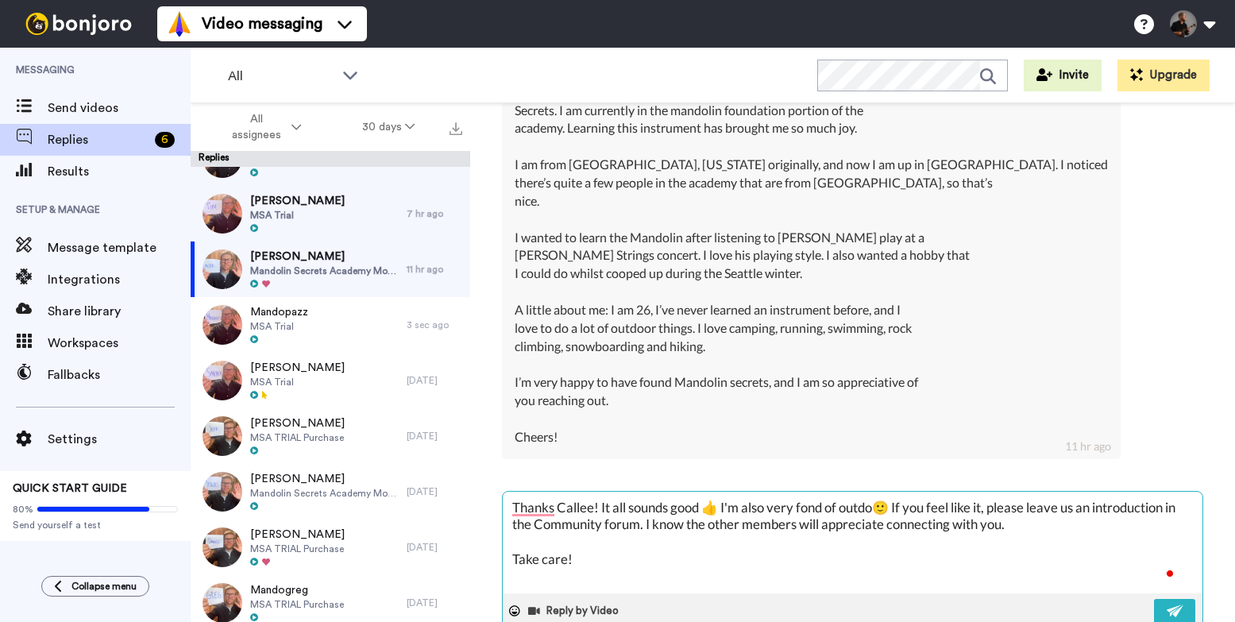
type textarea "x"
type textarea "Thanks Callee! It all sounds good 👍 I'm also very fond of outdoo🙂 If you feel l…"
type textarea "x"
type textarea "Thanks Callee! It all sounds good 👍 I'm also very fond of outdoor🙂 If you feel …"
type textarea "x"
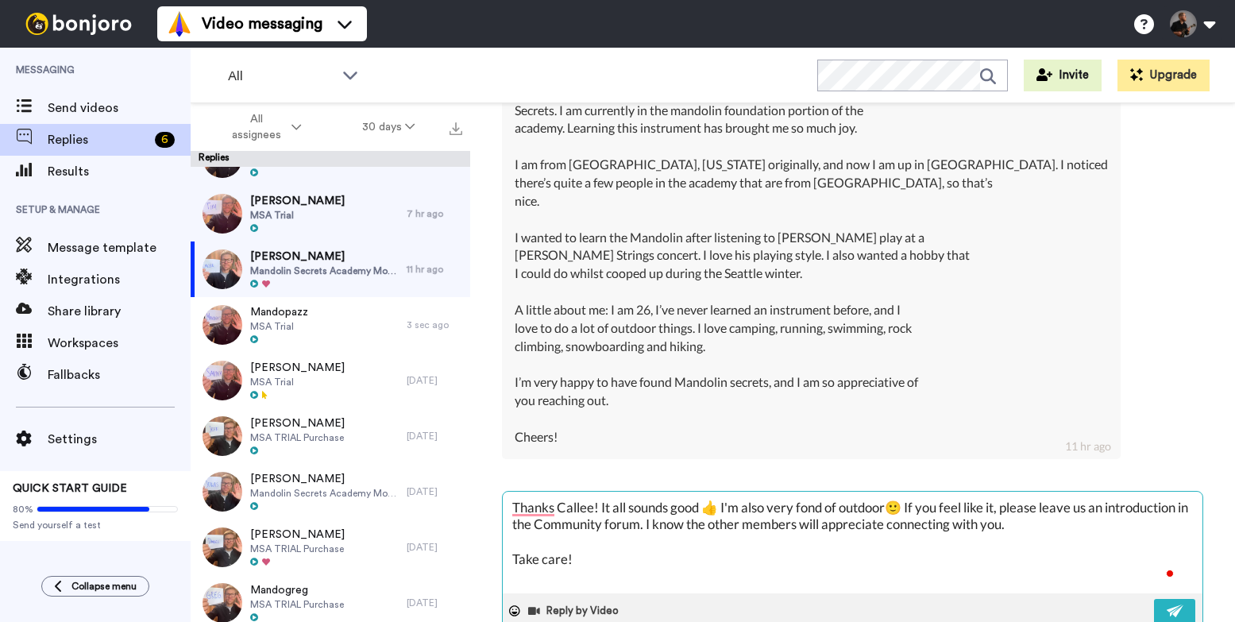
type textarea "Thanks Callee! It all sounds good 👍 I'm also very fond of outdoor 🙂 If you feel…"
type textarea "x"
type textarea "Thanks Callee! It all sounds good 👍 I'm also very fond of outdoor a🙂 If you fee…"
type textarea "x"
type textarea "Thanks Callee! It all sounds good 👍 I'm also very fond of outdoor ac🙂 If you fe…"
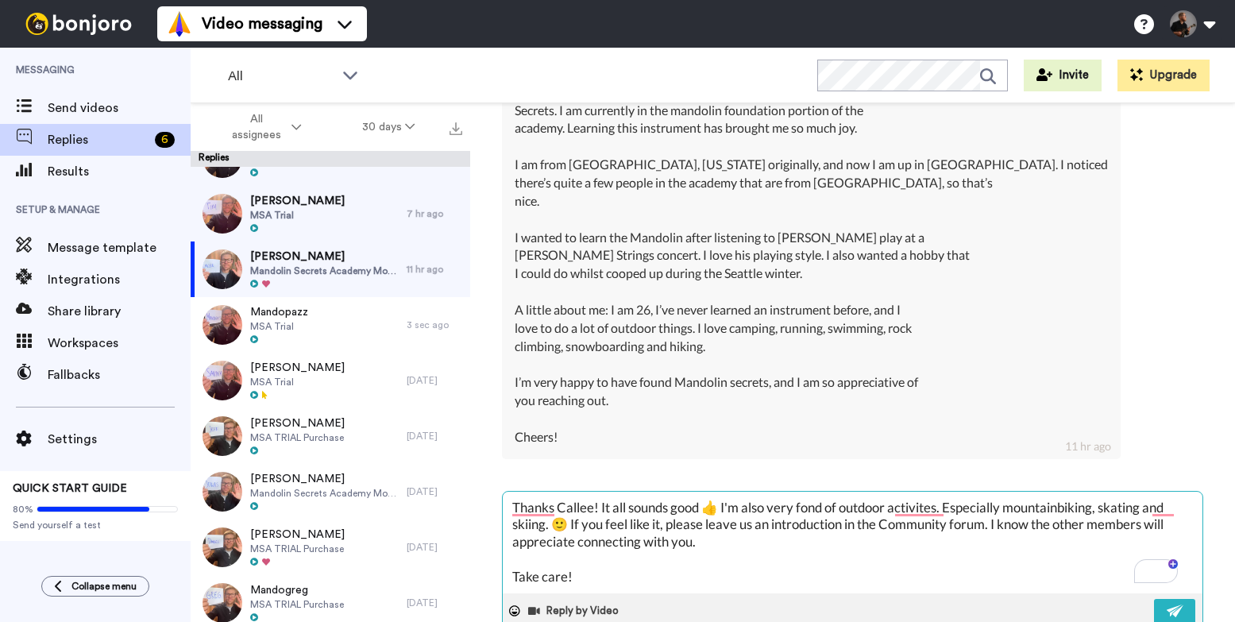
click at [1108, 508] on textarea "Thanks Callee! It all sounds good 👍 I'm also very fond of outdoor activites. Es…" at bounding box center [853, 543] width 700 height 102
click at [623, 526] on textarea "Thanks Callee! It all sounds good 👍 I'm also very fond of outdoor activites. Es…" at bounding box center [853, 543] width 700 height 102
click at [638, 524] on textarea "Thanks Callee! It all sounds good 👍 I'm also very fond of outdoor activites. Es…" at bounding box center [853, 543] width 700 height 102
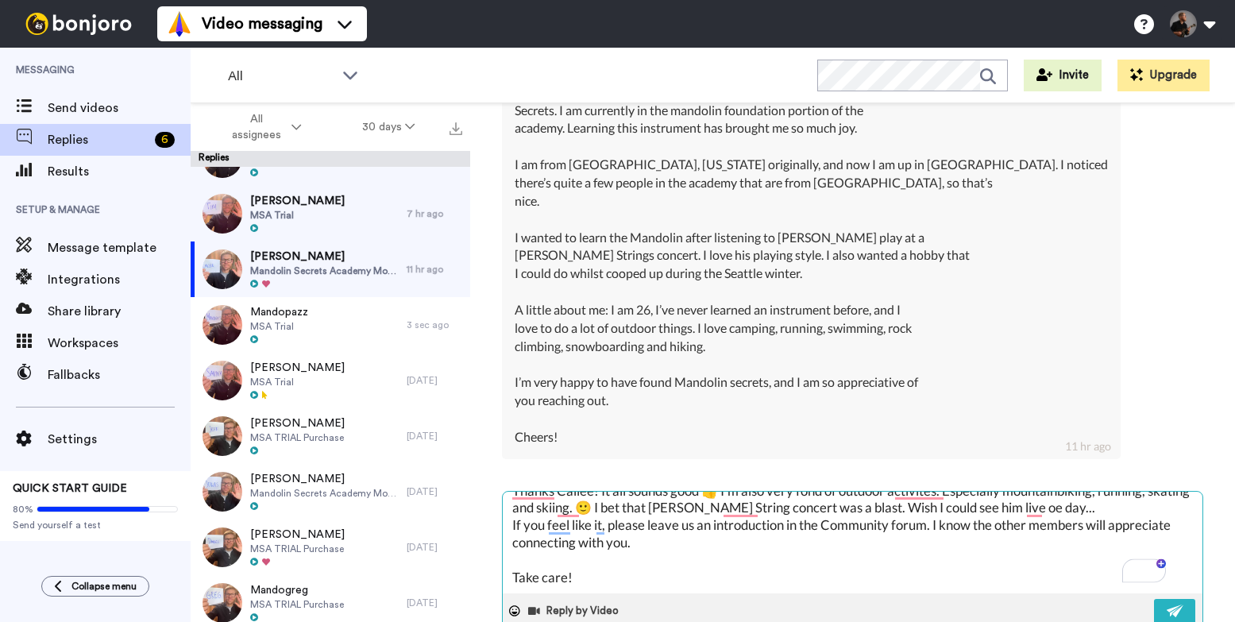
scroll to position [1, 0]
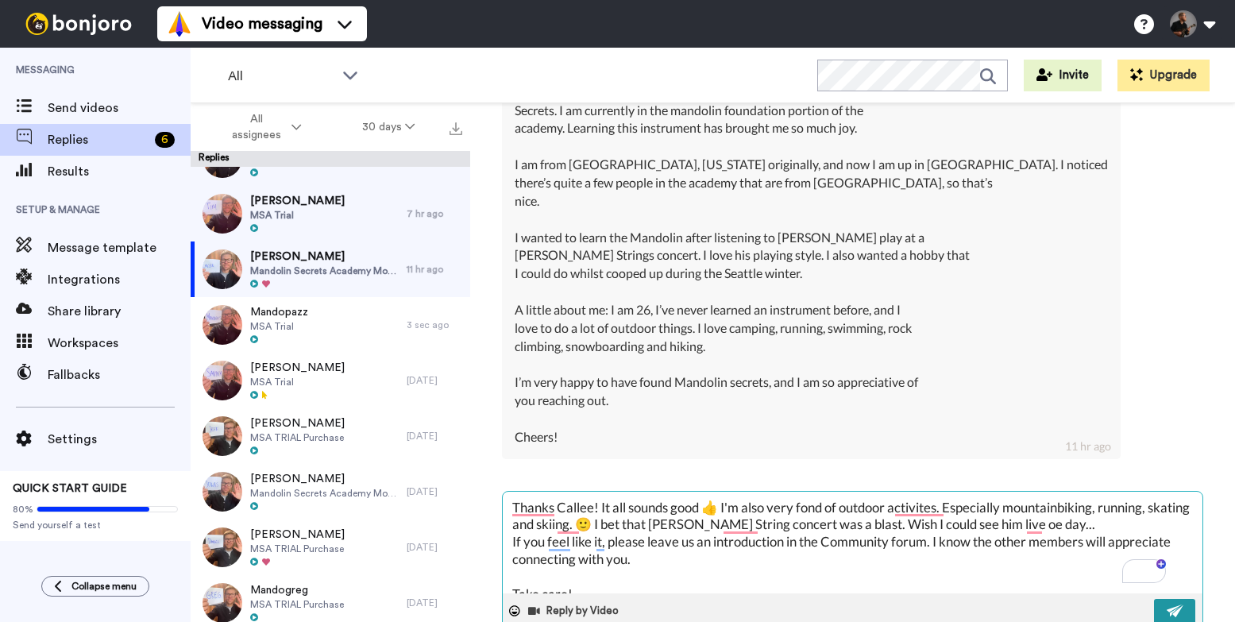
click at [1167, 608] on img at bounding box center [1175, 610] width 17 height 13
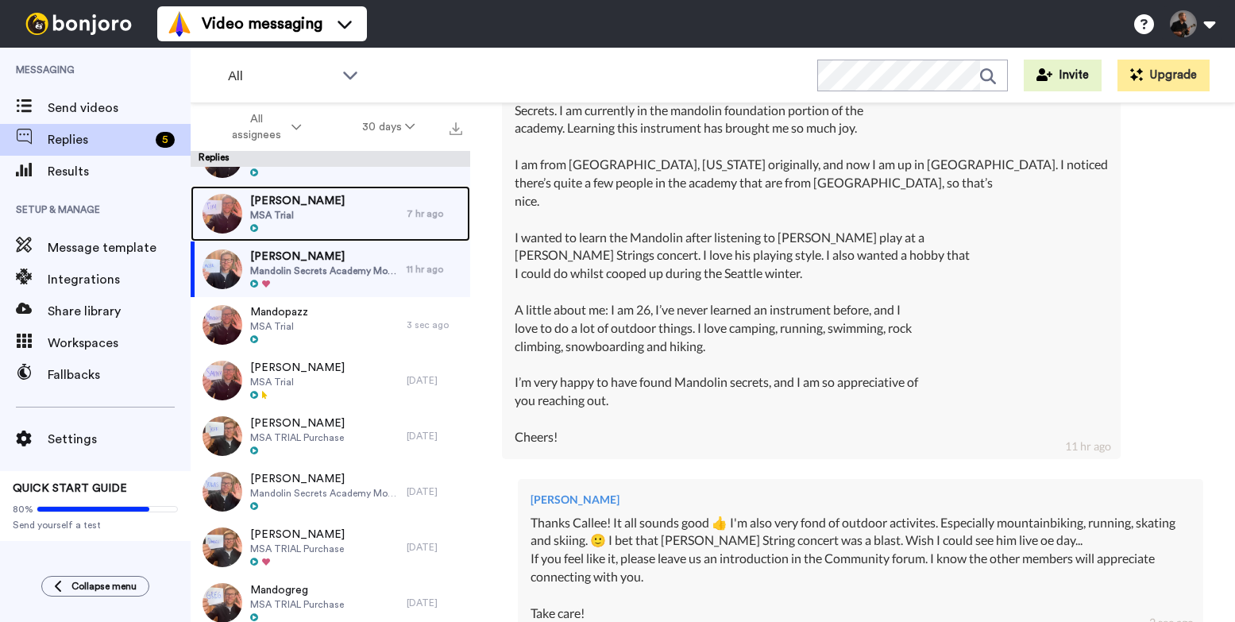
click at [306, 219] on span "MSA Trial" at bounding box center [297, 215] width 94 height 13
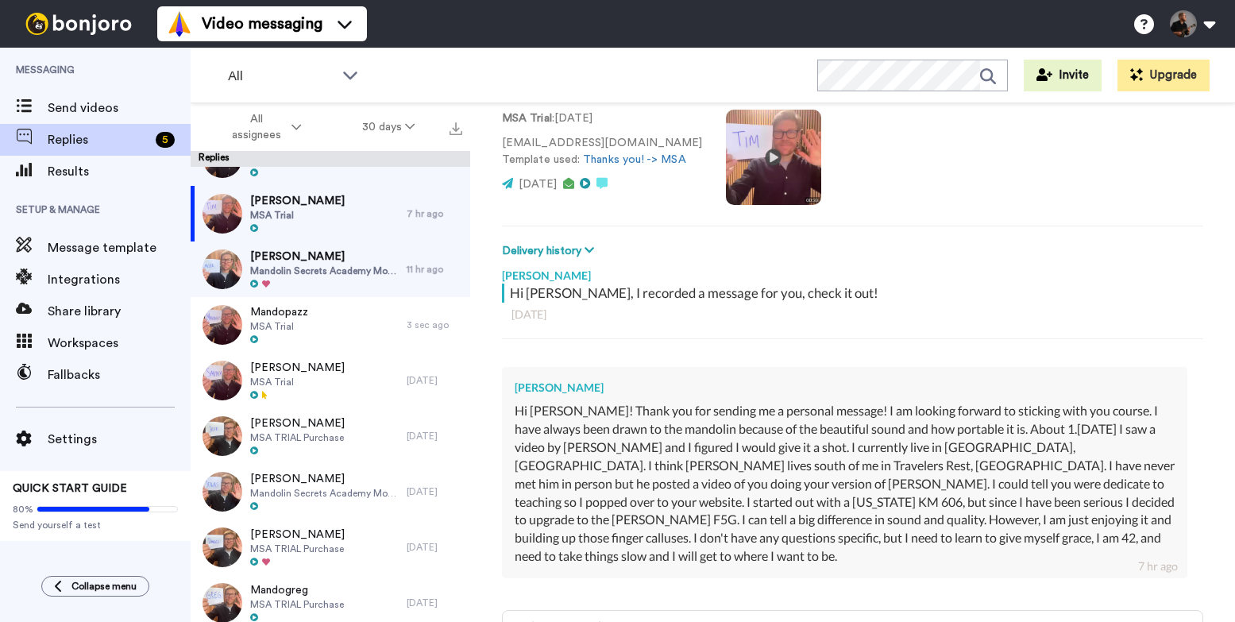
scroll to position [115, 0]
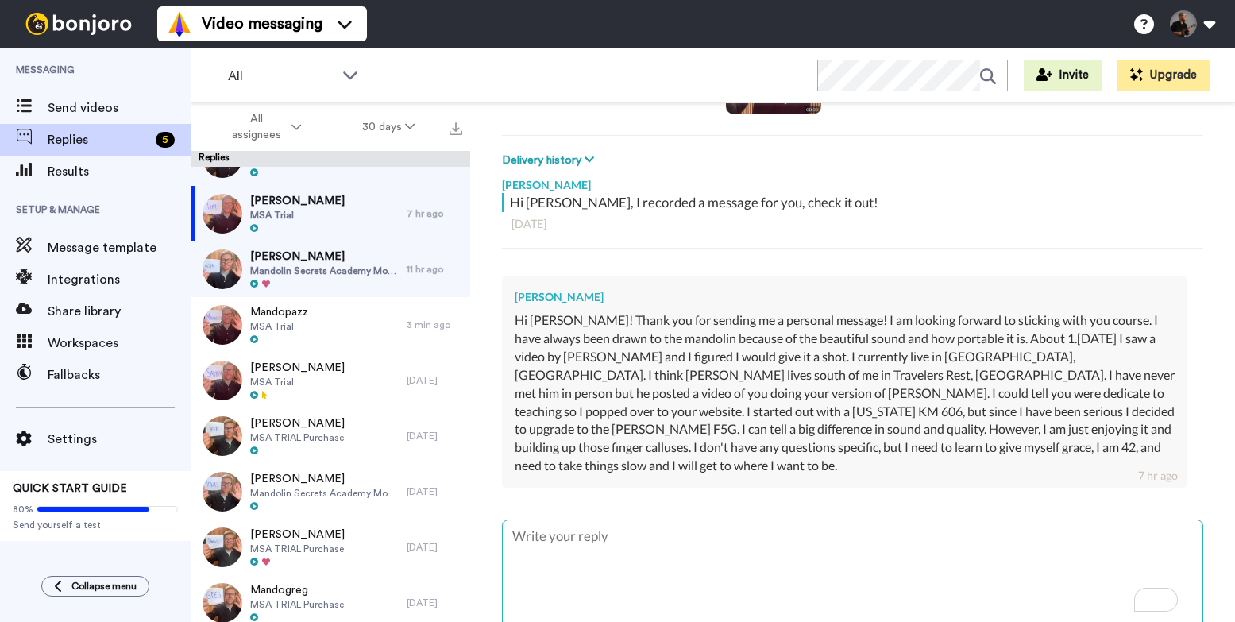
click at [621, 532] on textarea "To enrich screen reader interactions, please activate Accessibility in Grammarl…" at bounding box center [853, 571] width 700 height 102
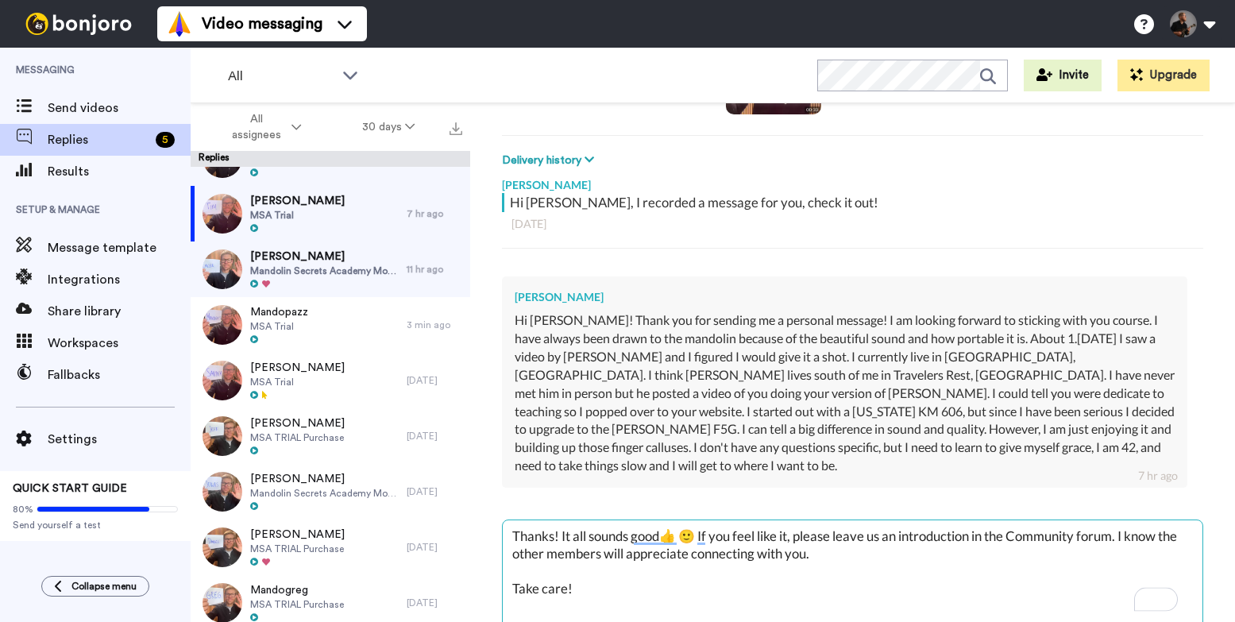
click at [553, 534] on textarea "Thanks! It all sounds good👍 🙂 If you feel like it, please leave us an introduct…" at bounding box center [853, 571] width 700 height 102
click at [710, 531] on textarea "Thanks Tim! It all sounds good👍 🙂 If you feel like it, please leave us an intro…" at bounding box center [853, 571] width 700 height 102
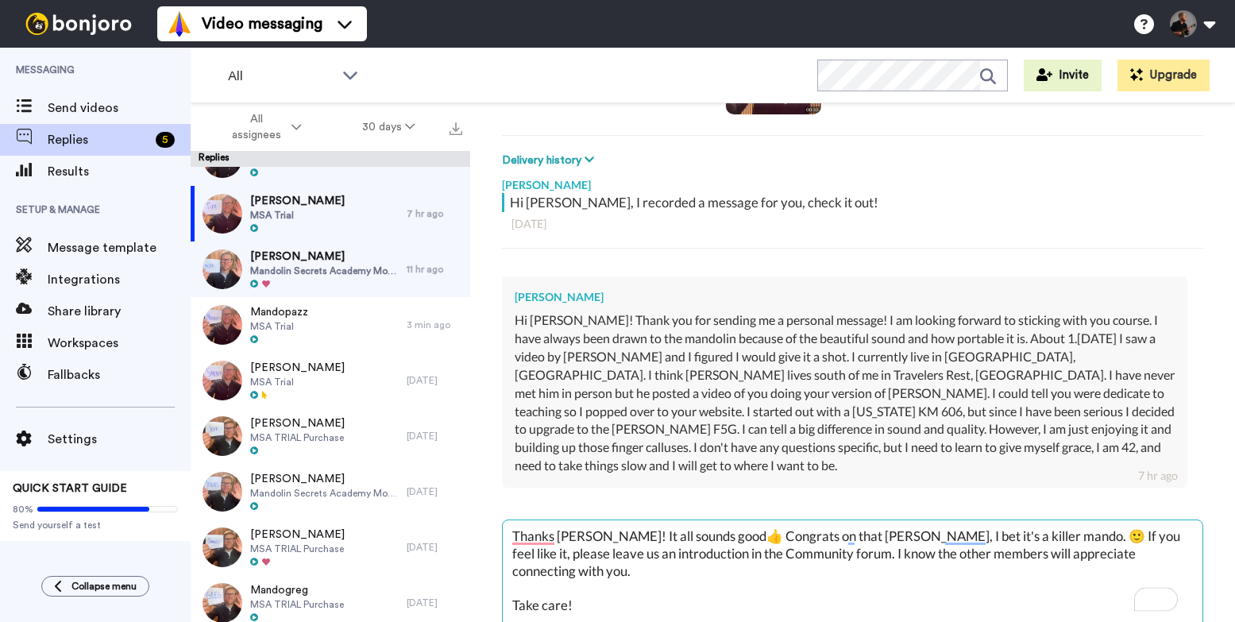
click at [1010, 534] on textarea "Thanks Tim! It all sounds good👍 Congrats on that Gibson, I bet it's a killer ma…" at bounding box center [853, 571] width 700 height 102
click at [1018, 534] on textarea "Thanks Tim! It all sounds good👍 Congrats on that Gibson, I bet it's a killer ma…" at bounding box center [853, 571] width 700 height 102
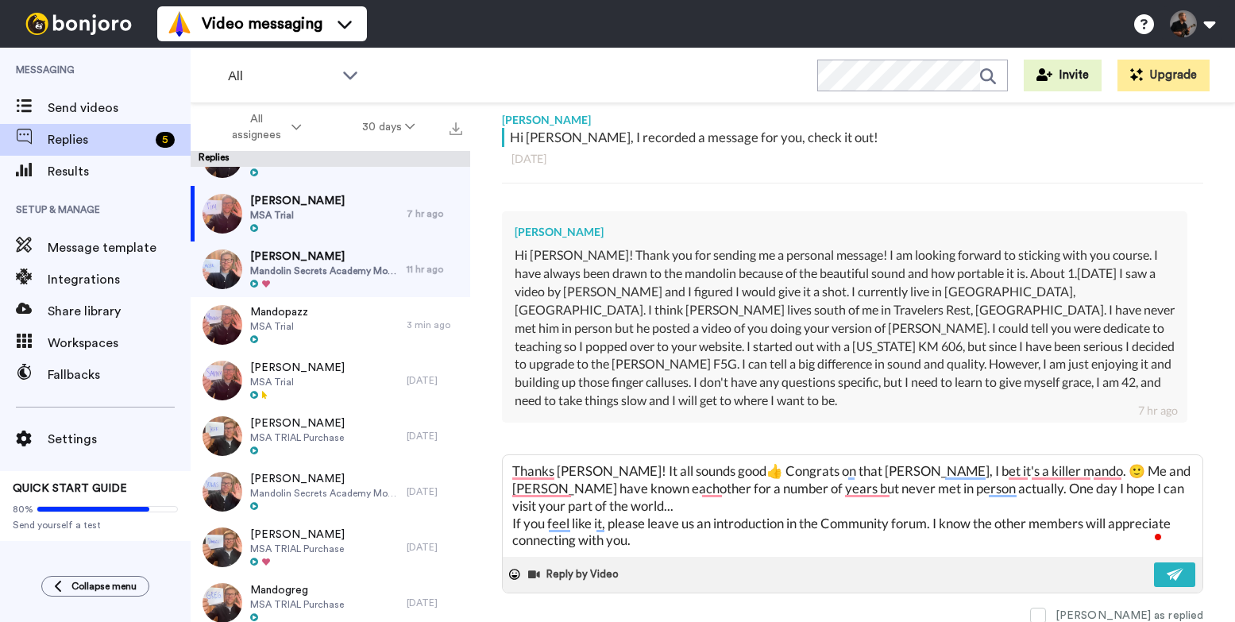
scroll to position [268, 0]
click at [1155, 582] on button at bounding box center [1174, 573] width 41 height 25
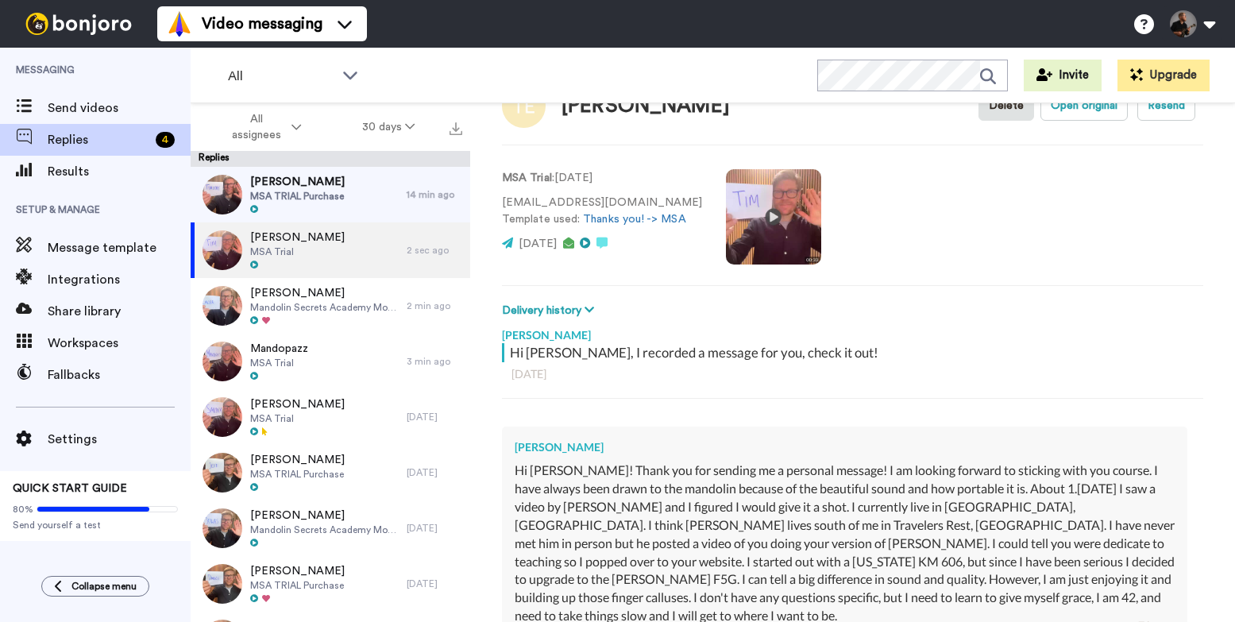
scroll to position [0, 0]
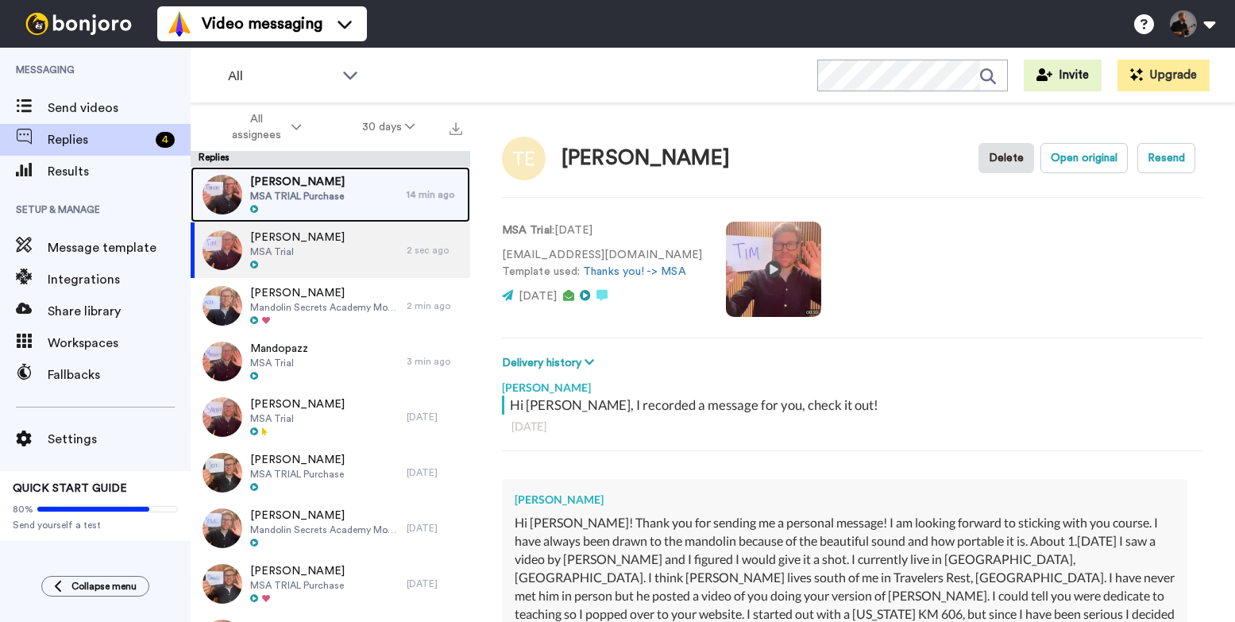
click at [354, 193] on div "Timothy McConville MSA TRIAL Purchase" at bounding box center [299, 195] width 216 height 56
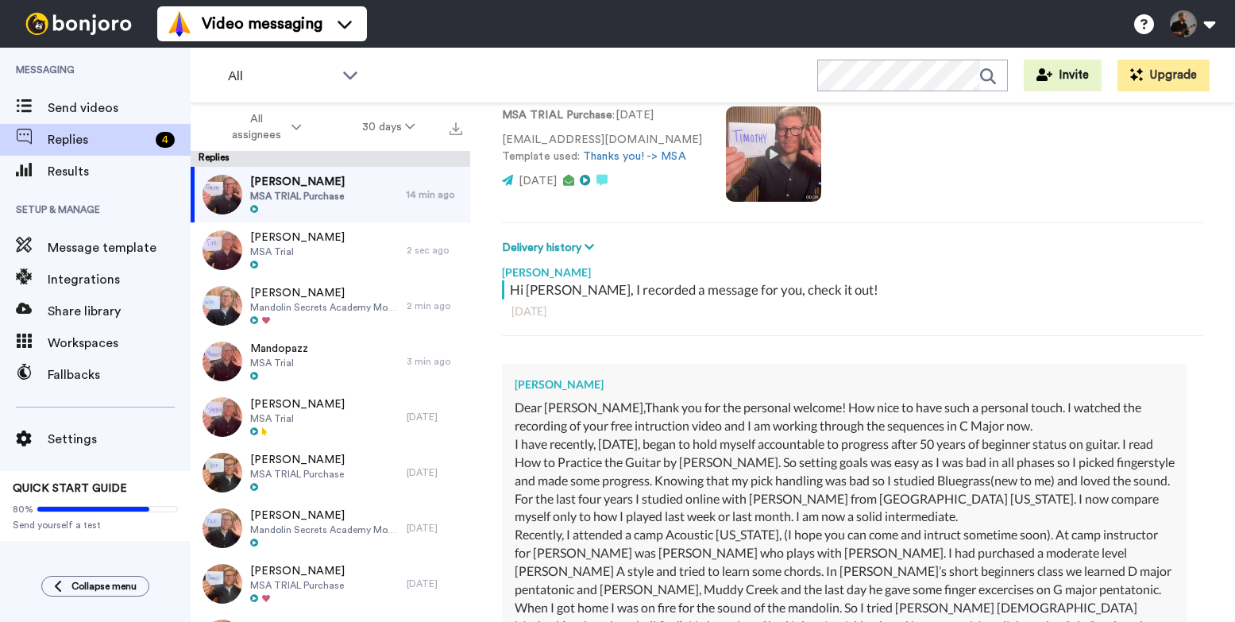
scroll to position [118, 0]
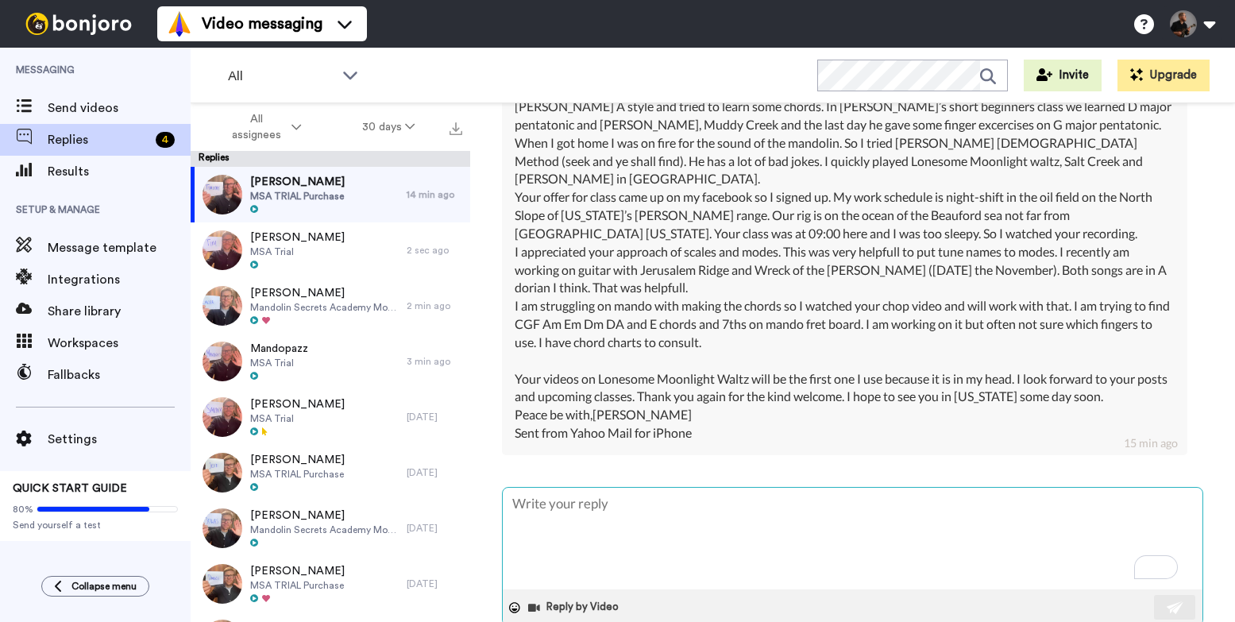
click at [693, 519] on textarea "To enrich screen reader interactions, please activate Accessibility in Grammarl…" at bounding box center [853, 539] width 700 height 102
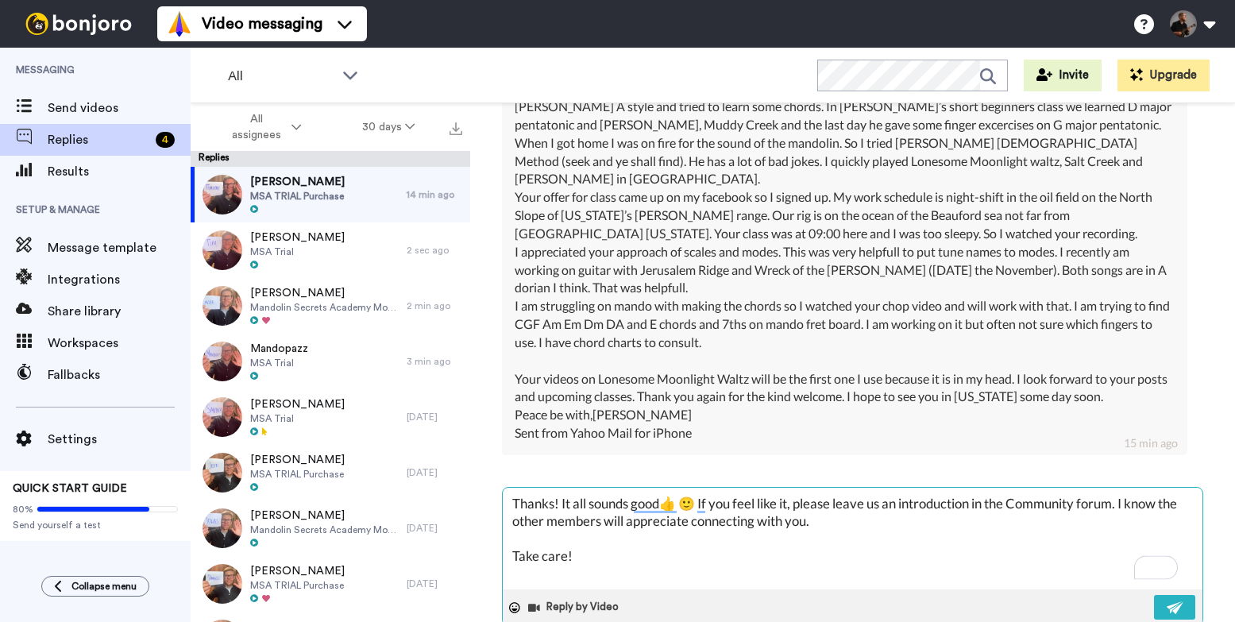
click at [553, 488] on textarea "Thanks! It all sounds good👍 🙂 If you feel like it, please leave us an introduct…" at bounding box center [853, 539] width 700 height 102
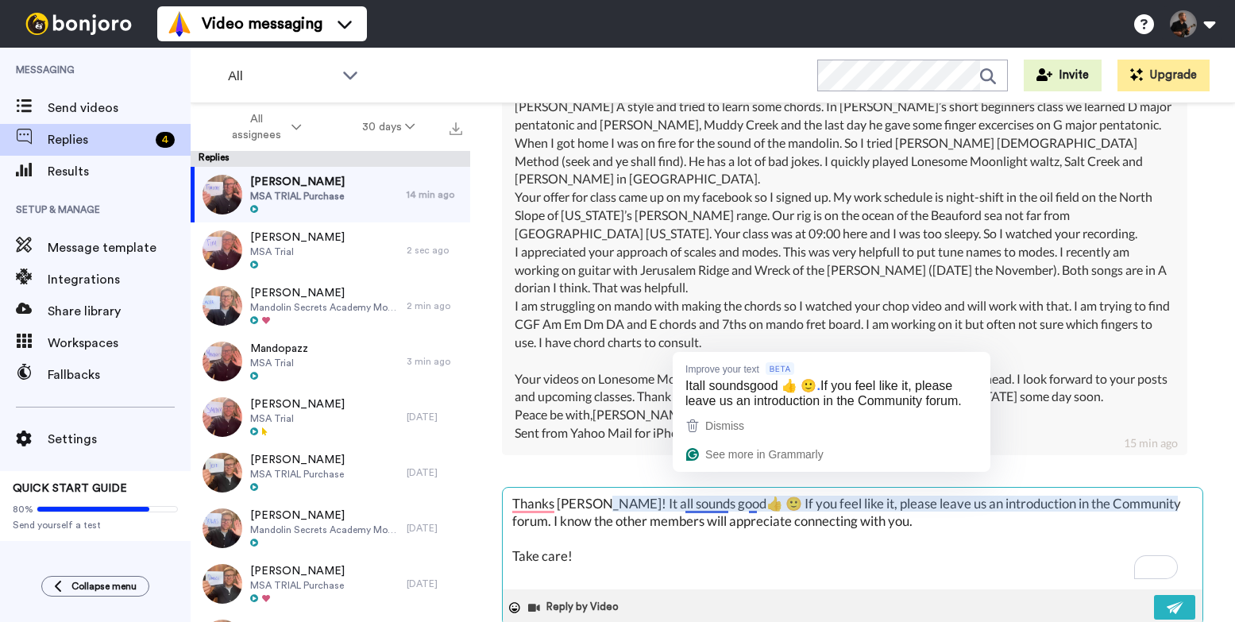
click at [728, 488] on textarea "Thanks Timothy! It all sounds good👍 🙂 If you feel like it, please leave us an i…" at bounding box center [853, 539] width 700 height 102
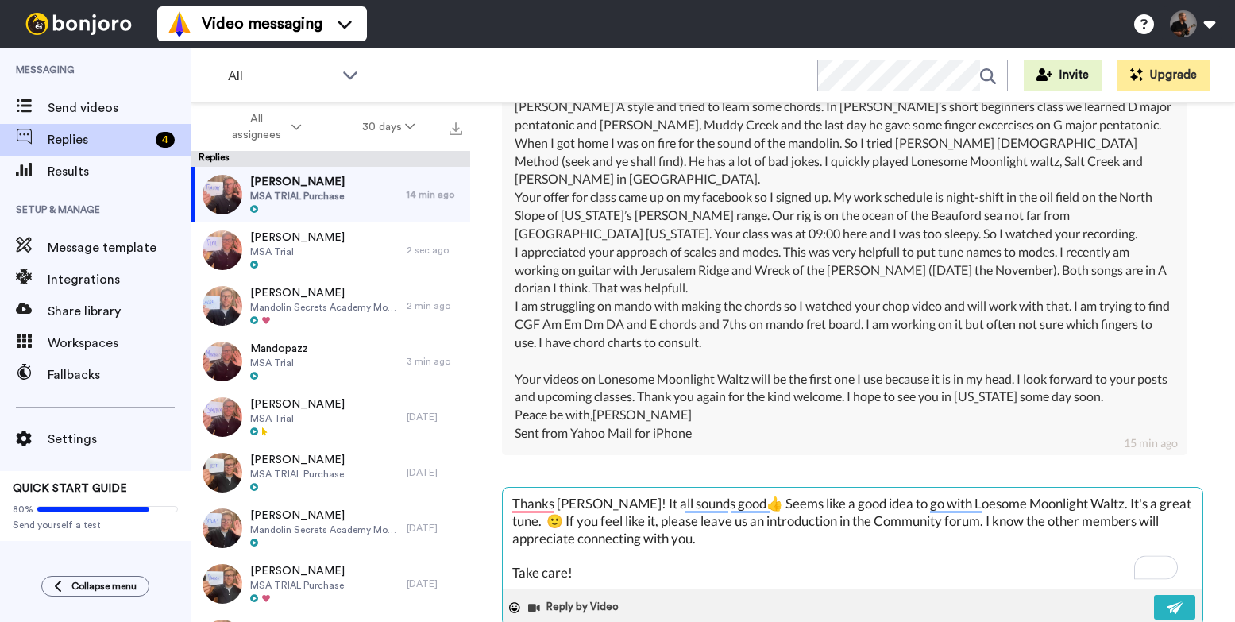
click at [565, 503] on textarea "Thanks Timothy! It all sounds good👍 Seems like a good idea to go with Loesome M…" at bounding box center [853, 539] width 700 height 102
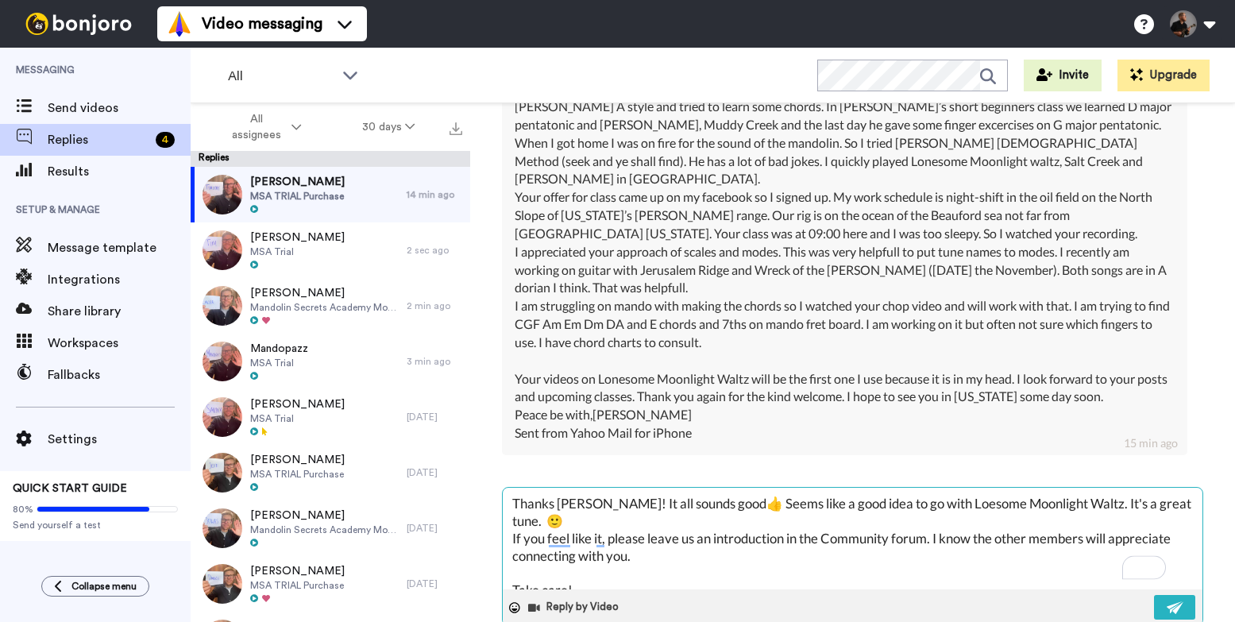
click at [581, 503] on textarea "Thanks Timothy! It all sounds good👍 Seems like a good idea to go with Loesome M…" at bounding box center [853, 539] width 700 height 102
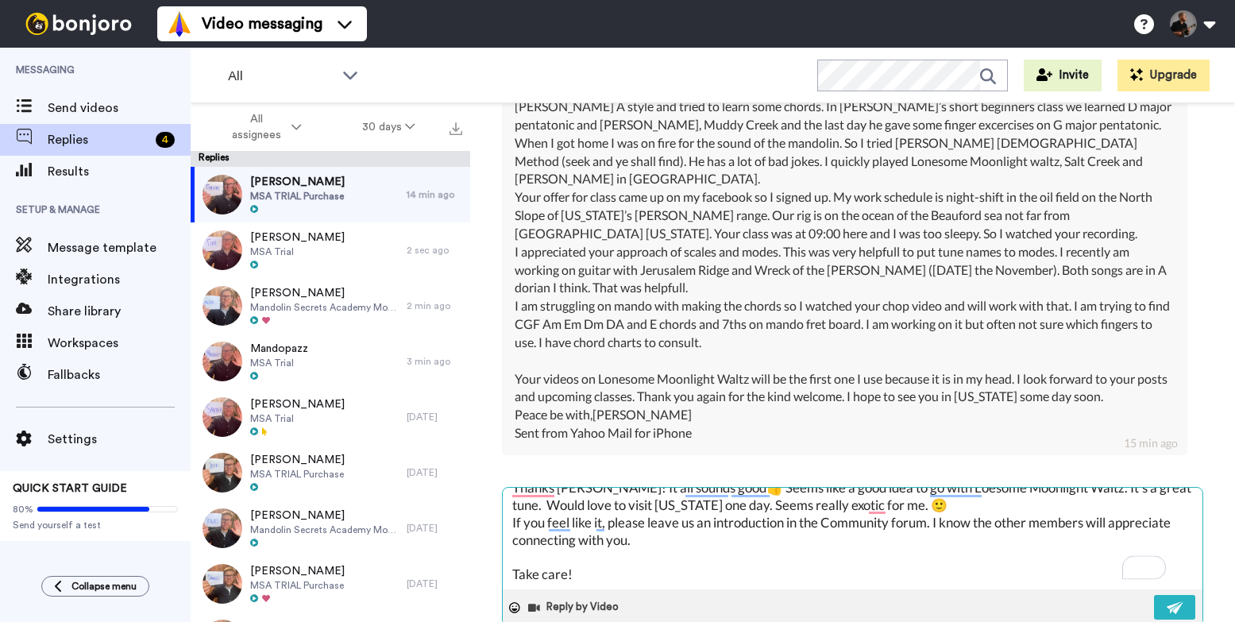
scroll to position [17, 0]
click at [1167, 601] on img at bounding box center [1175, 607] width 17 height 13
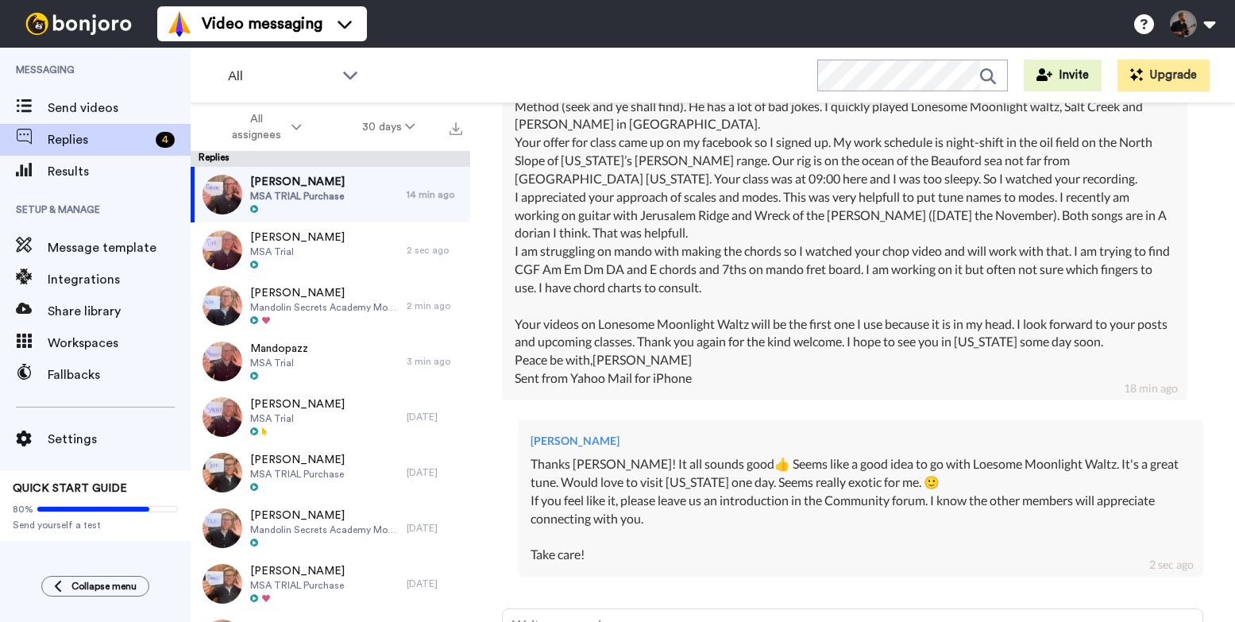
scroll to position [634, 0]
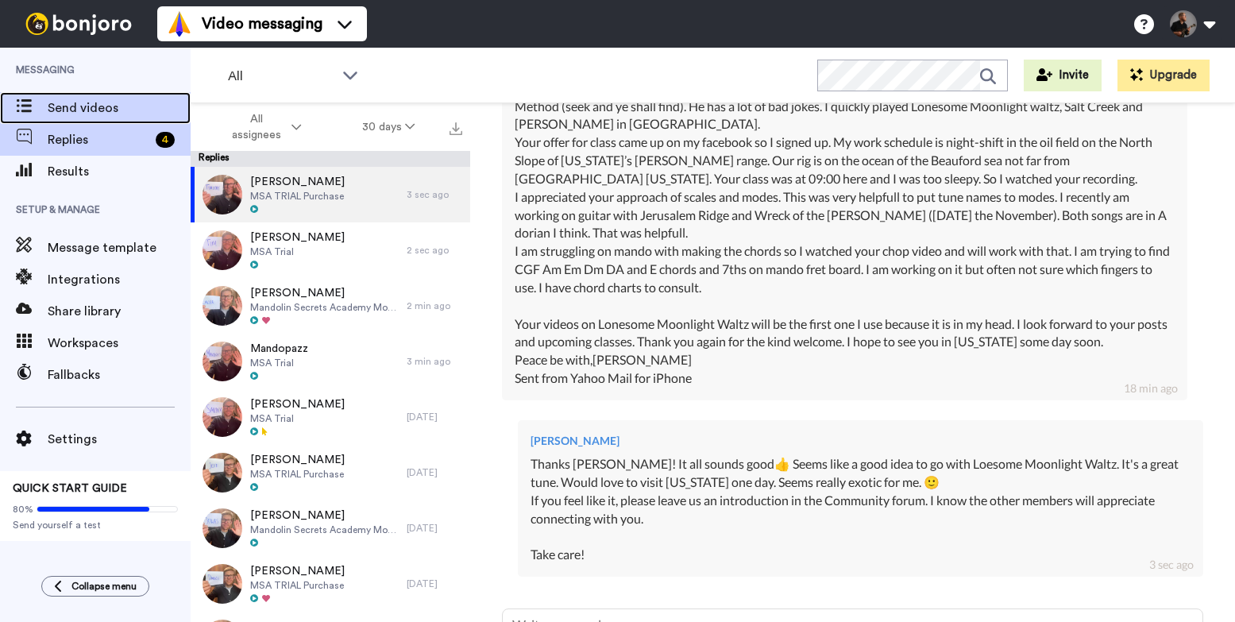
click at [109, 114] on span "Send videos" at bounding box center [119, 107] width 143 height 19
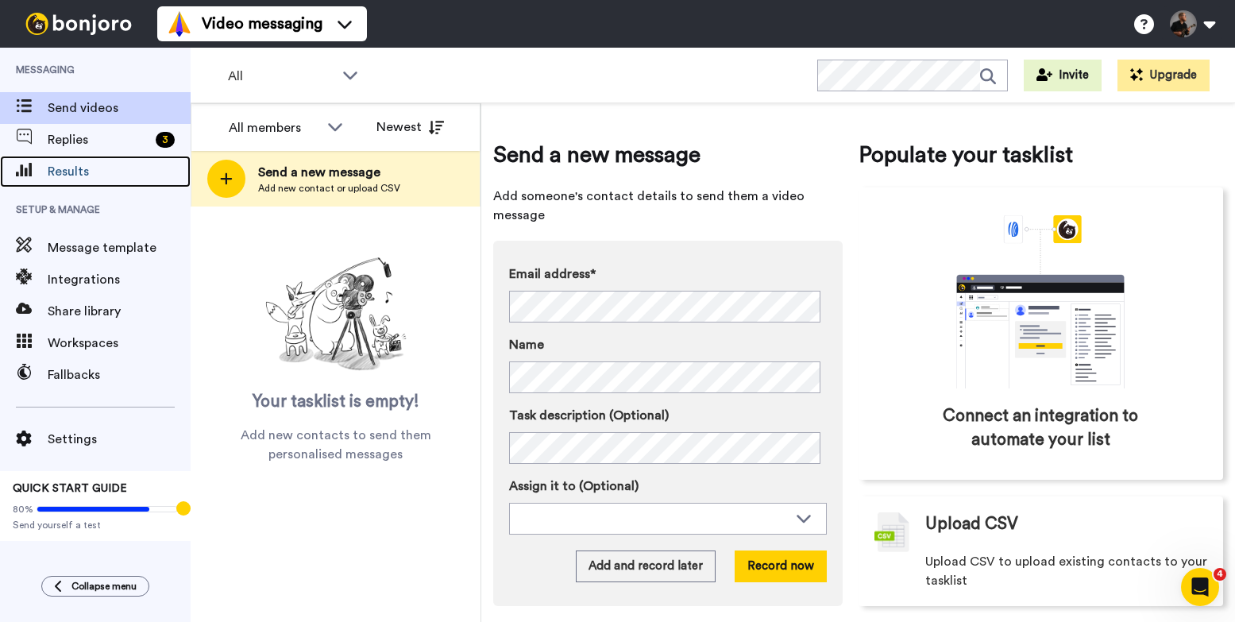
click at [128, 169] on span "Results" at bounding box center [119, 171] width 143 height 19
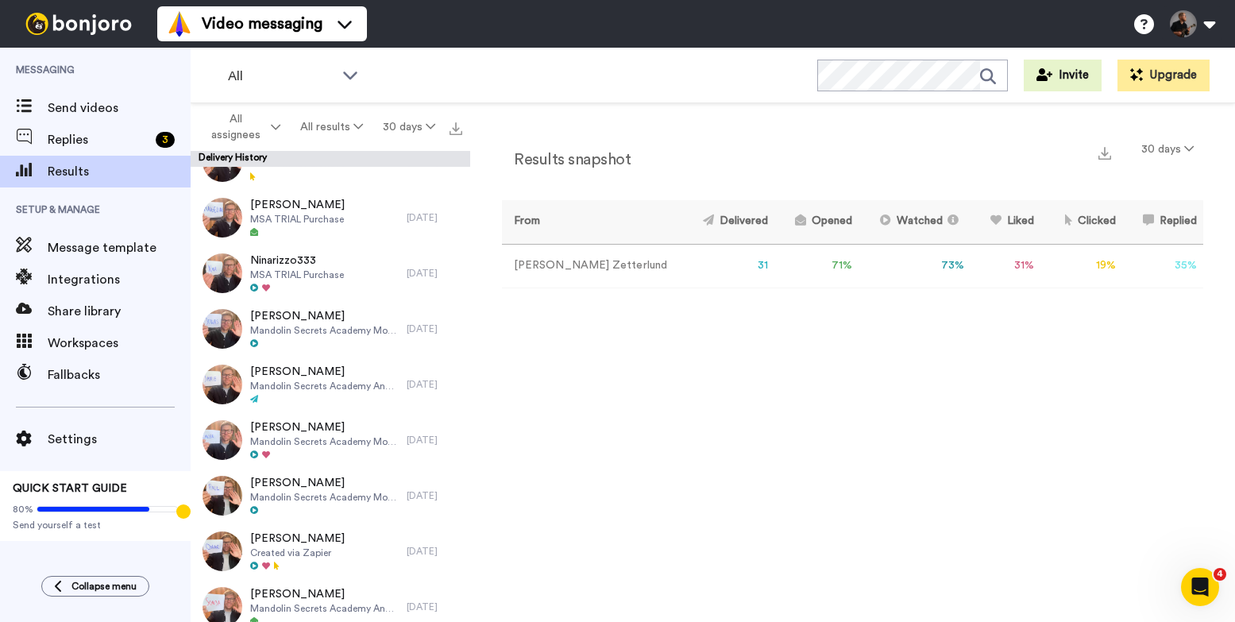
scroll to position [1259, 0]
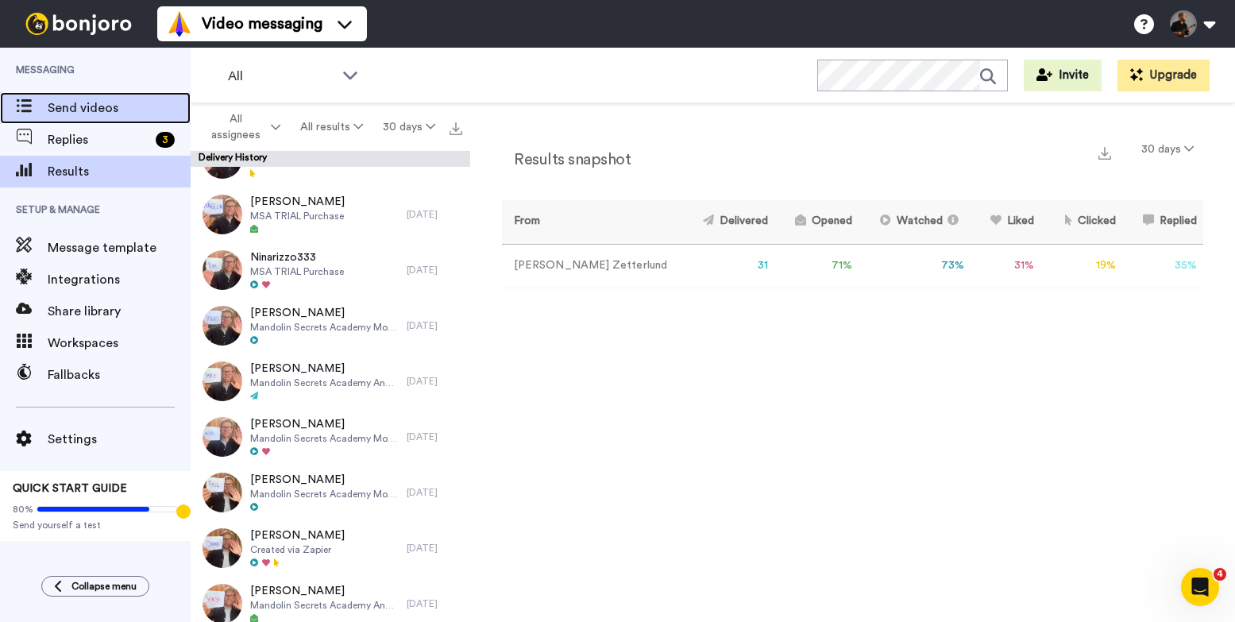
click at [82, 114] on span "Send videos" at bounding box center [119, 107] width 143 height 19
